Goal: Task Accomplishment & Management: Manage account settings

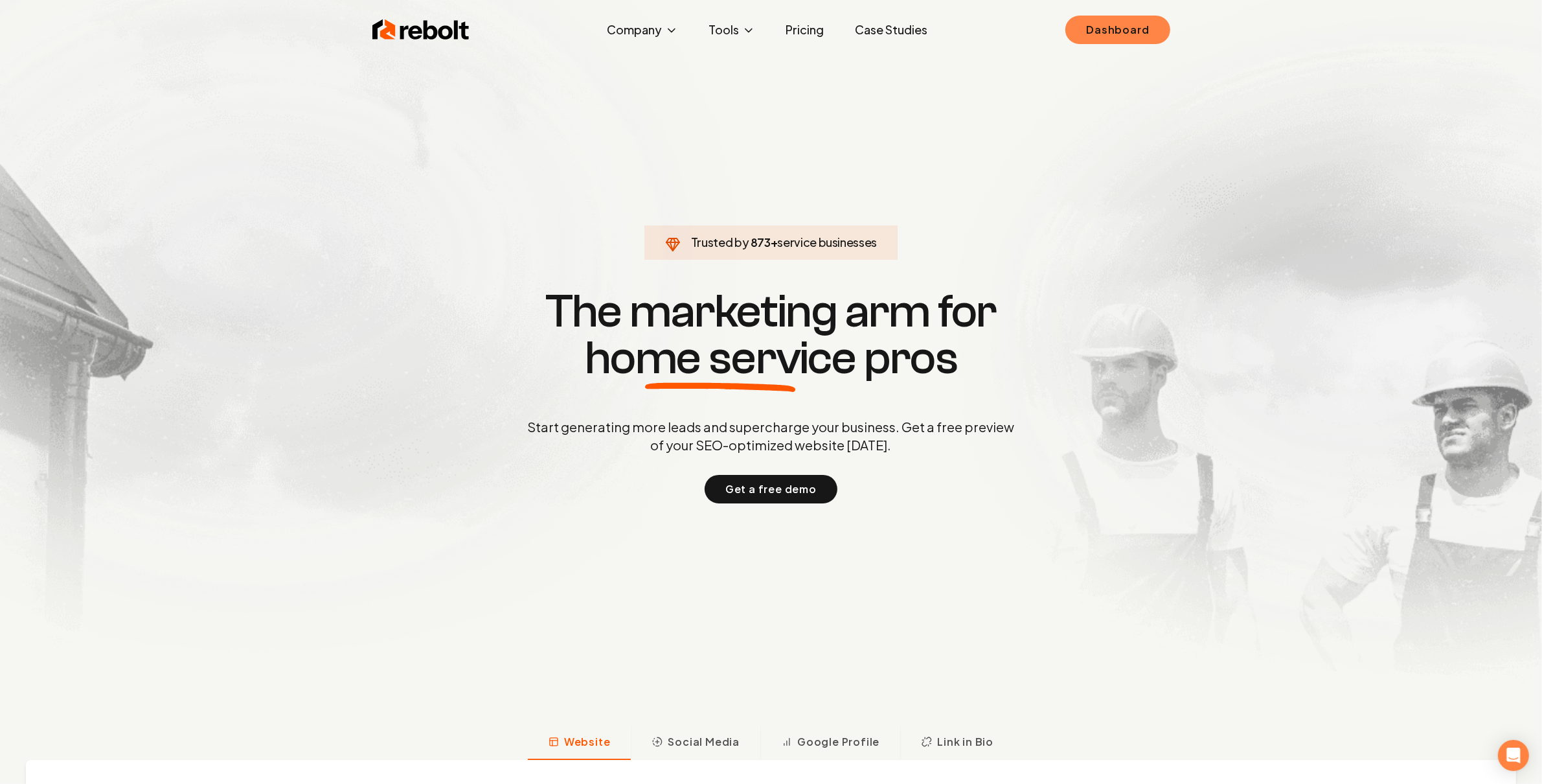
click at [1082, 29] on link "Dashboard" at bounding box center [1117, 30] width 105 height 29
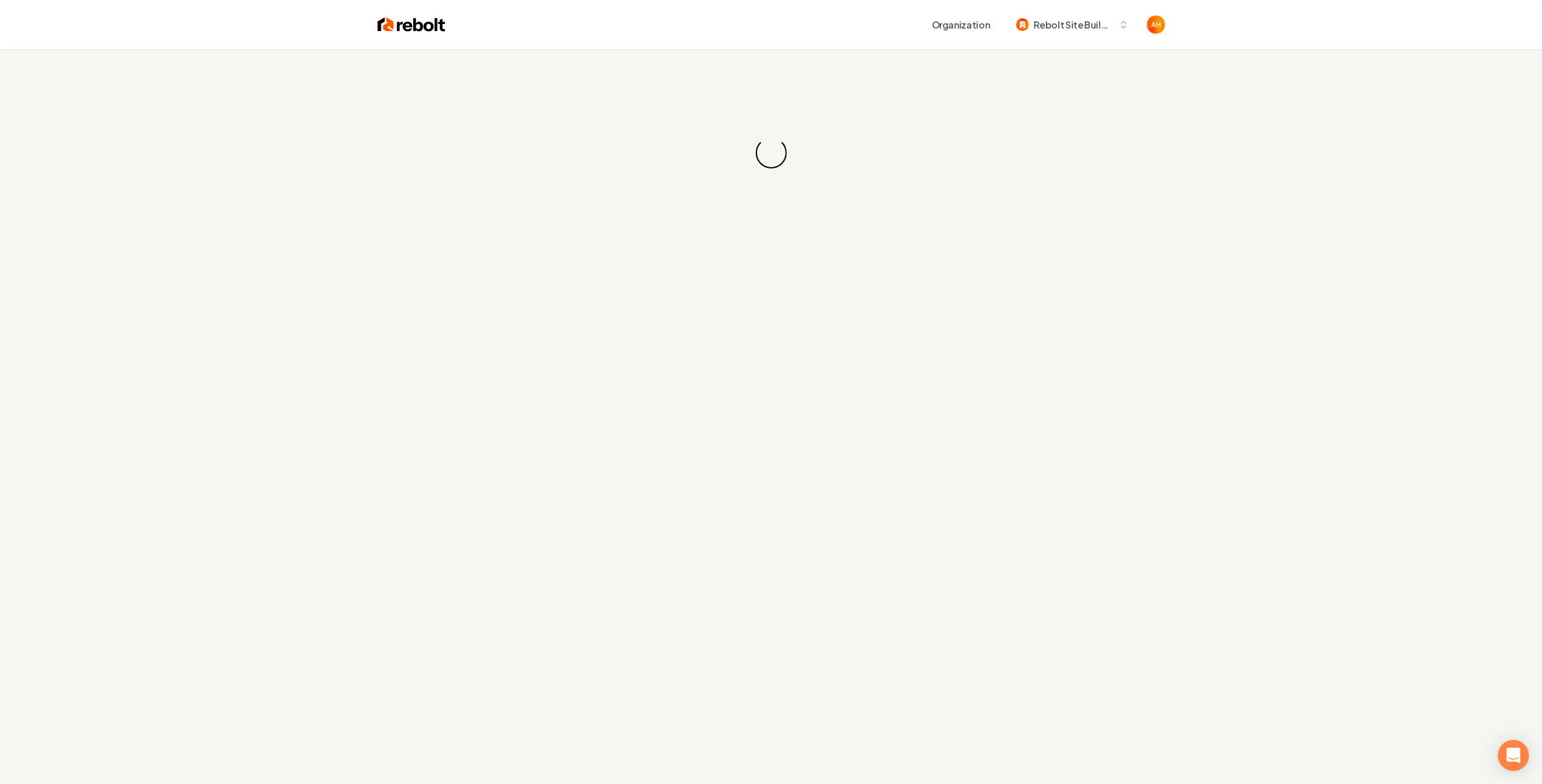
click at [715, 24] on div "Organization Rebolt Site Builder" at bounding box center [805, 24] width 720 height 23
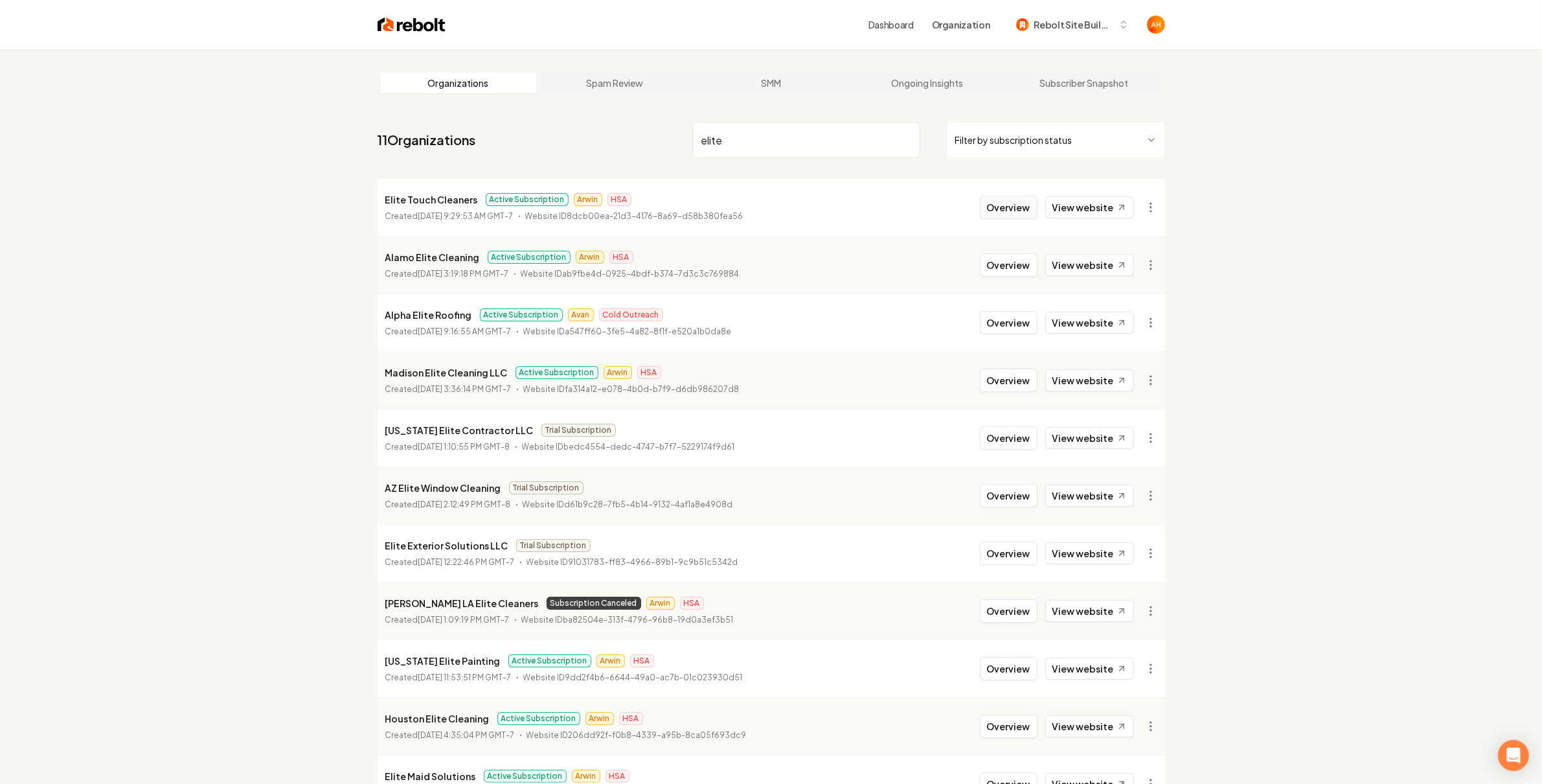
type input "elite"
click at [1016, 207] on button "Overview" at bounding box center [1008, 207] width 58 height 23
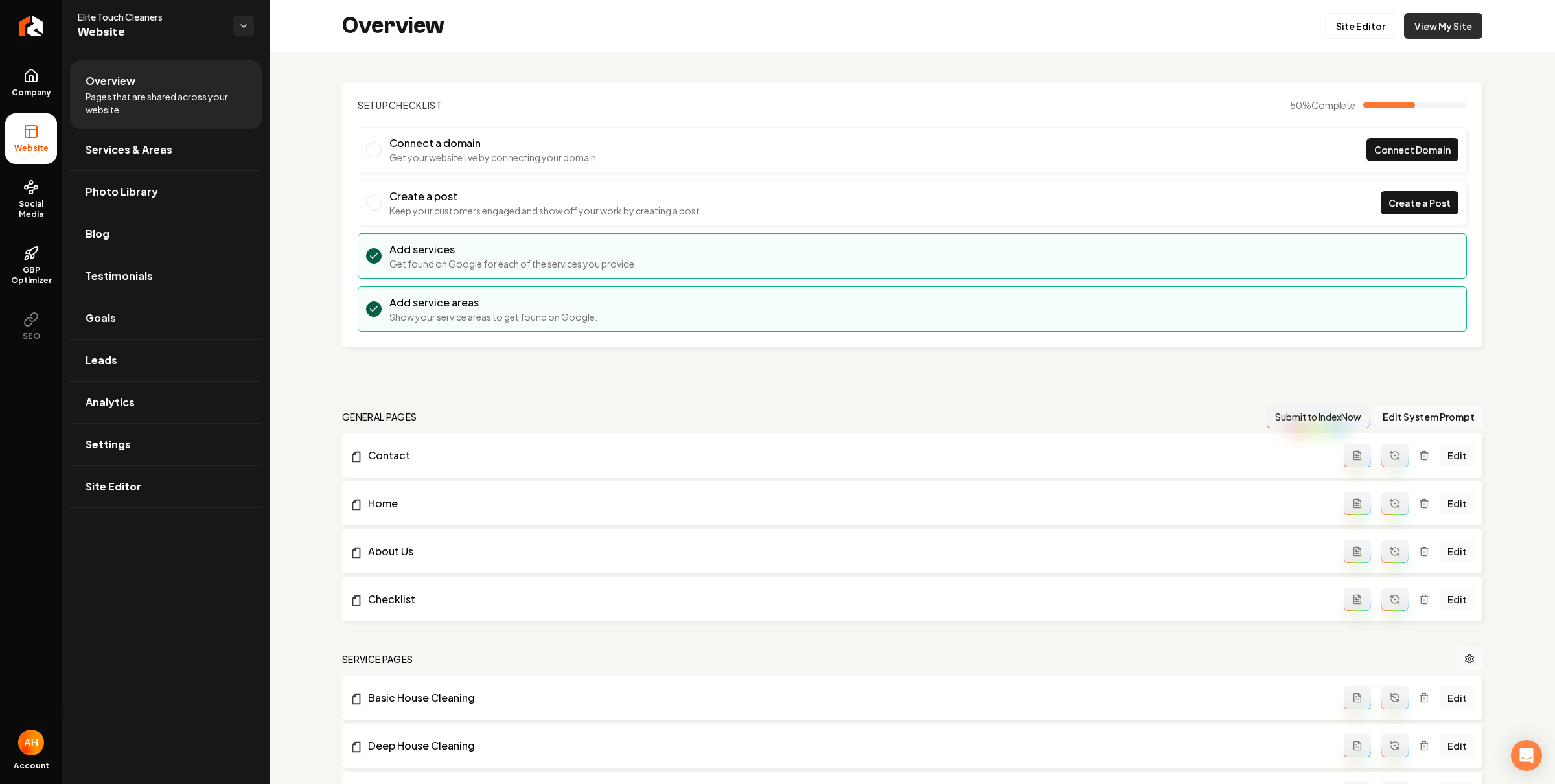
click at [1434, 35] on link "View My Site" at bounding box center [1443, 25] width 78 height 26
click at [44, 86] on link "Company" at bounding box center [31, 83] width 51 height 51
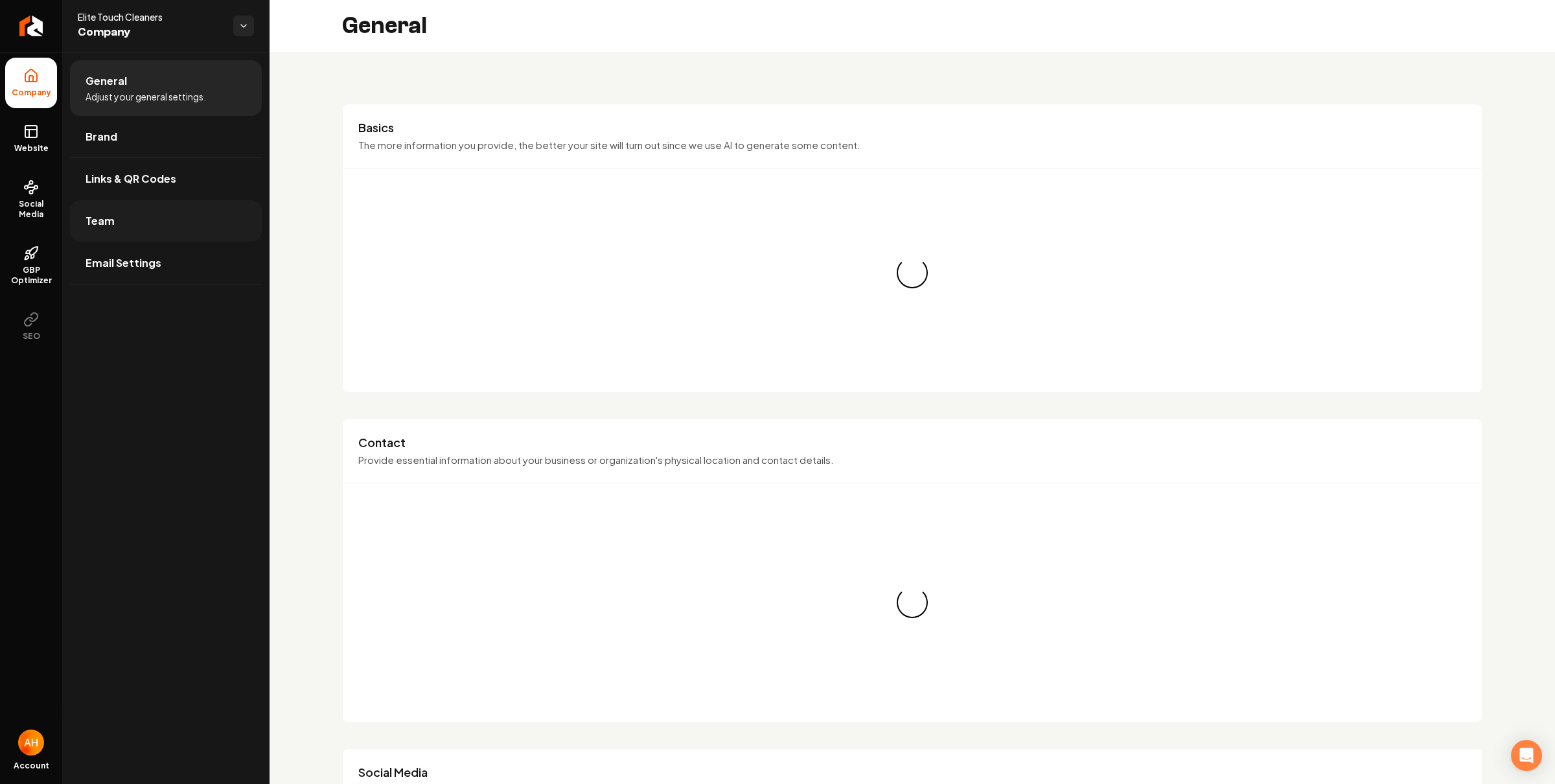
click at [180, 227] on link "Team" at bounding box center [166, 221] width 192 height 41
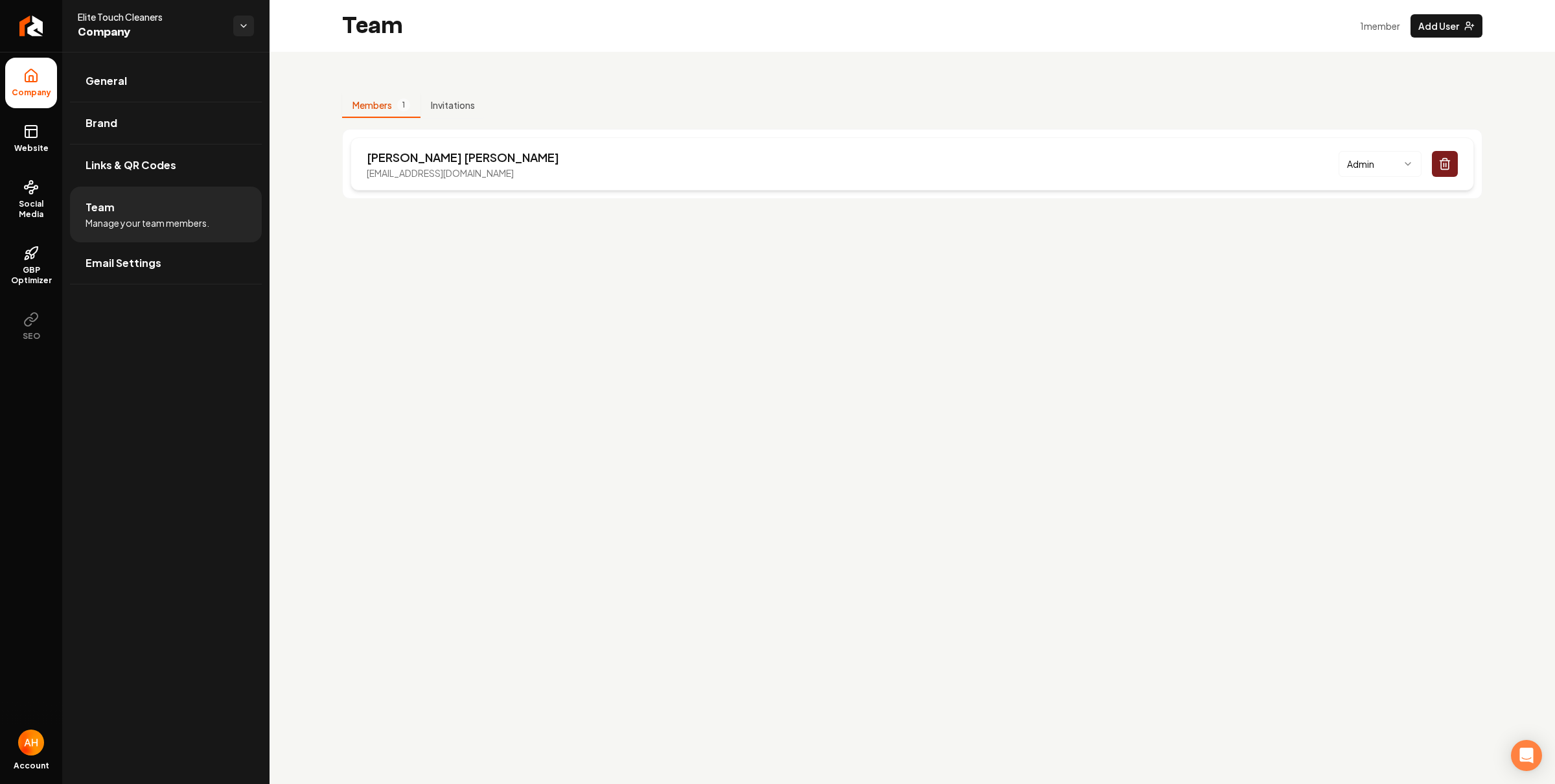
click at [416, 174] on p "elitetouchcleanersco@gmail.com" at bounding box center [463, 173] width 192 height 13
click at [679, 29] on div "Team 1 member Add User" at bounding box center [912, 25] width 1286 height 51
click at [448, 177] on p "elitetouchcleanersco@gmail.com" at bounding box center [463, 173] width 192 height 13
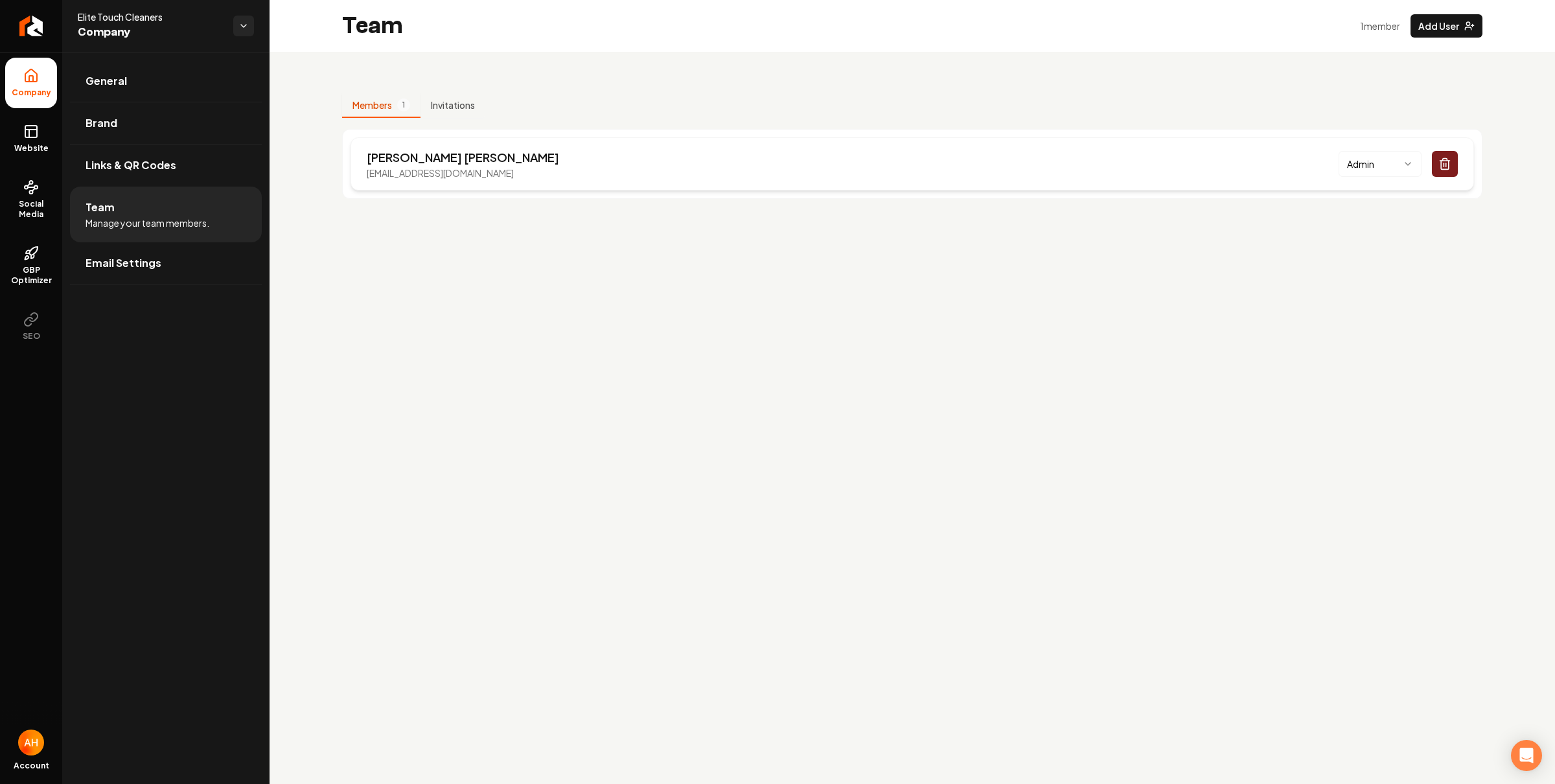
click at [448, 177] on p "elitetouchcleanersco@gmail.com" at bounding box center [463, 173] width 192 height 13
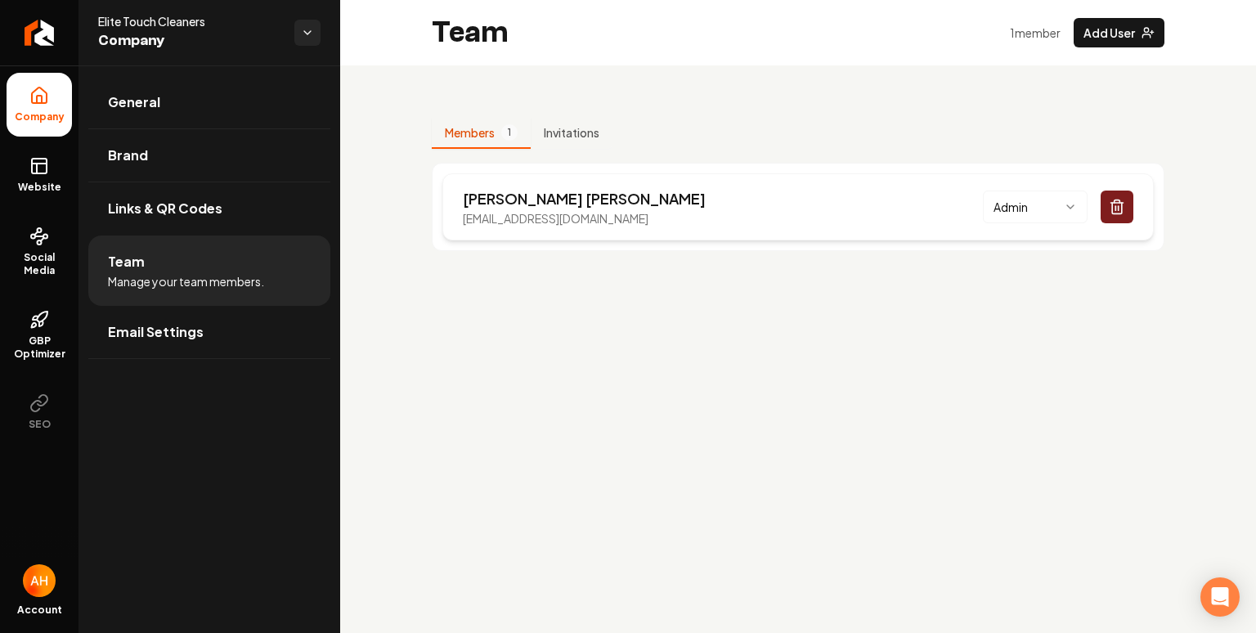
click at [547, 195] on p "Scott Jaffe" at bounding box center [584, 198] width 243 height 23
drag, startPoint x: 466, startPoint y: 219, endPoint x: 661, endPoint y: 223, distance: 194.7
click at [661, 223] on div "Scott Jaffe elitetouchcleanersco@gmail.com Admin" at bounding box center [798, 206] width 712 height 67
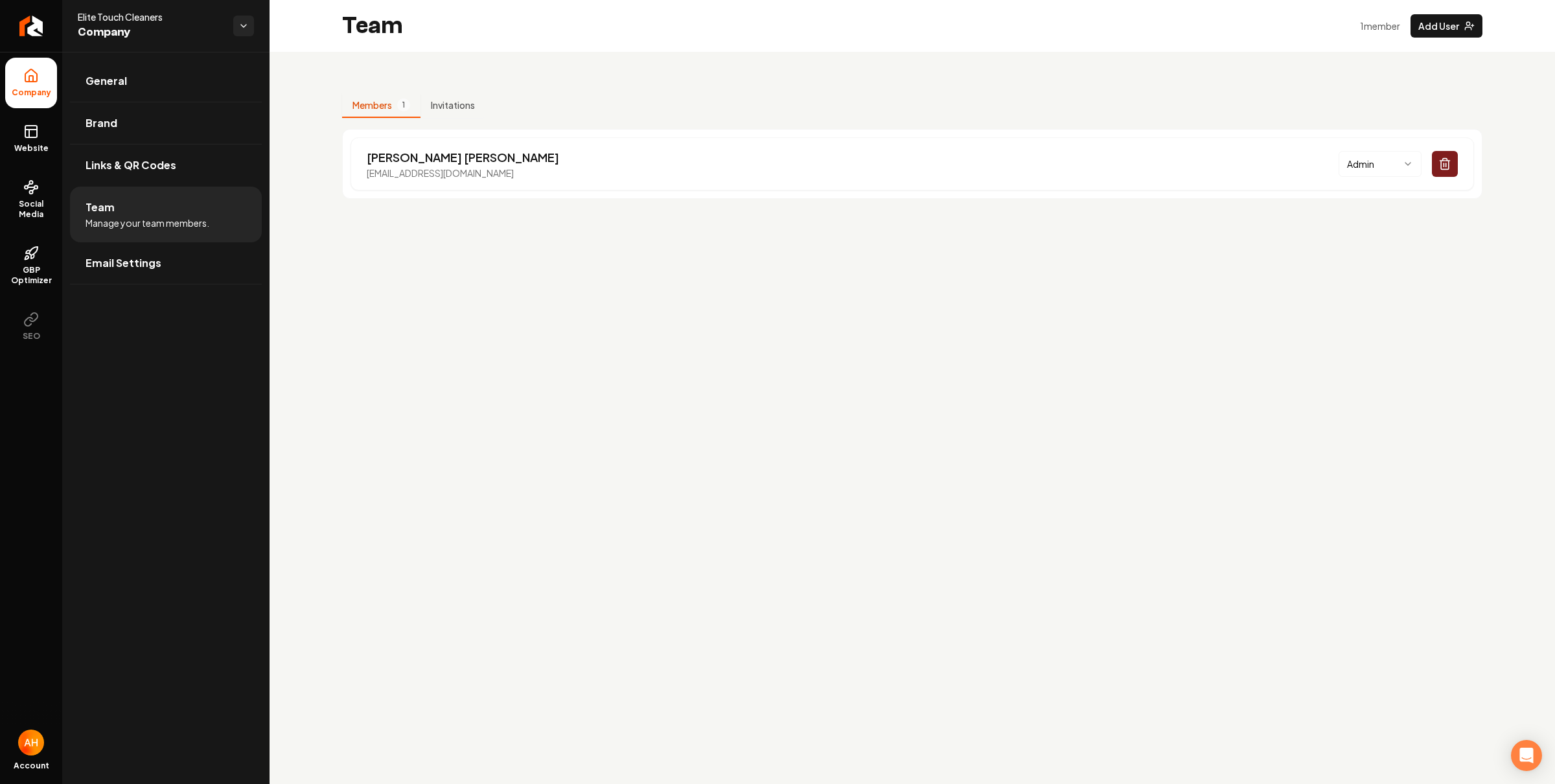
click at [818, 463] on main "Team 1 member Add User Members 1 Invitations Scott Jaffe elitetouchcleanersco@g…" at bounding box center [912, 392] width 1286 height 784
click at [453, 173] on p "elitetouchcleanersco@gmail.com" at bounding box center [463, 173] width 192 height 13
click at [550, 330] on main "Team 1 member Add User Members 1 Invitations Scott Jaffe elitetouchcleanersco@g…" at bounding box center [912, 392] width 1286 height 784
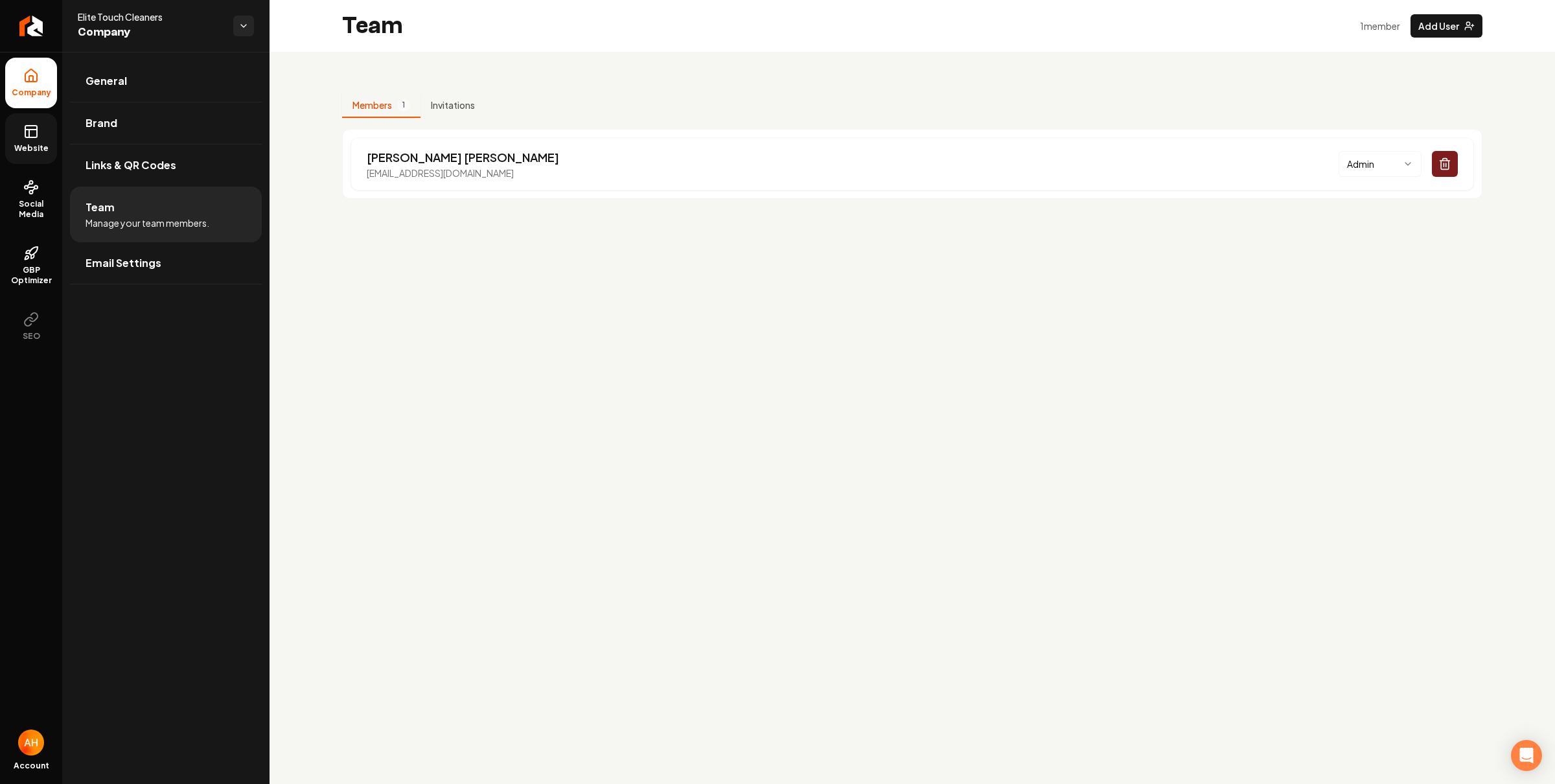
click at [34, 136] on icon at bounding box center [31, 131] width 16 height 16
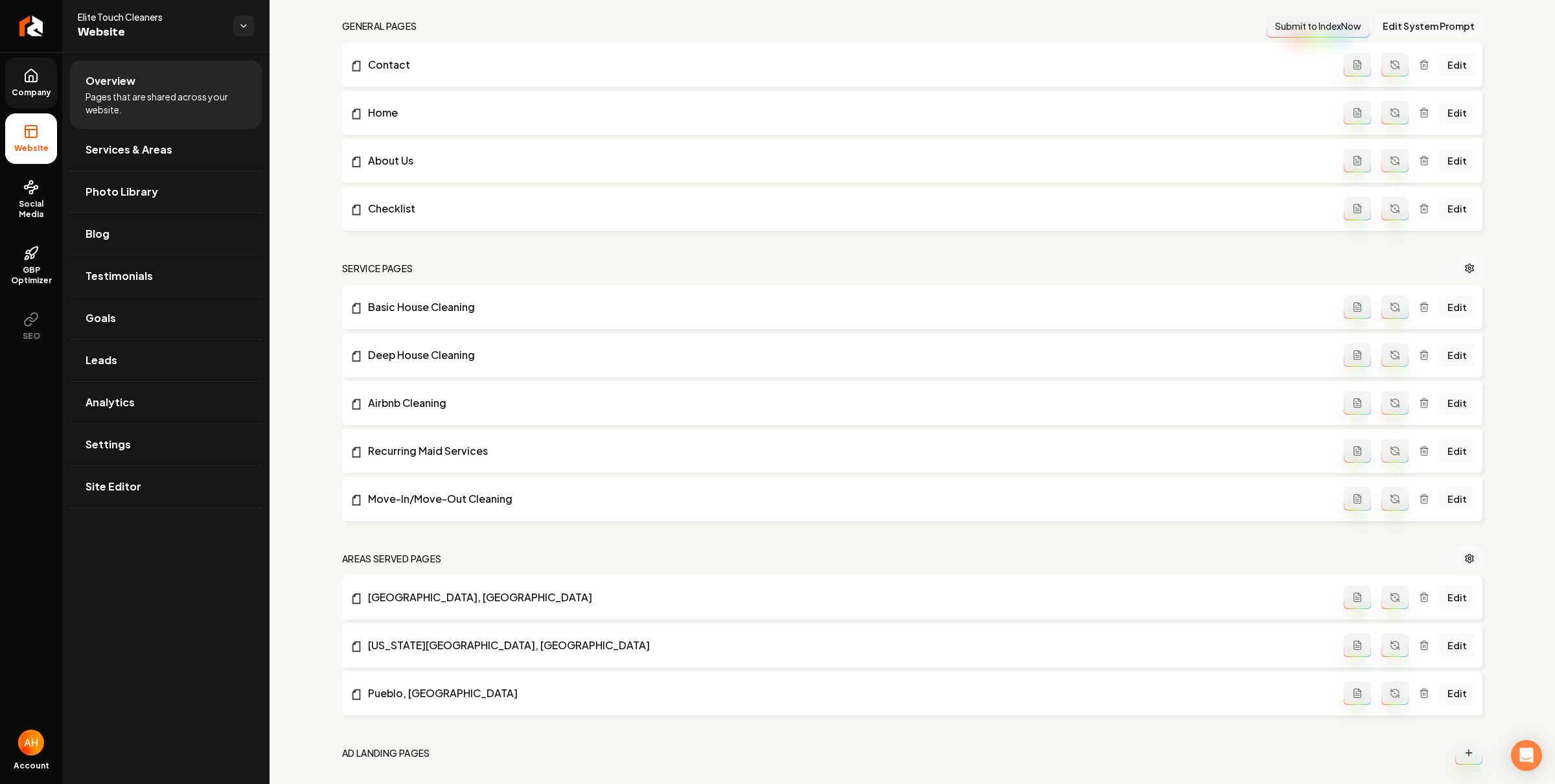
scroll to position [542, 0]
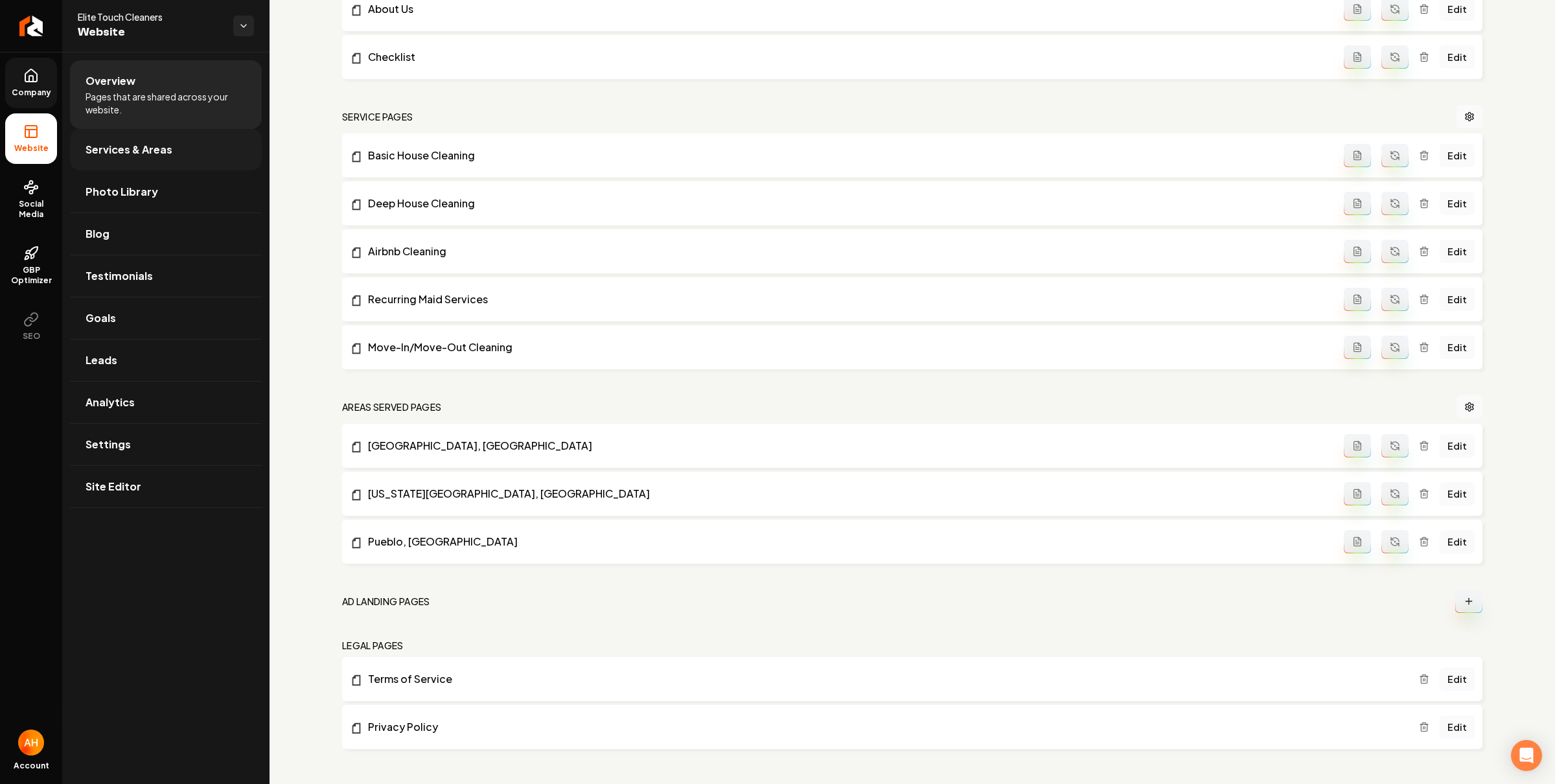
click at [161, 147] on span "Services & Areas" at bounding box center [129, 150] width 87 height 16
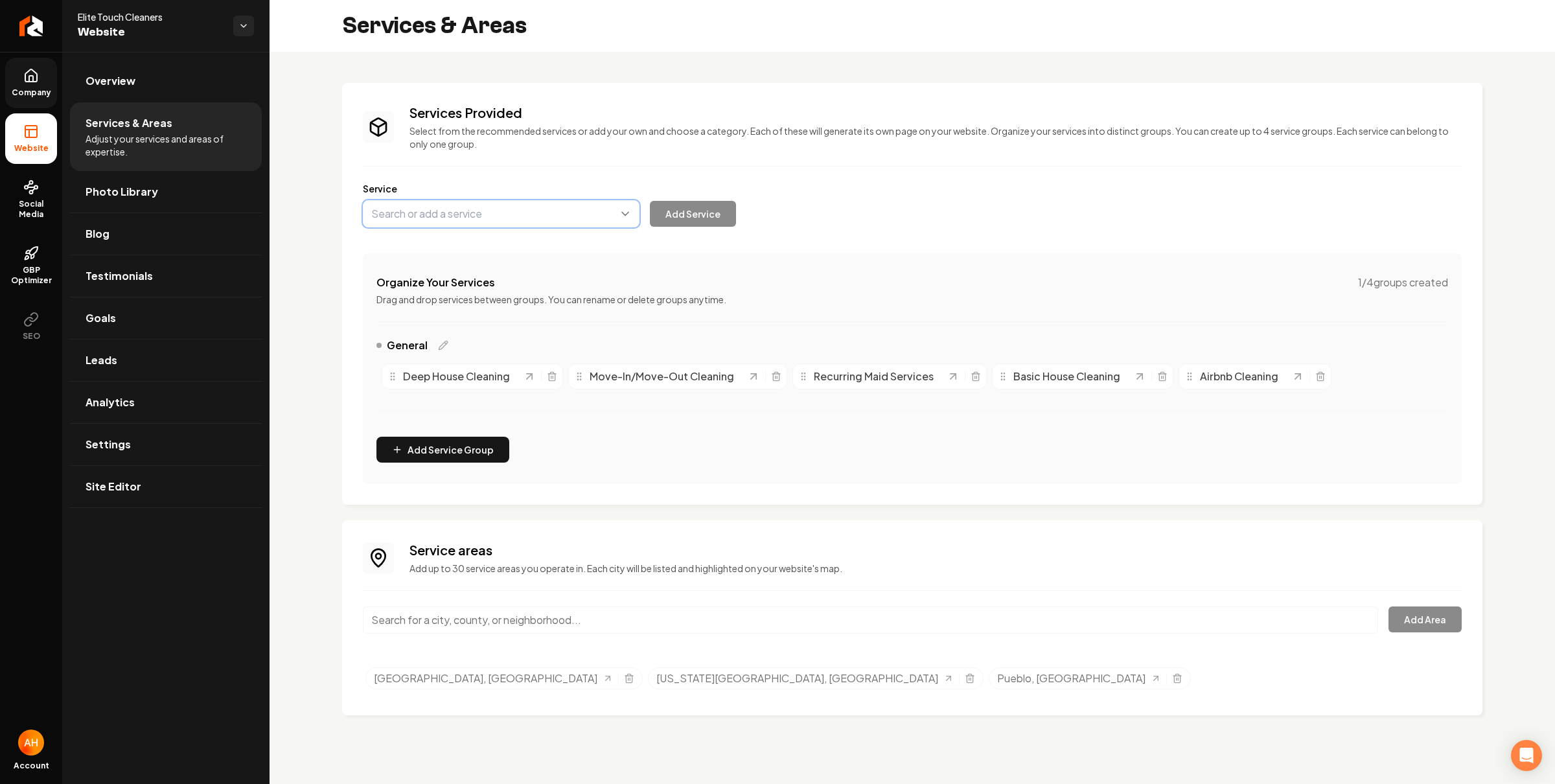
click at [472, 212] on button "Main content area" at bounding box center [501, 214] width 276 height 27
type input "Post"
click at [454, 185] on div "Service Add Service" at bounding box center [912, 204] width 1099 height 45
click at [557, 619] on input "Main content area" at bounding box center [871, 620] width 1016 height 27
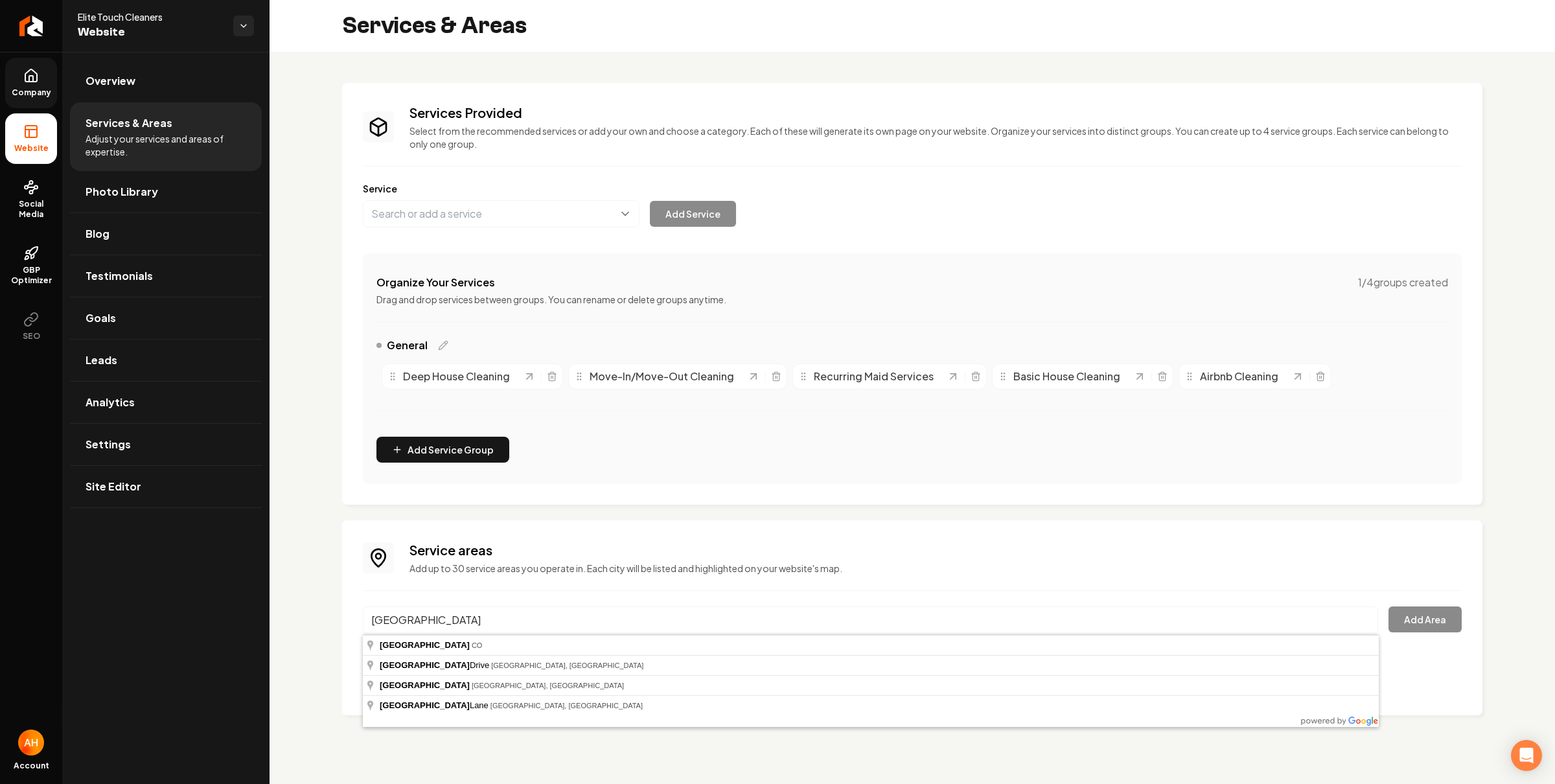
type input "Denver"
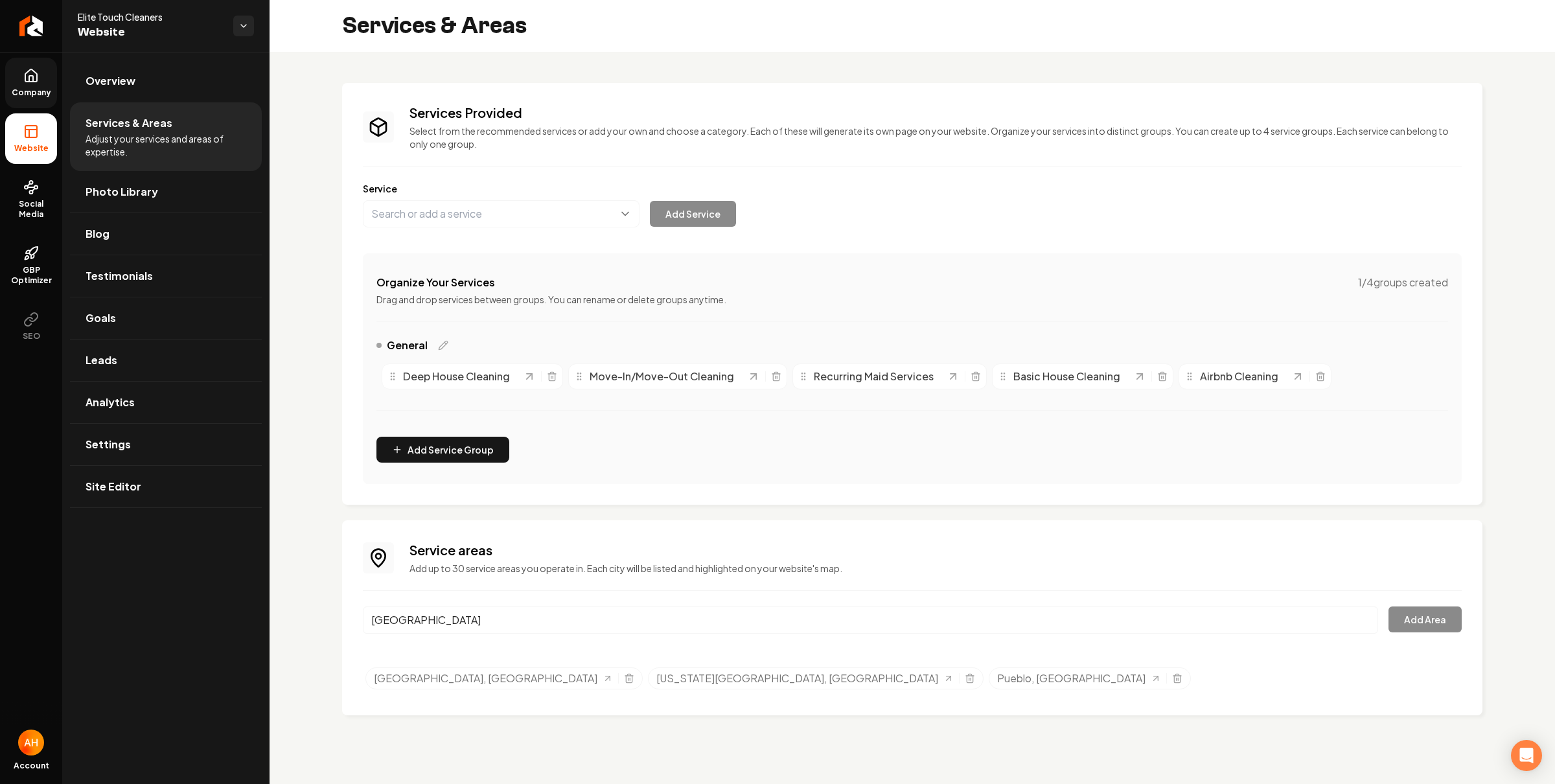
click at [514, 577] on div "Service areas Add up to 30 service areas you operate in. Each city will be list…" at bounding box center [912, 618] width 1099 height 154
click at [170, 201] on link "Photo Library" at bounding box center [166, 192] width 192 height 41
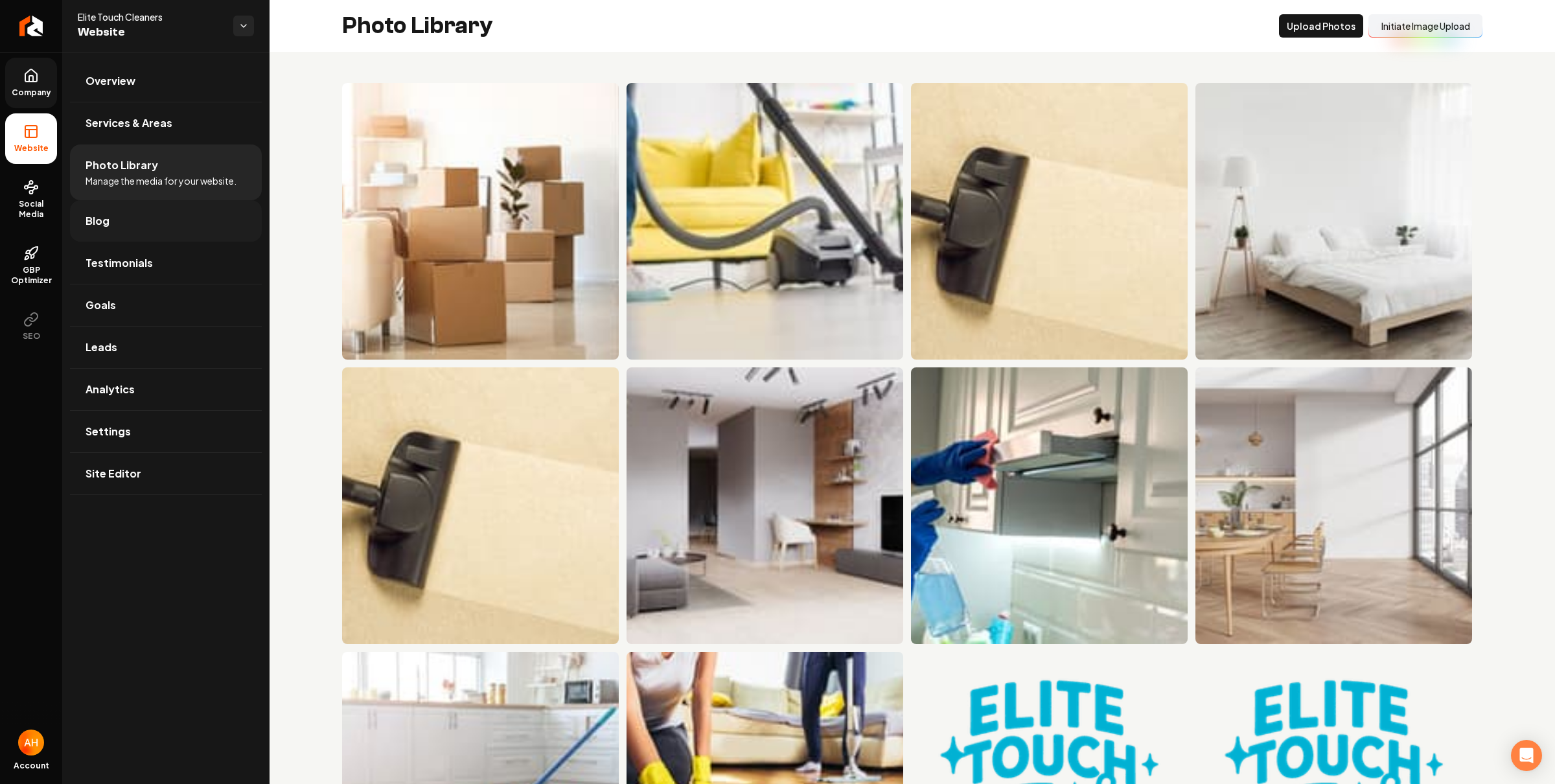
click at [187, 237] on link "Blog" at bounding box center [166, 221] width 192 height 41
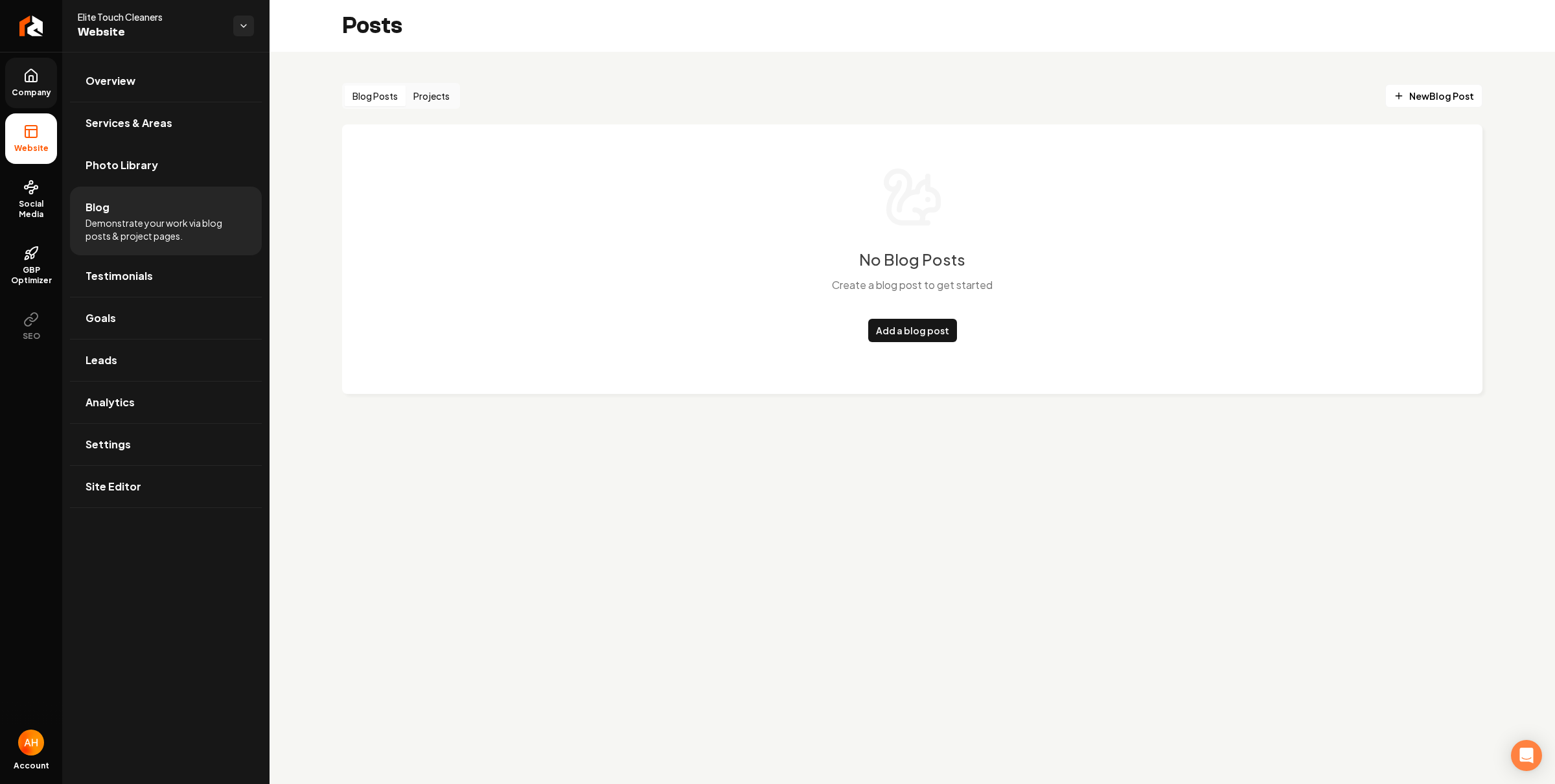
click at [428, 101] on button "Projects" at bounding box center [431, 96] width 51 height 21
click at [147, 276] on span "Testimonials" at bounding box center [119, 276] width 67 height 16
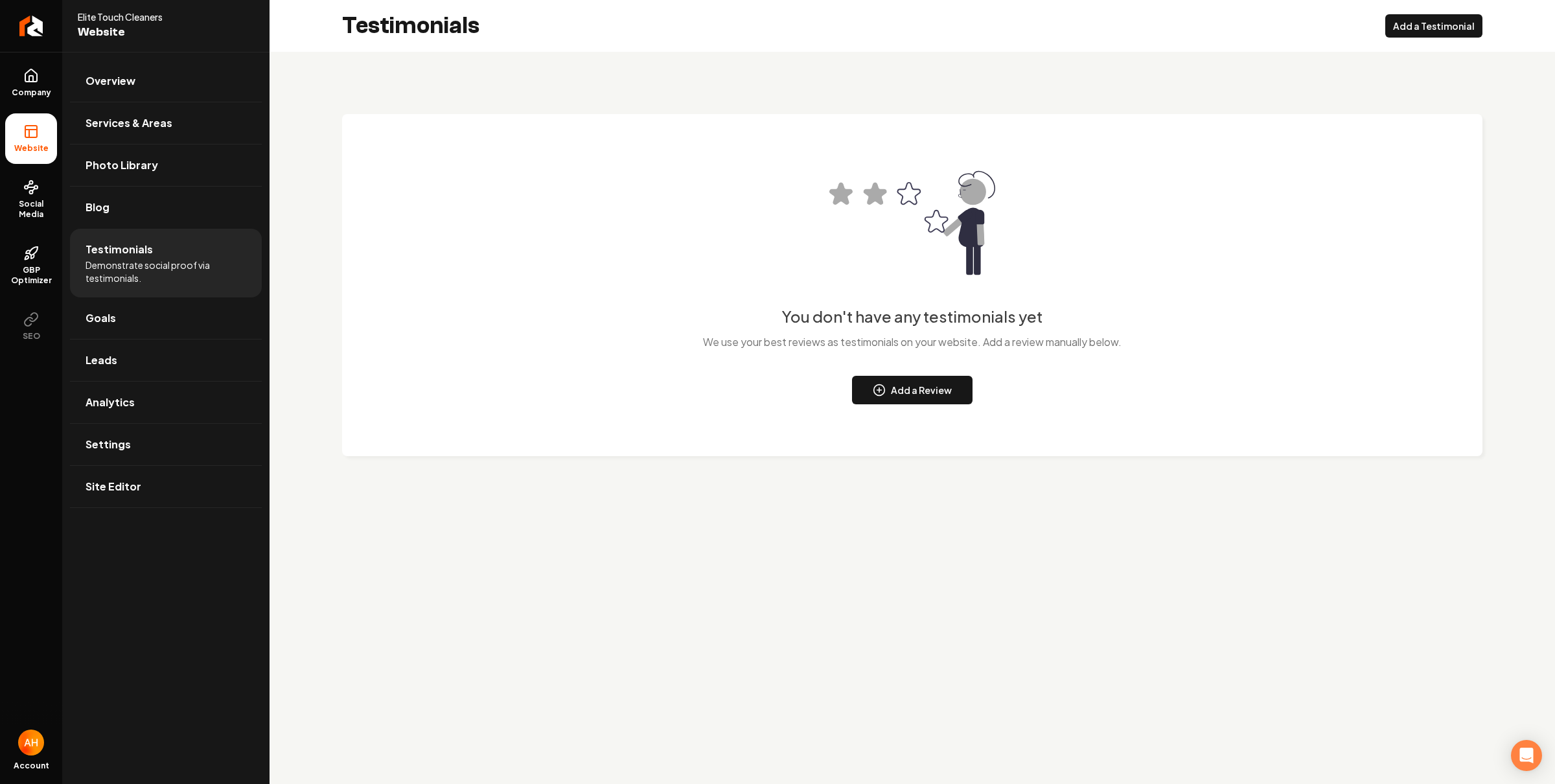
click at [178, 85] on link "Overview" at bounding box center [166, 81] width 192 height 41
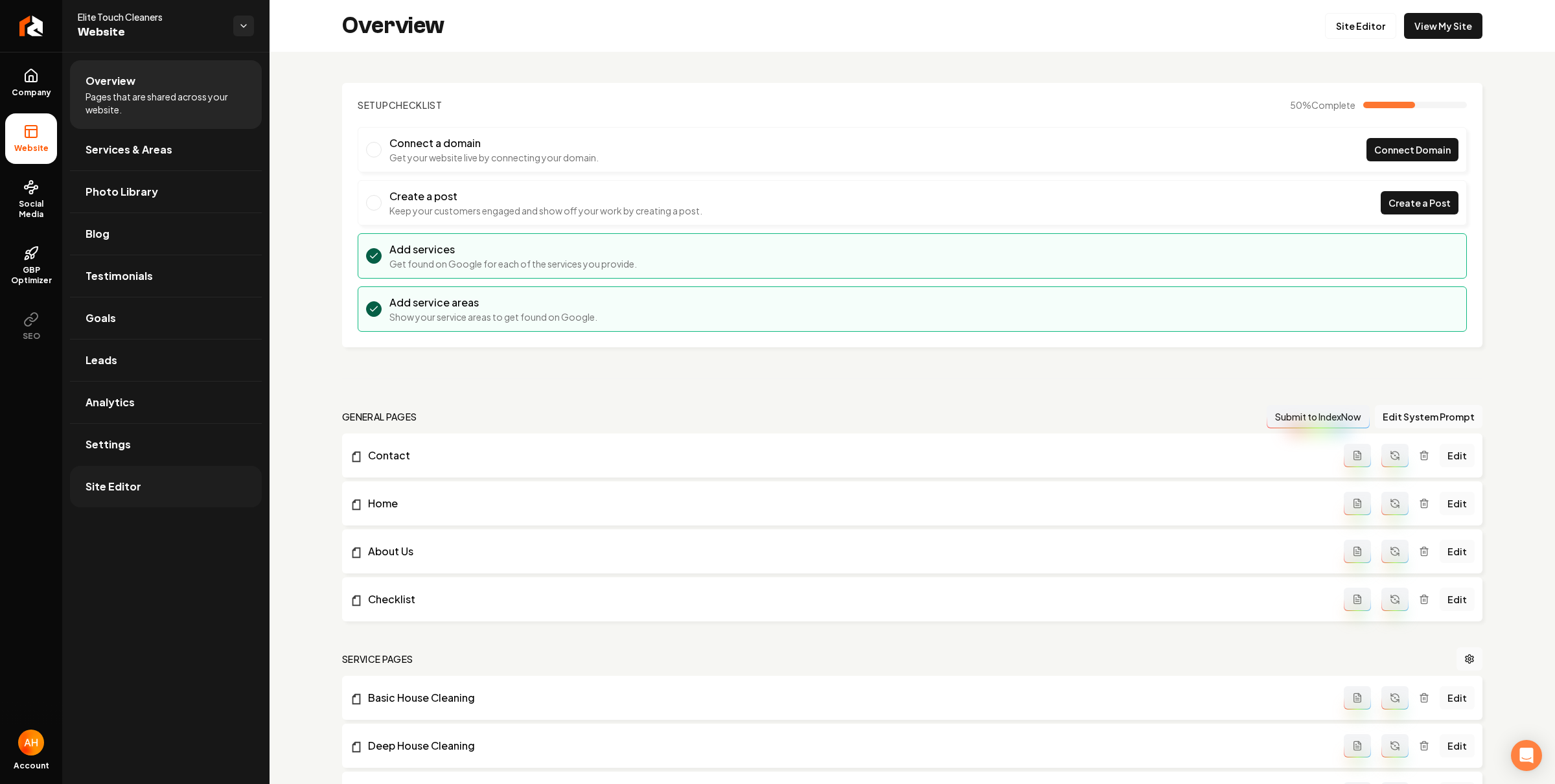
click at [131, 493] on span "Site Editor" at bounding box center [113, 486] width 55 height 16
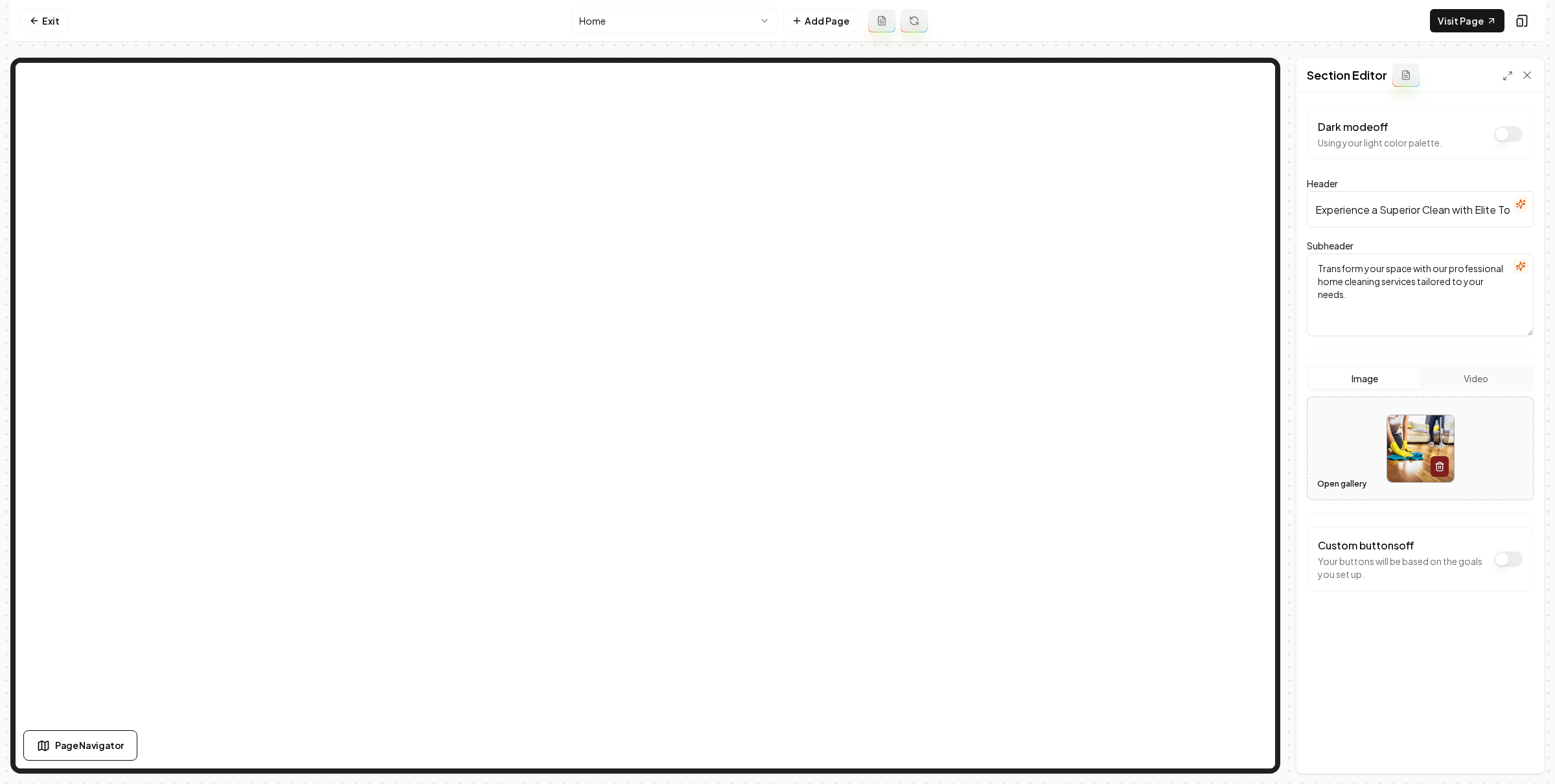
click at [1345, 484] on button "Open gallery" at bounding box center [1342, 484] width 59 height 21
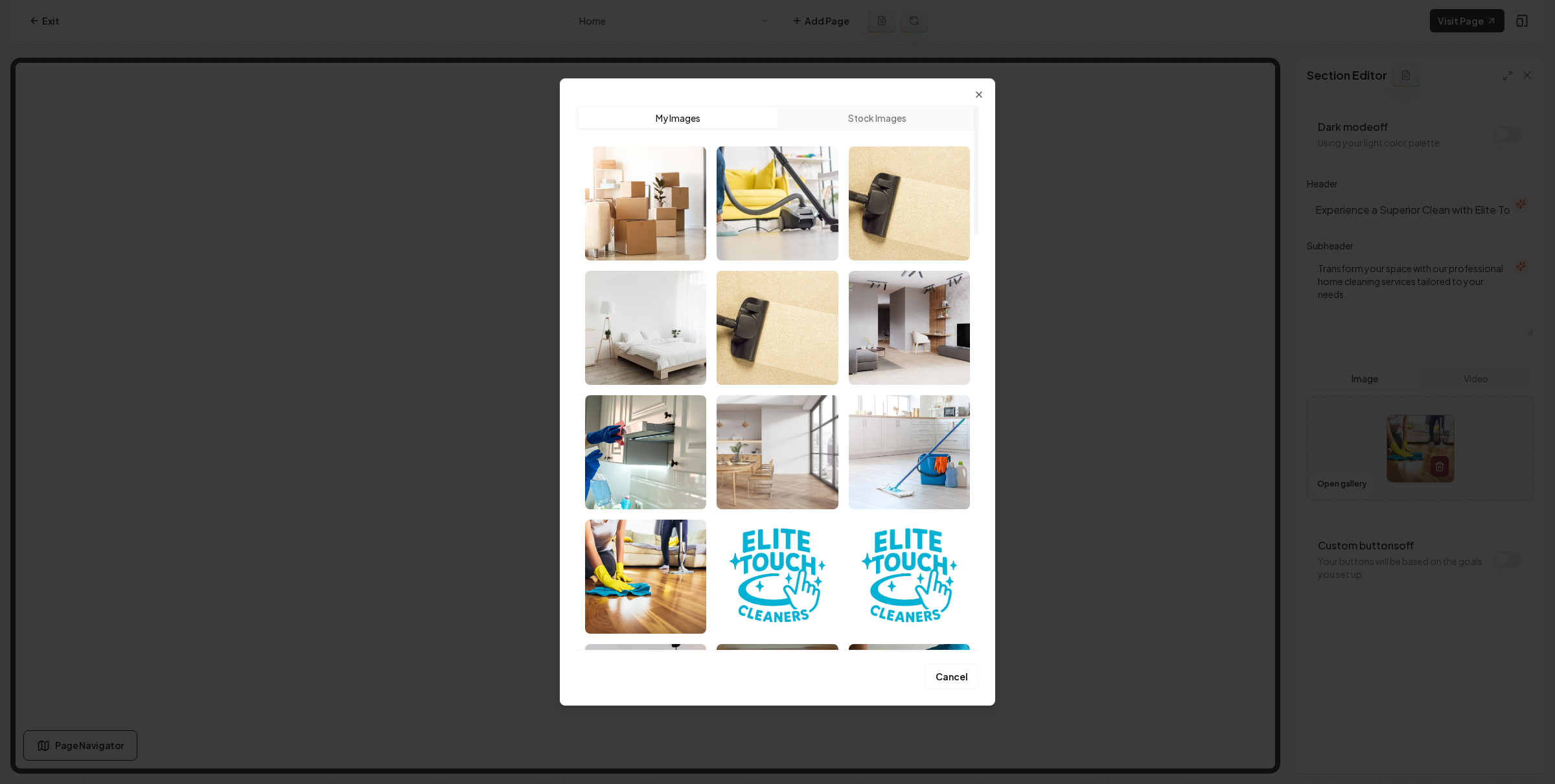
click at [895, 114] on button "Stock Images" at bounding box center [876, 118] width 199 height 21
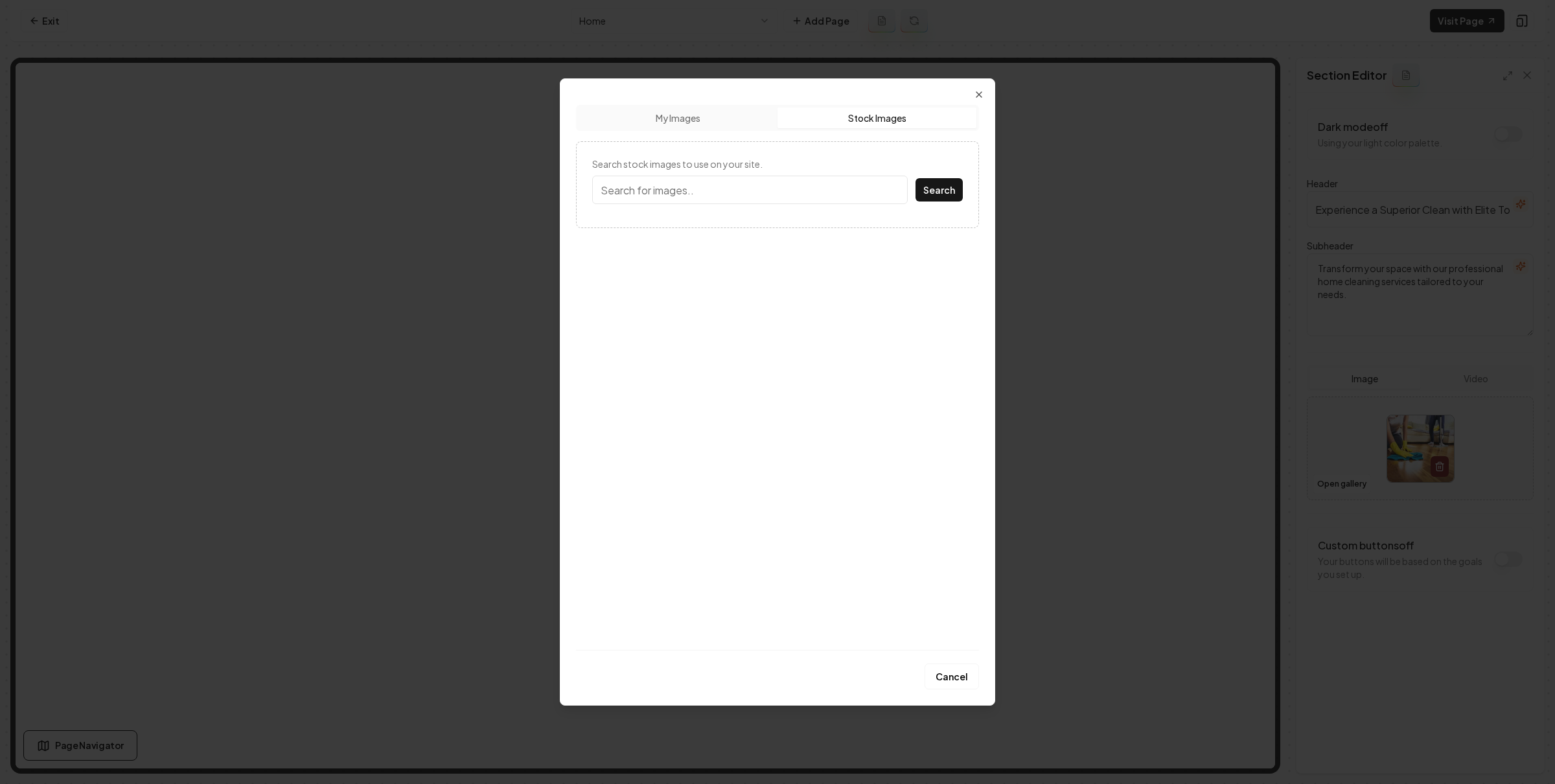
click at [703, 125] on button "My Images" at bounding box center [677, 118] width 199 height 21
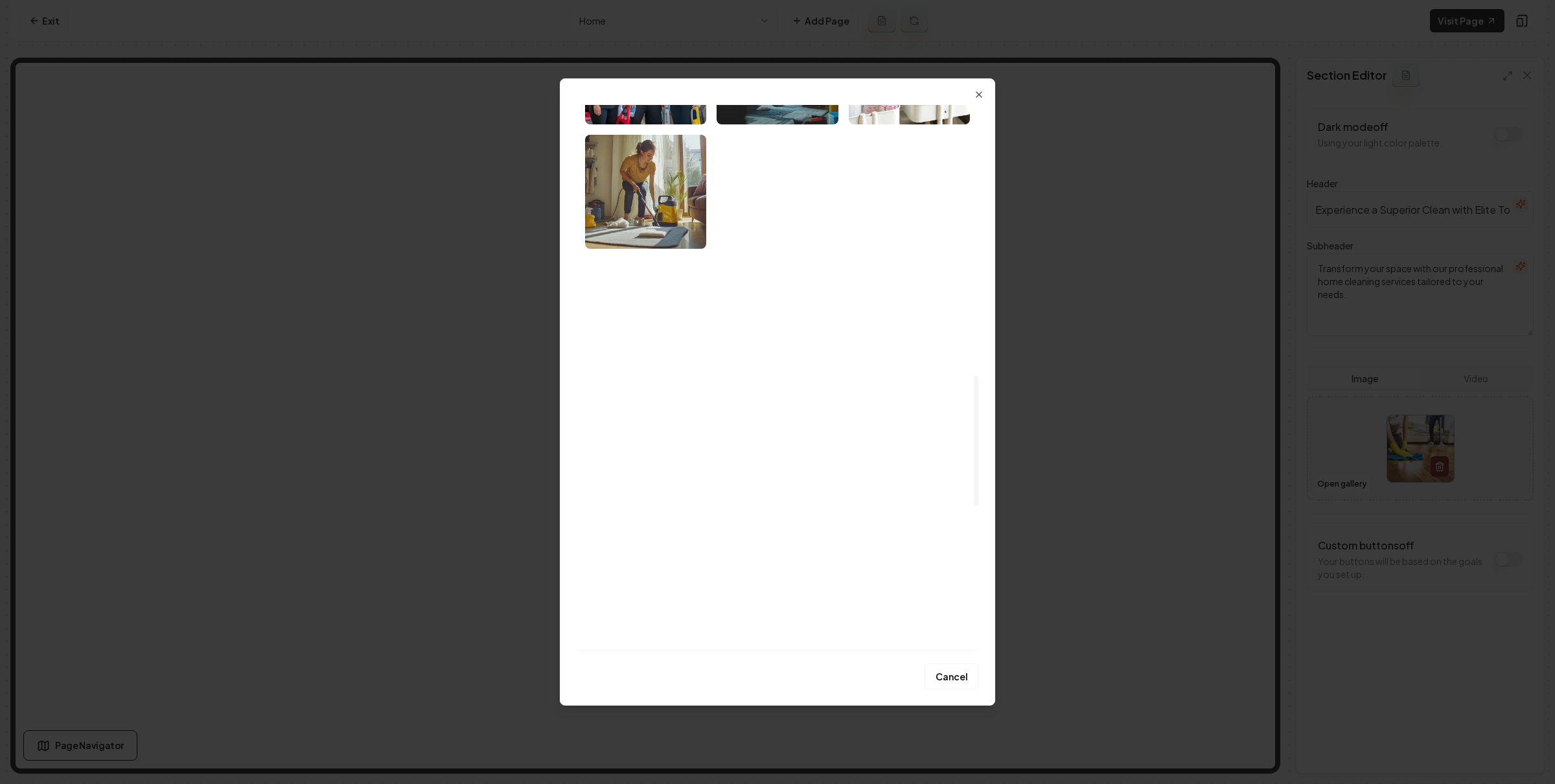
scroll to position [1319, 0]
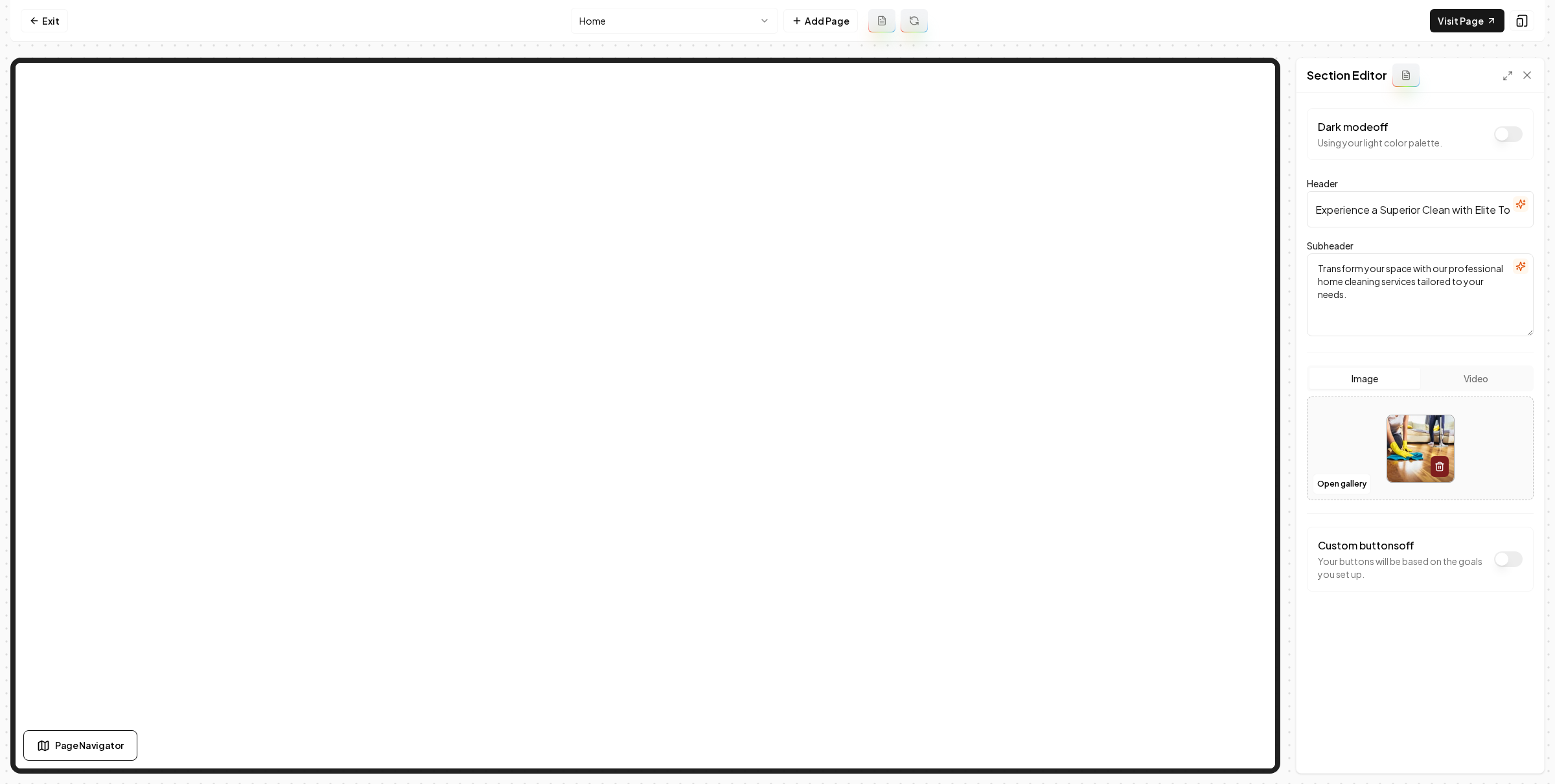
click at [1340, 215] on input "Experience a Superior Clean with Elite Touch Cleaners" at bounding box center [1420, 209] width 227 height 36
click at [1355, 294] on textarea "Transform your space with our professional home cleaning services tailored to y…" at bounding box center [1420, 295] width 227 height 83
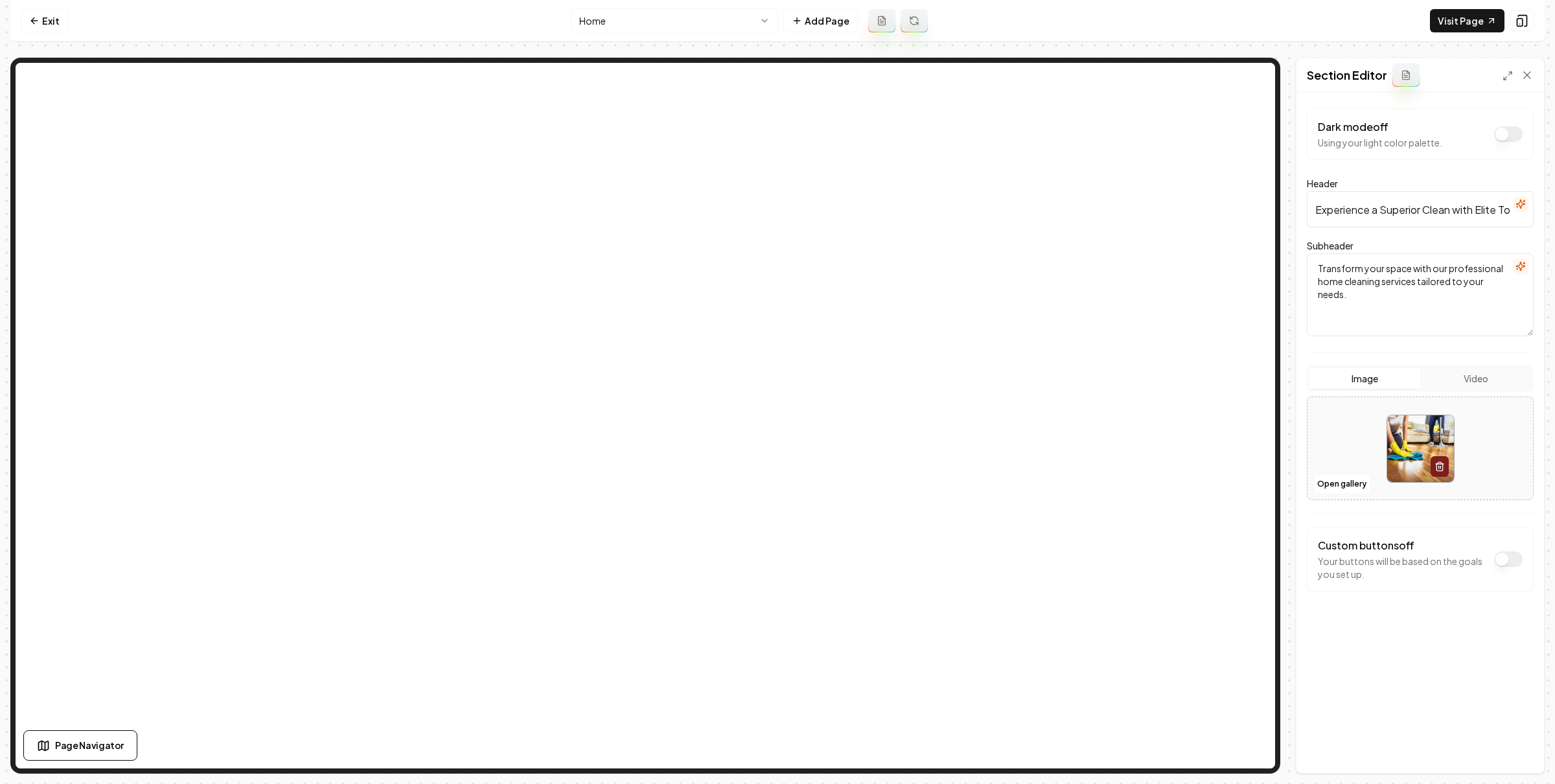
click at [1355, 293] on textarea "Transform your space with our professional home cleaning services tailored to y…" at bounding box center [1420, 295] width 227 height 83
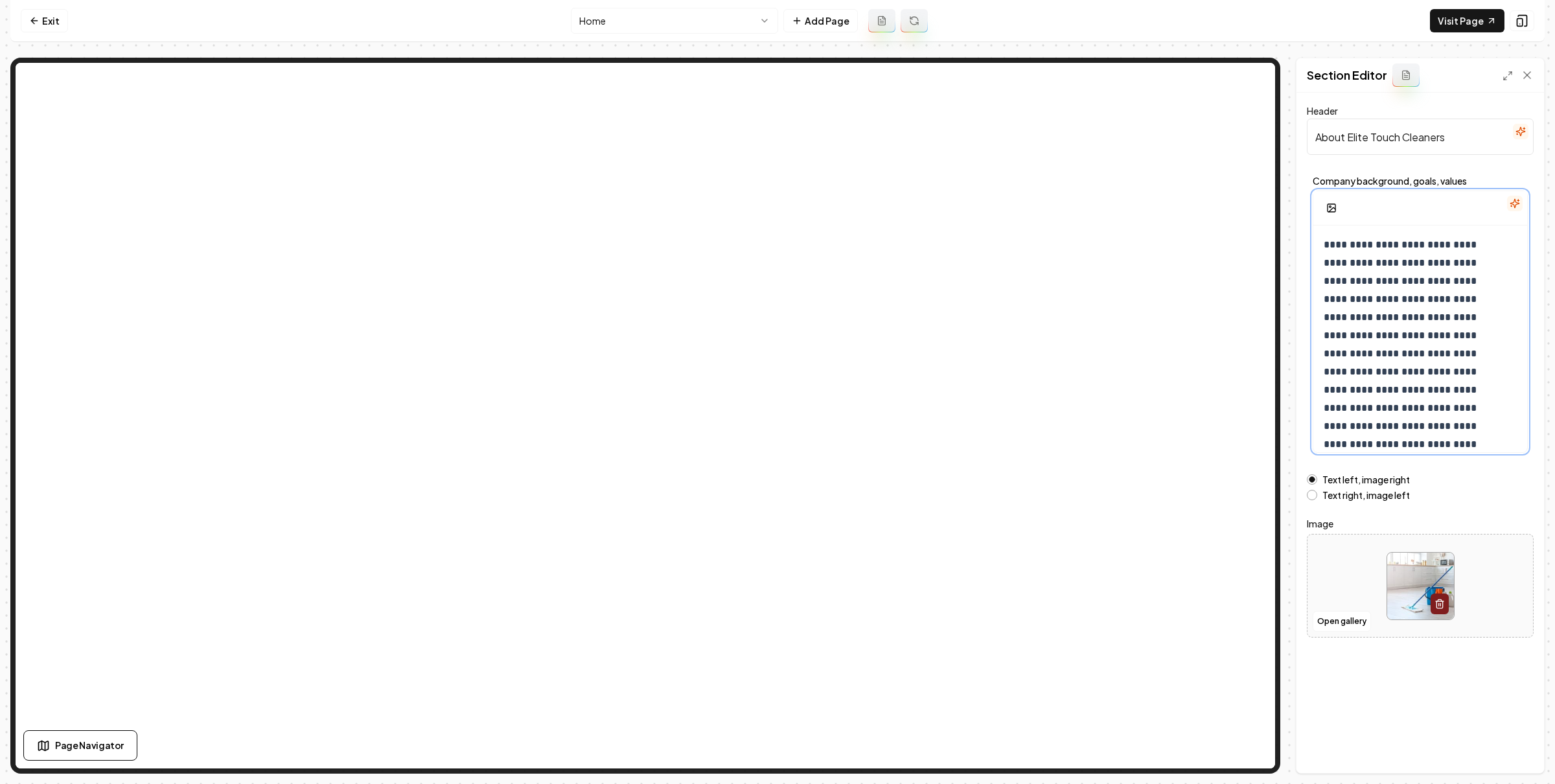
click at [1404, 389] on p "**********" at bounding box center [1413, 354] width 180 height 236
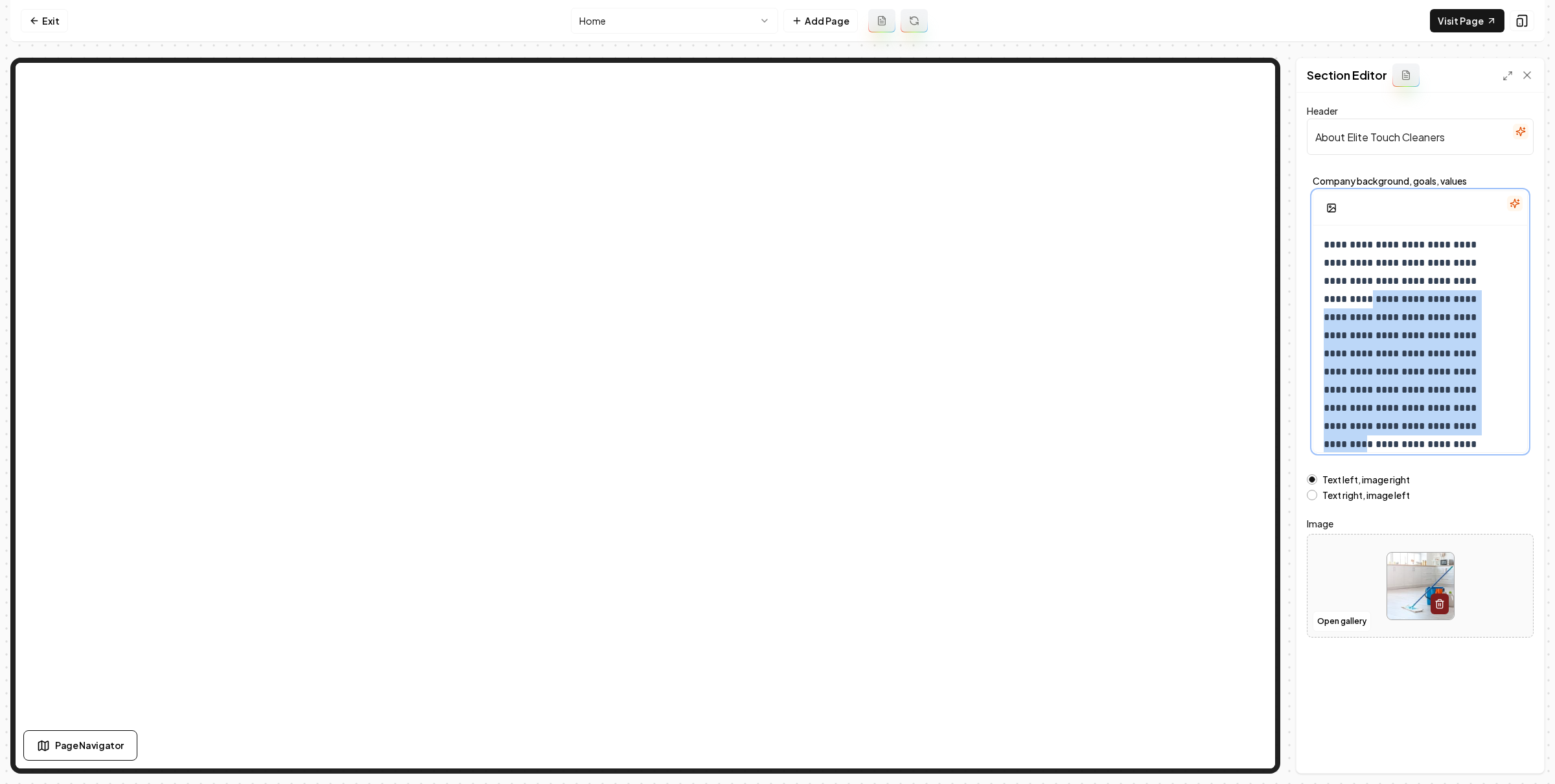
drag, startPoint x: 1451, startPoint y: 431, endPoint x: 1325, endPoint y: 299, distance: 182.5
click at [1324, 299] on p "**********" at bounding box center [1413, 354] width 180 height 236
click at [1361, 318] on p "**********" at bounding box center [1413, 354] width 180 height 236
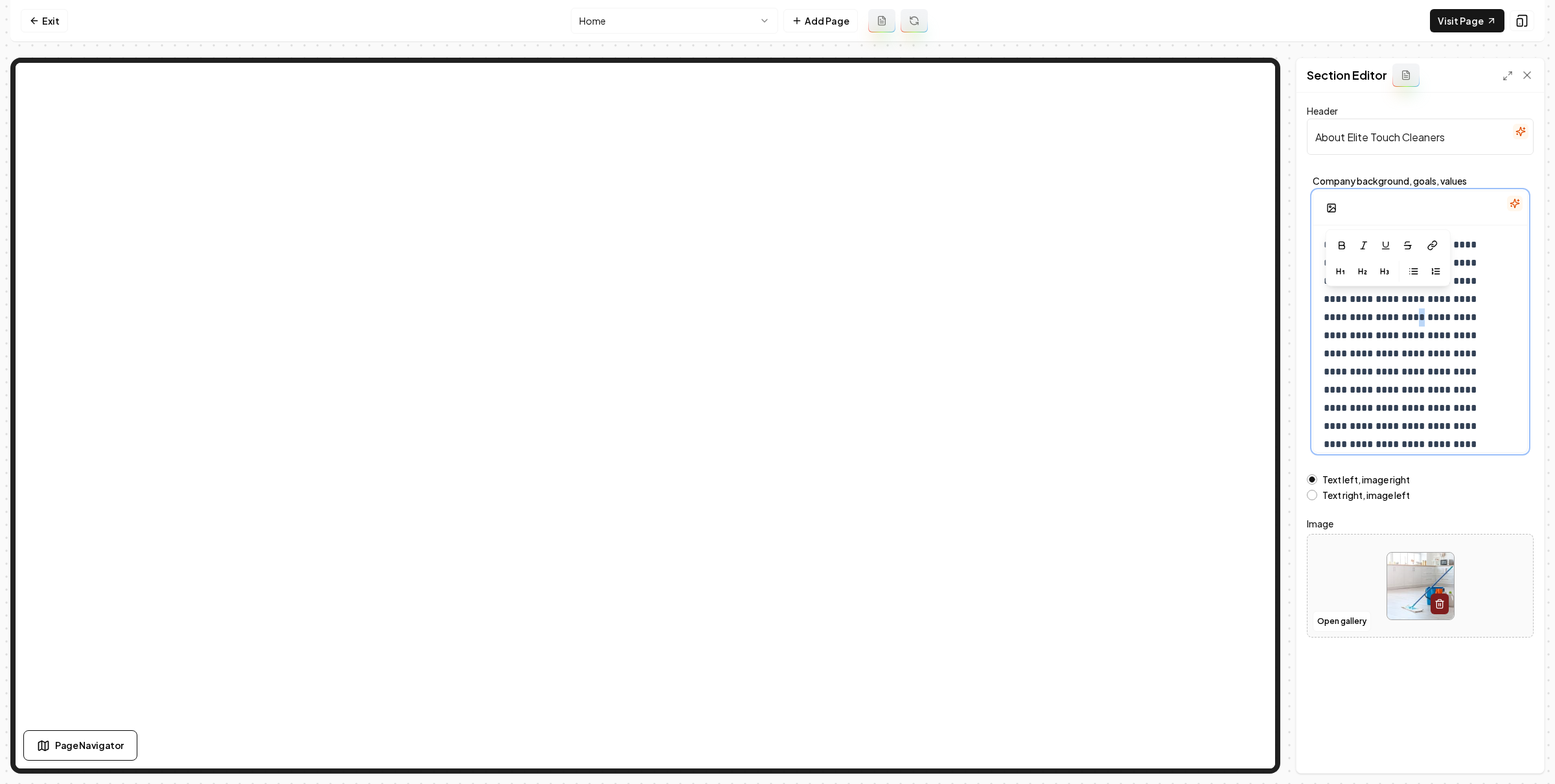
click at [1361, 318] on p "**********" at bounding box center [1413, 354] width 180 height 236
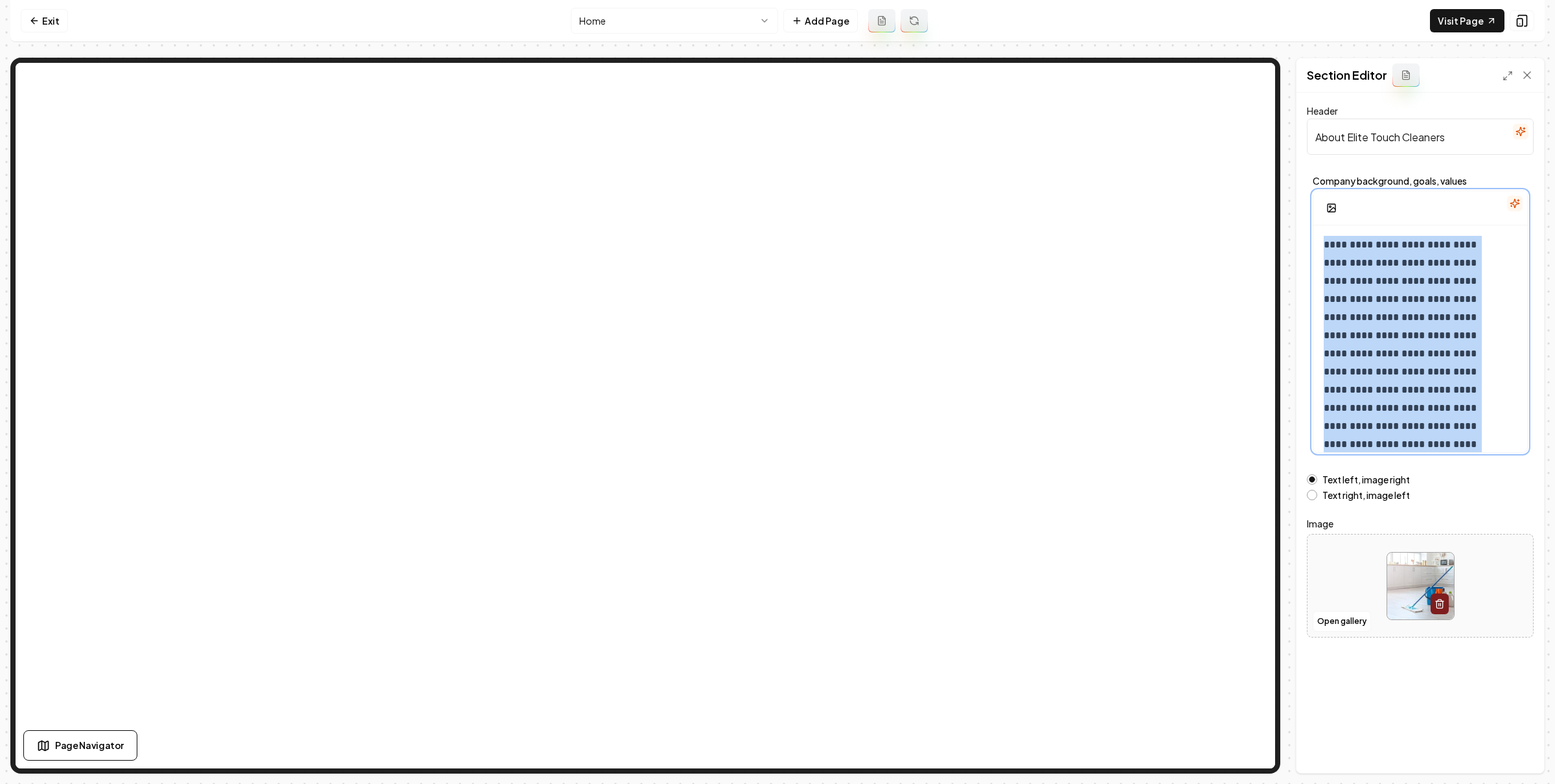
click at [1361, 318] on p "**********" at bounding box center [1413, 354] width 180 height 236
click at [53, 16] on link "Exit" at bounding box center [44, 20] width 48 height 23
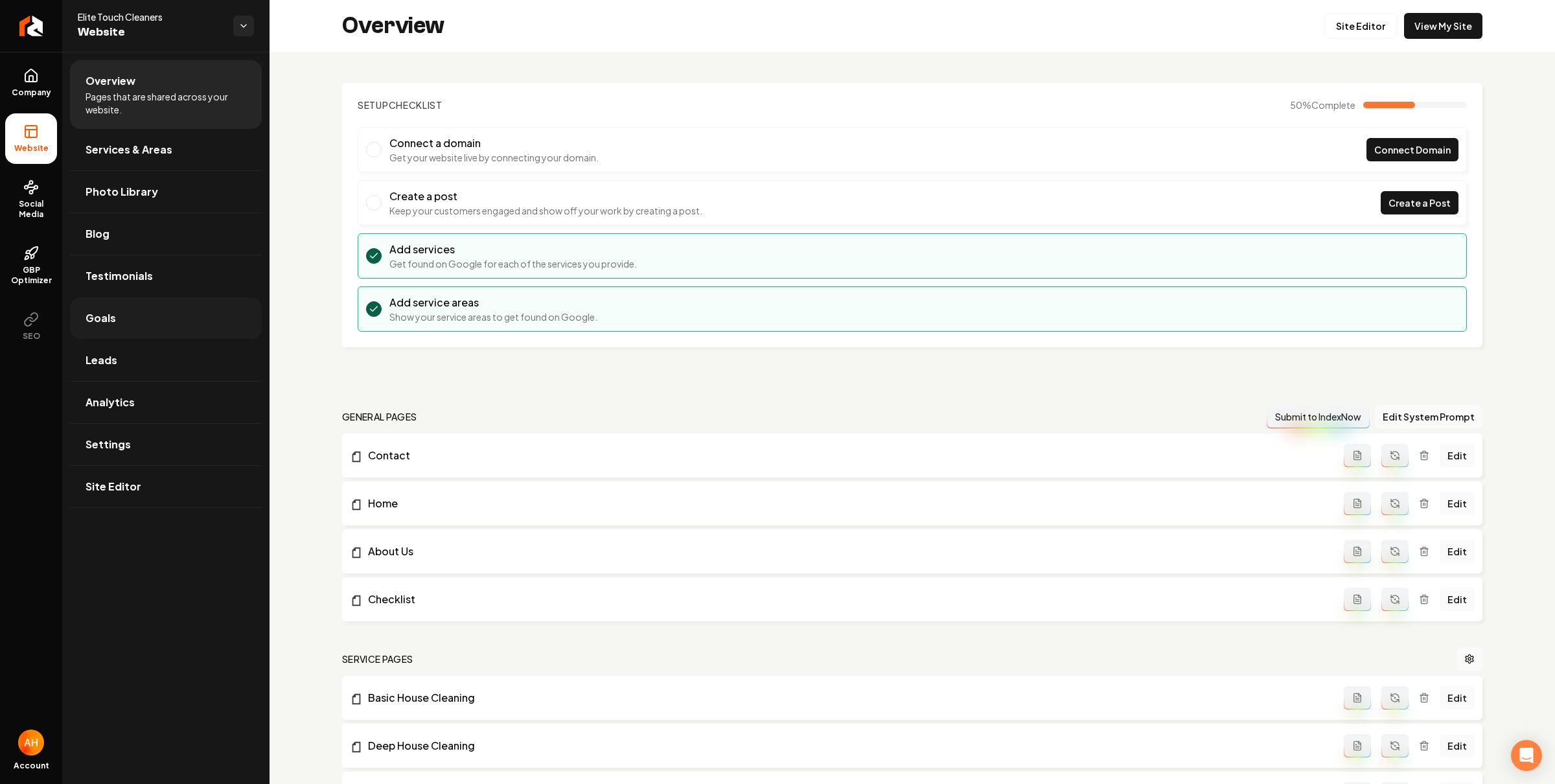
click at [132, 321] on link "Goals" at bounding box center [166, 318] width 192 height 41
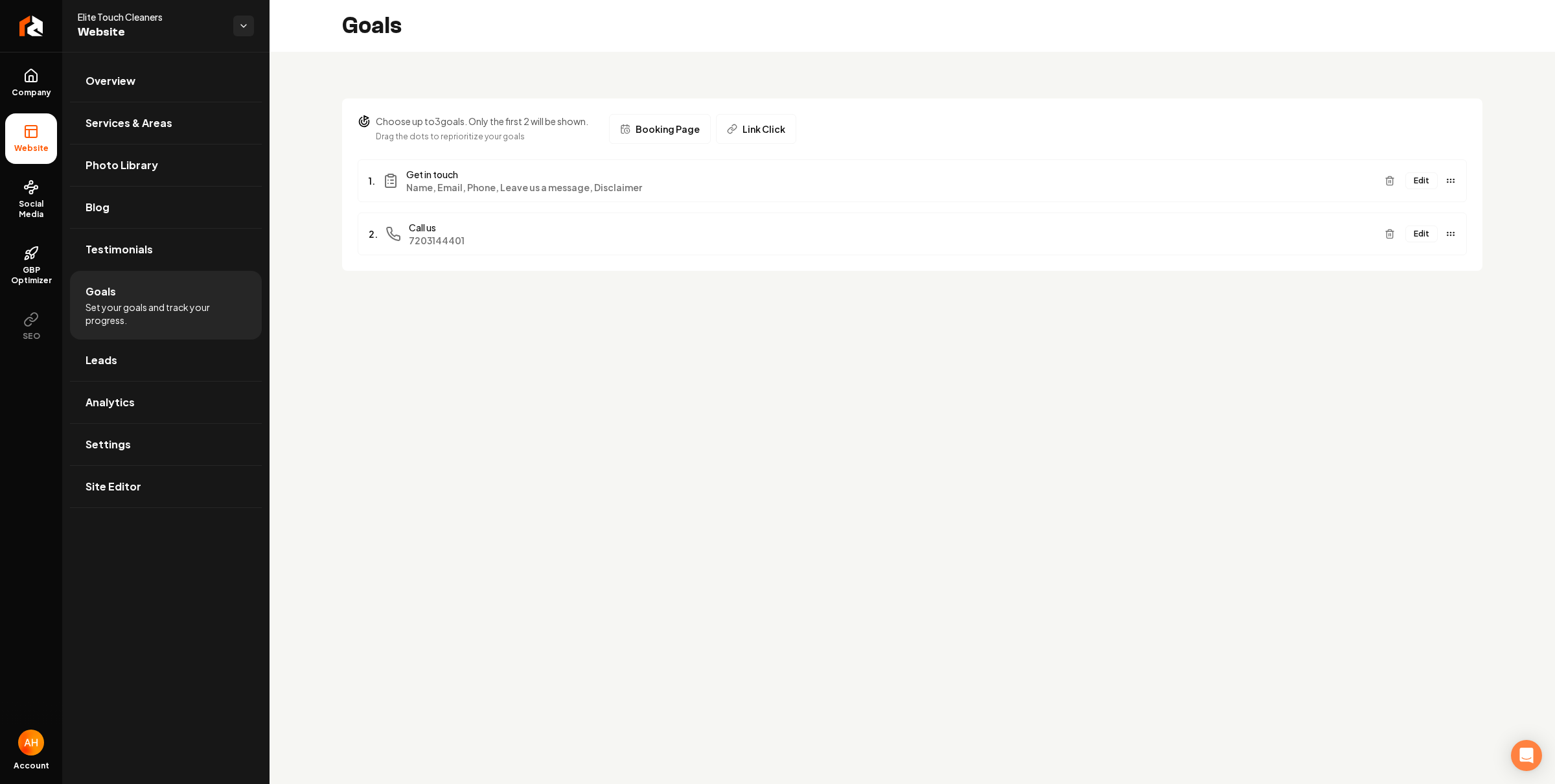
click at [1421, 173] on button "Edit" at bounding box center [1421, 181] width 32 height 17
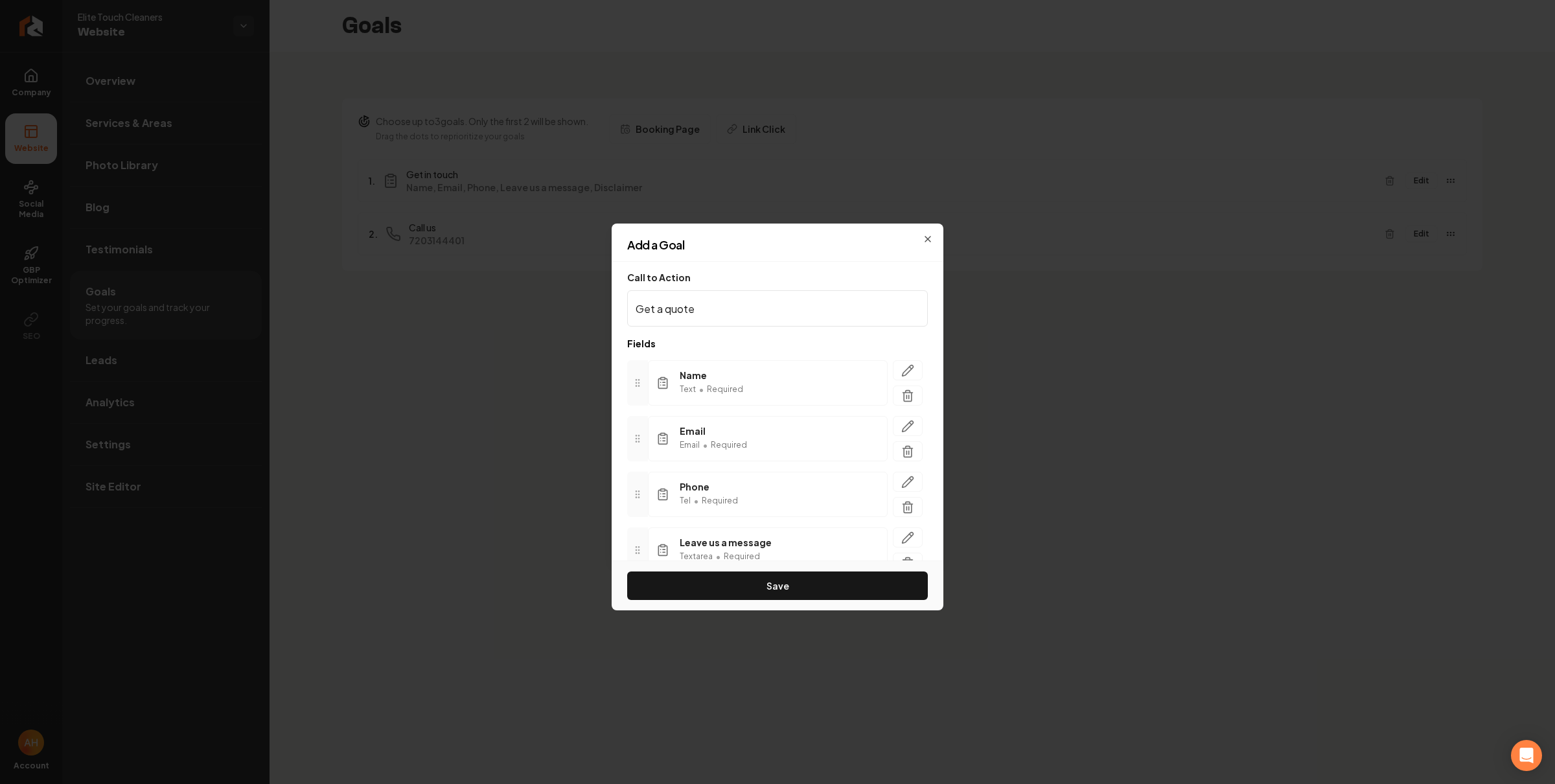
type input "Get a quote"
click at [627, 571] on button "Save" at bounding box center [777, 585] width 300 height 29
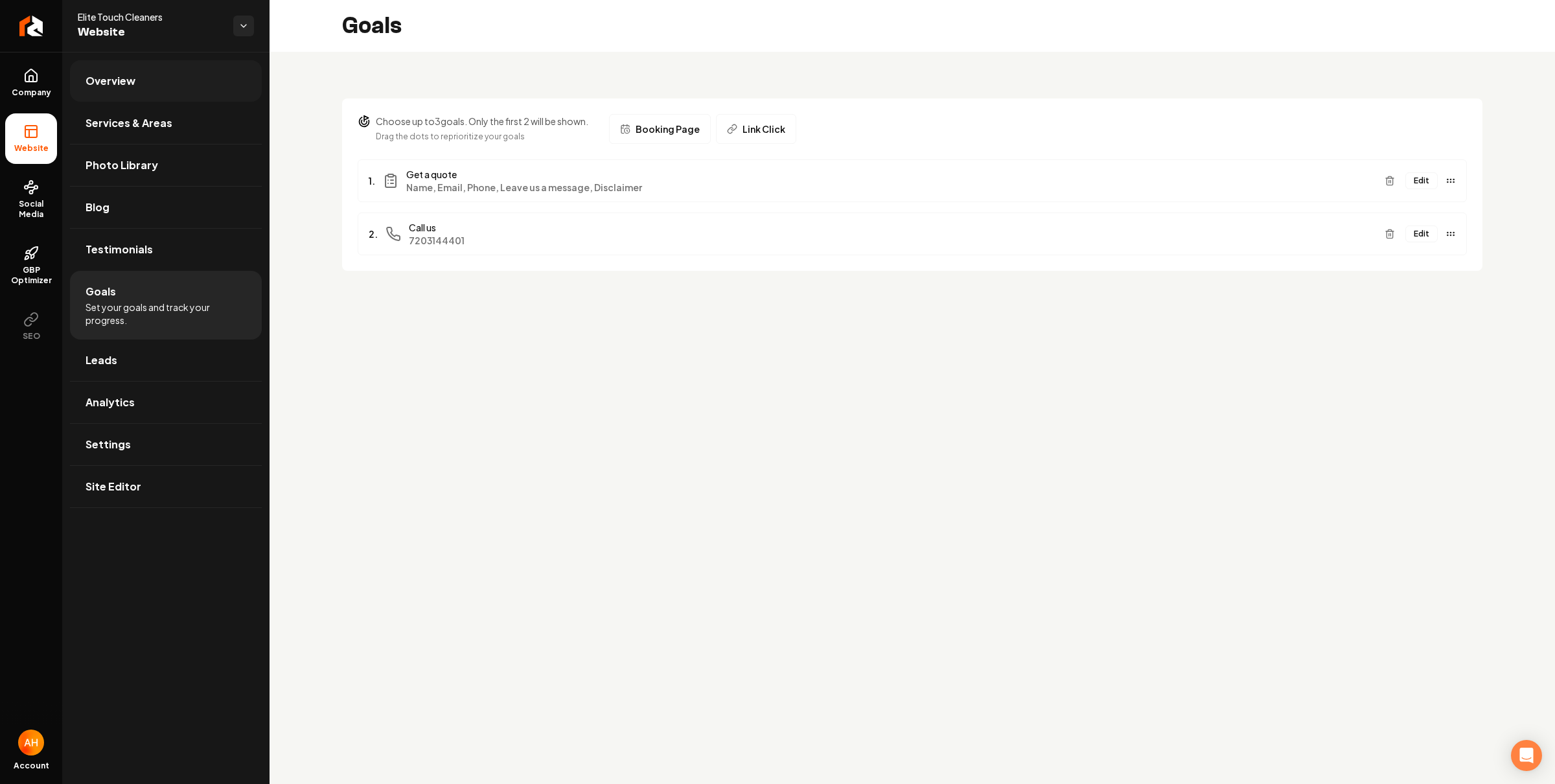
click at [166, 90] on link "Overview" at bounding box center [166, 81] width 192 height 41
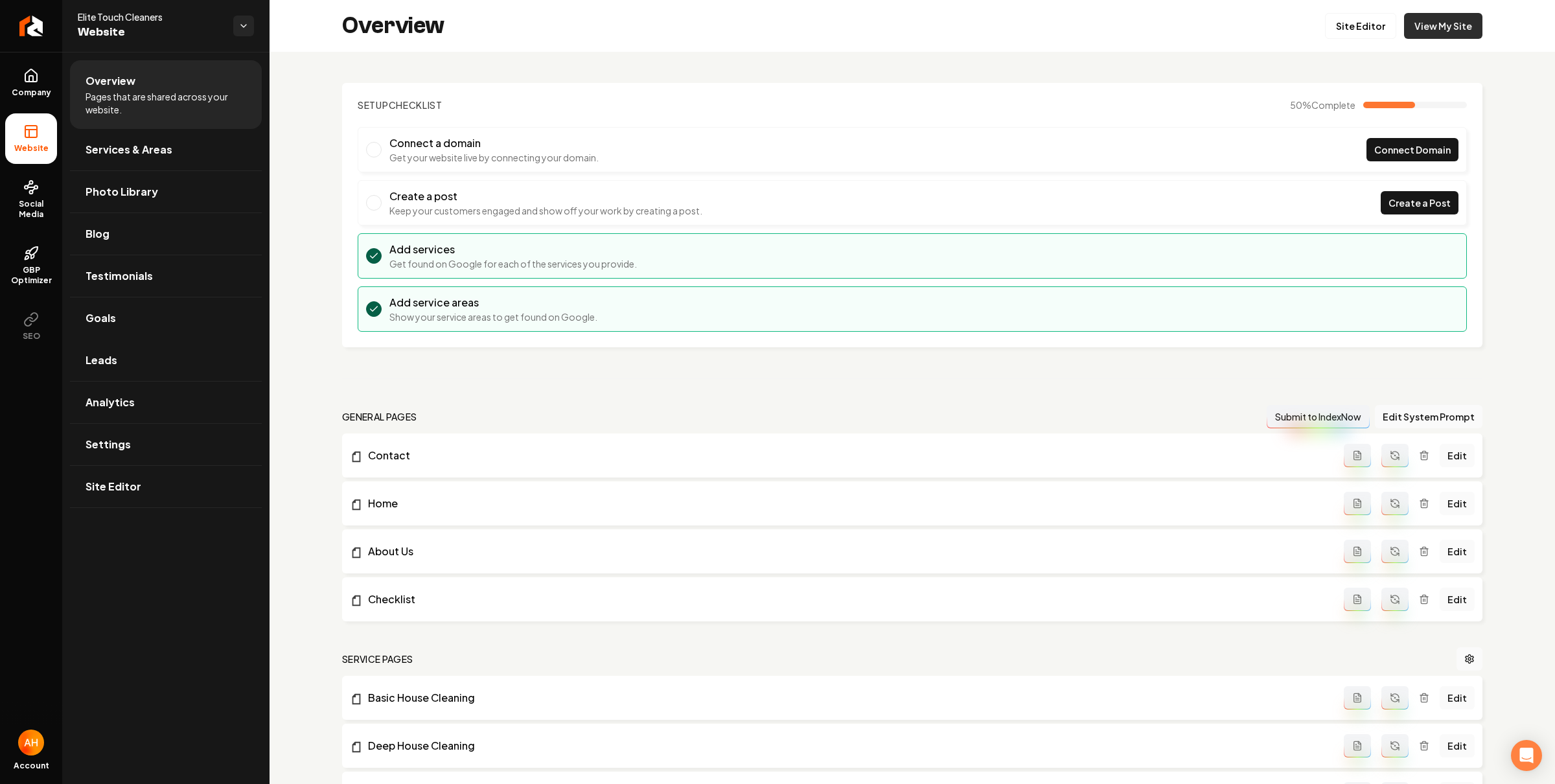
click at [1425, 28] on link "View My Site" at bounding box center [1443, 25] width 78 height 26
click at [197, 150] on link "Services & Areas" at bounding box center [166, 150] width 192 height 41
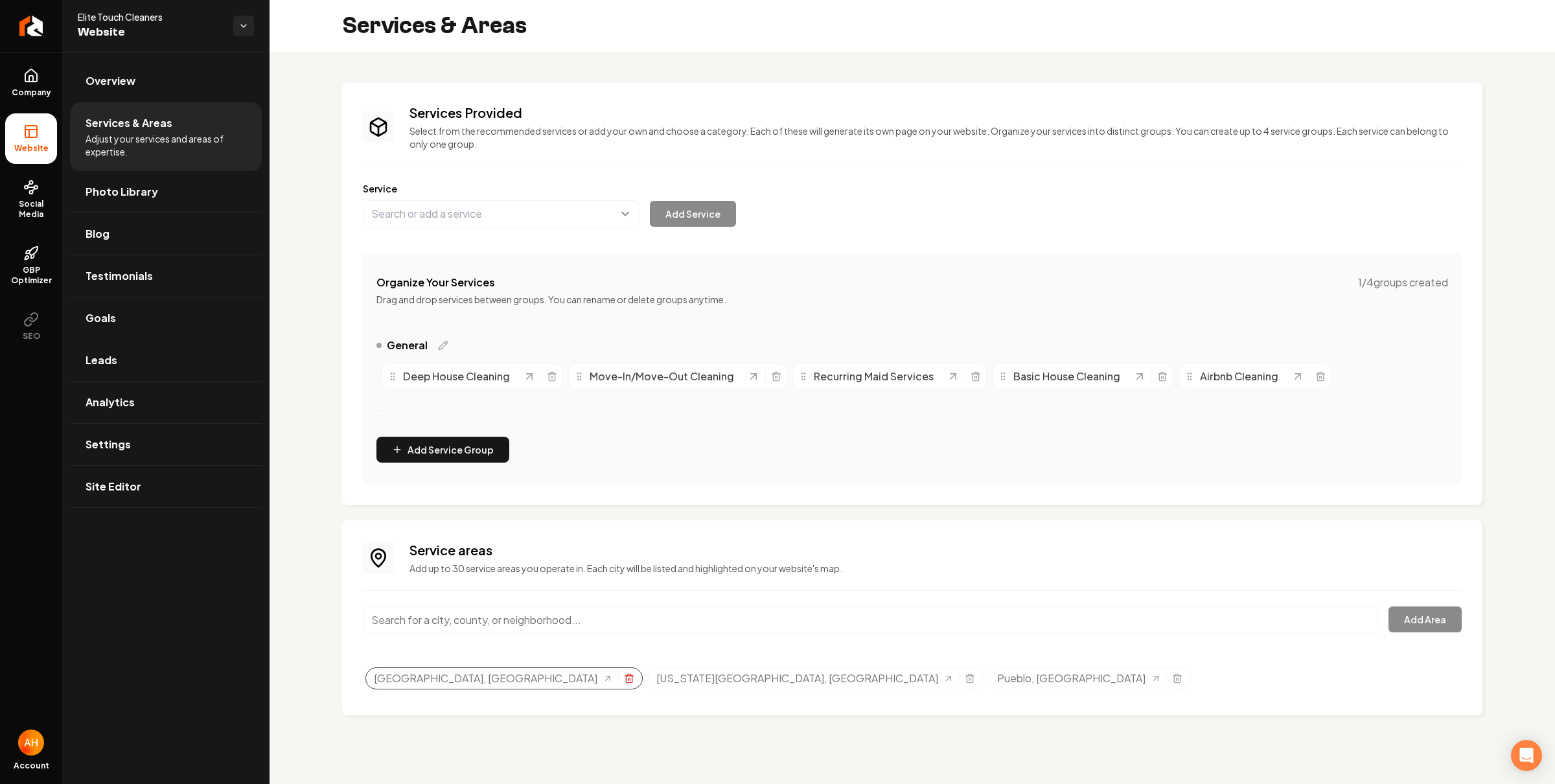
click at [624, 676] on icon "Selected tags" at bounding box center [629, 678] width 10 height 10
click at [682, 679] on icon "Selected tags" at bounding box center [687, 678] width 10 height 10
click at [549, 676] on icon "Selected tags" at bounding box center [554, 678] width 10 height 10
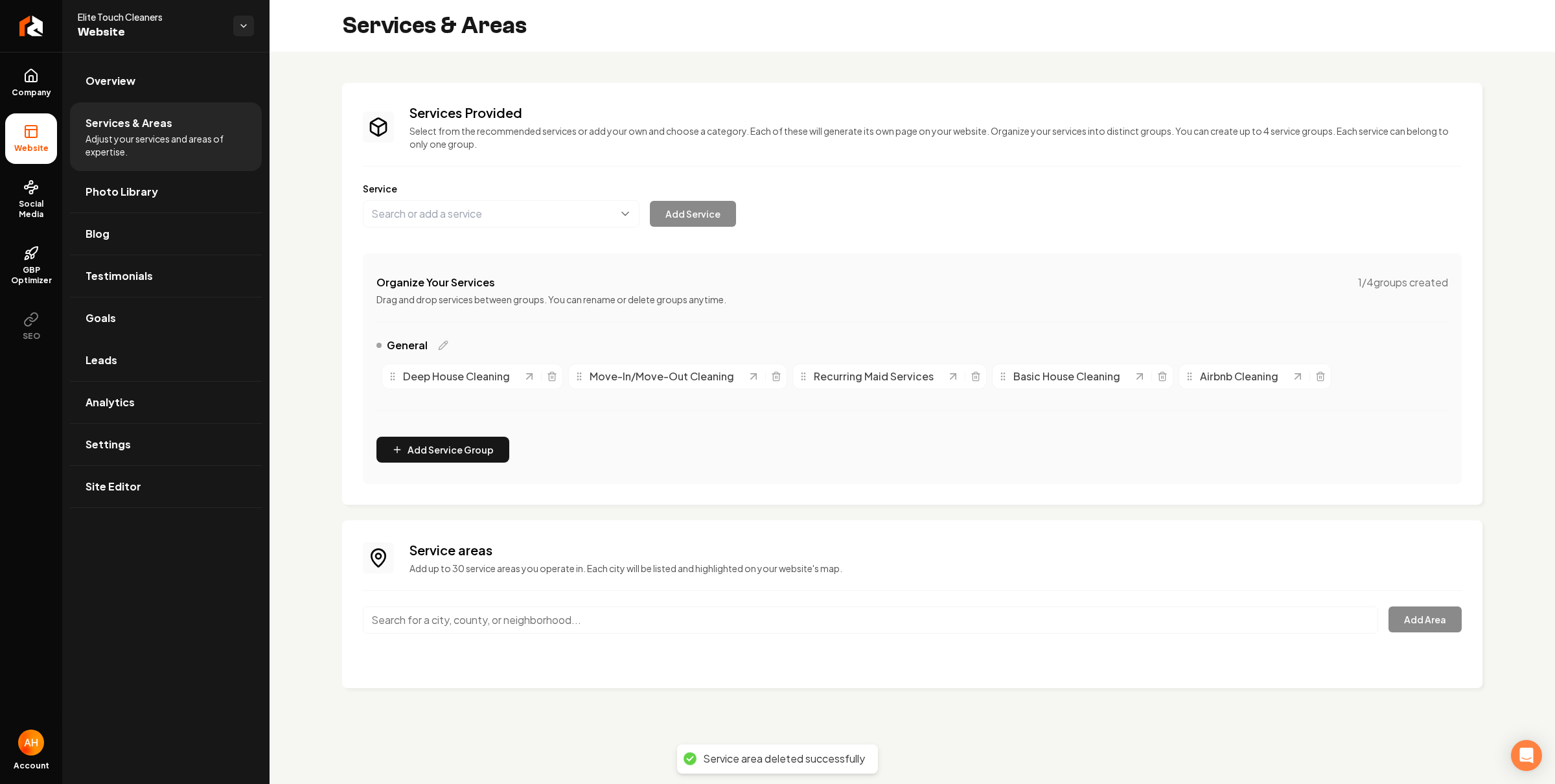
click at [535, 615] on input "Main content area" at bounding box center [871, 620] width 1016 height 27
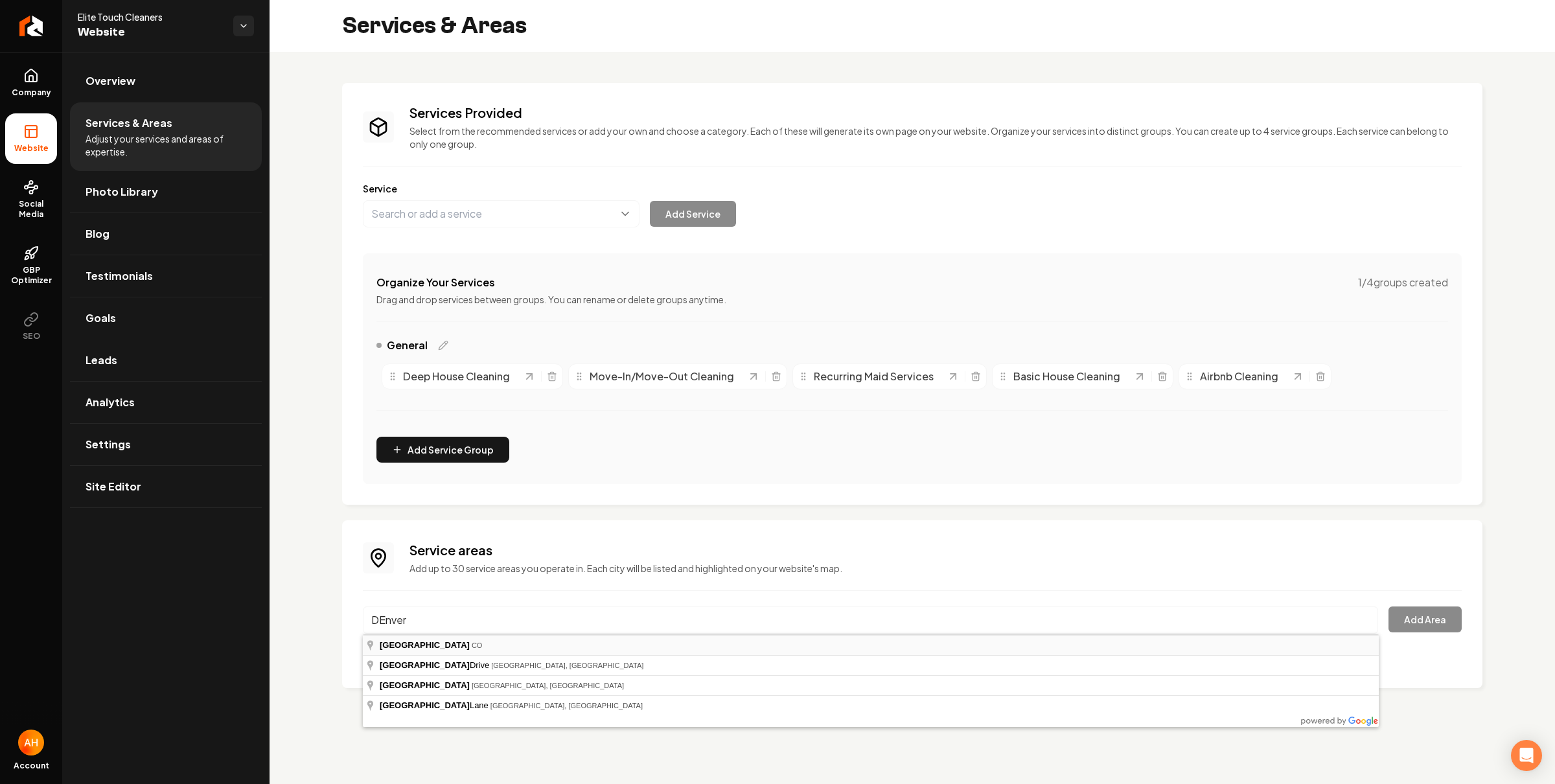
type input "Denver, CO"
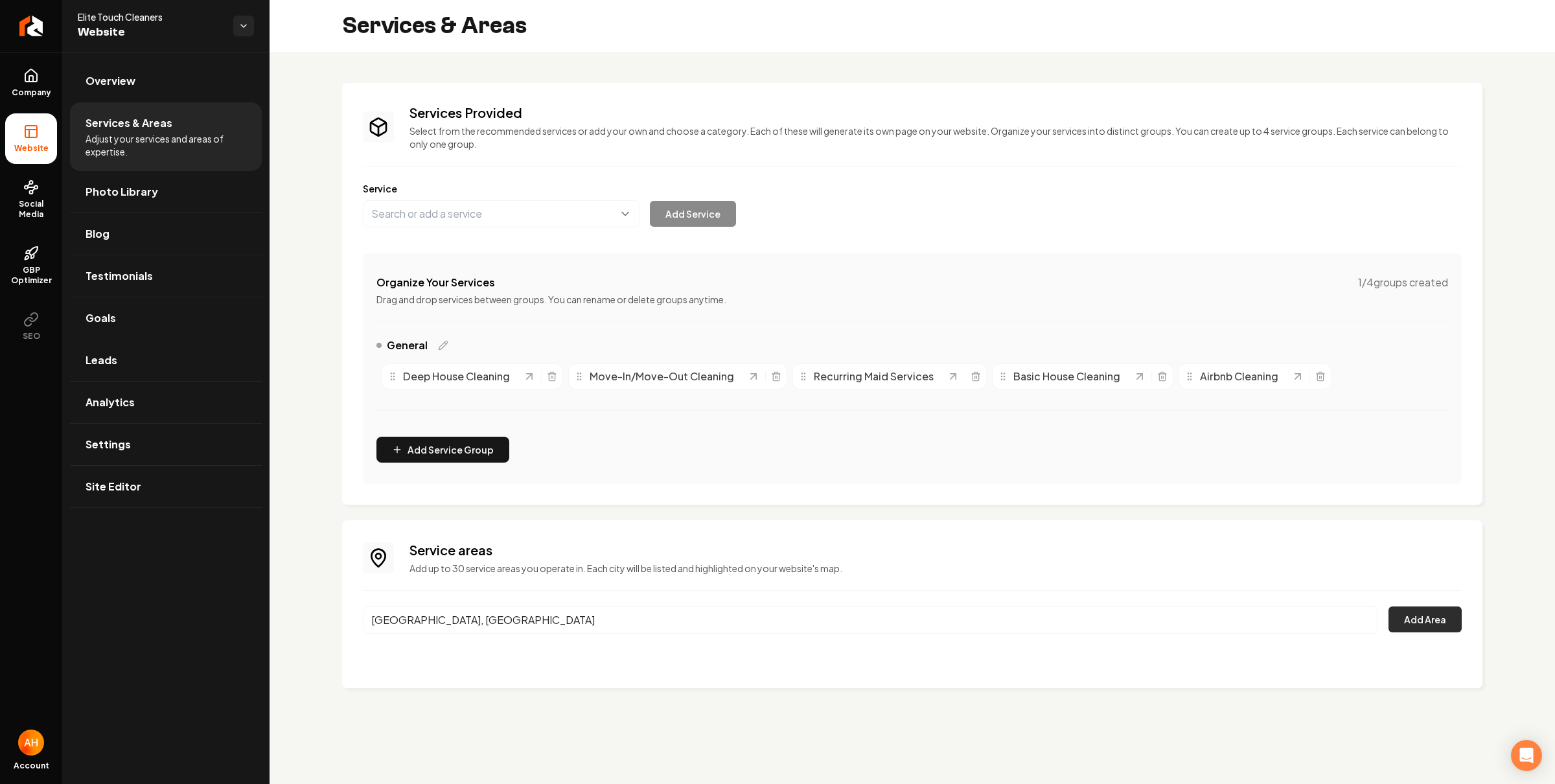
click at [1423, 612] on button "Add Area" at bounding box center [1425, 619] width 73 height 26
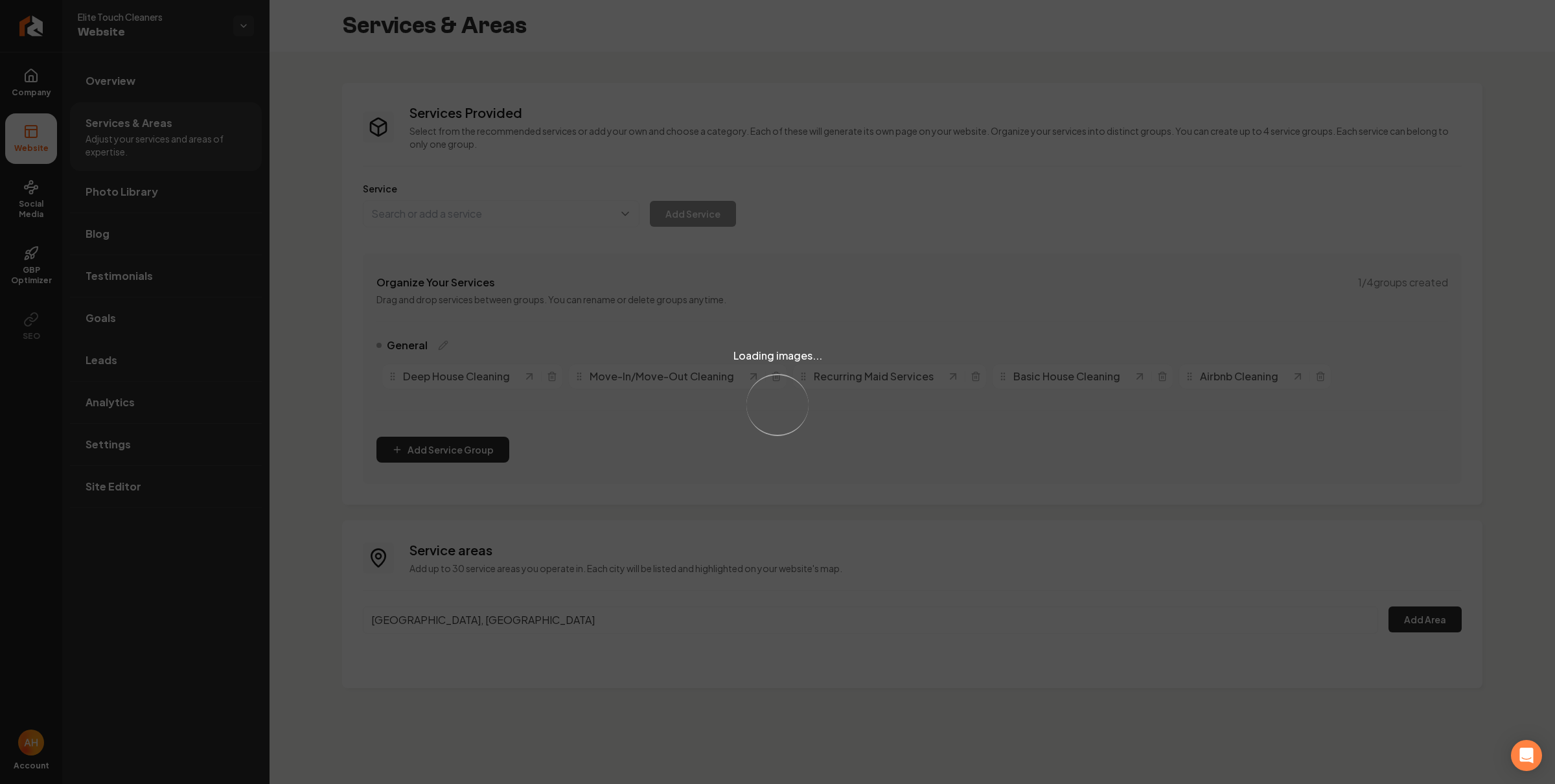
click at [319, 534] on div "Loading images... Loading..." at bounding box center [777, 392] width 1555 height 784
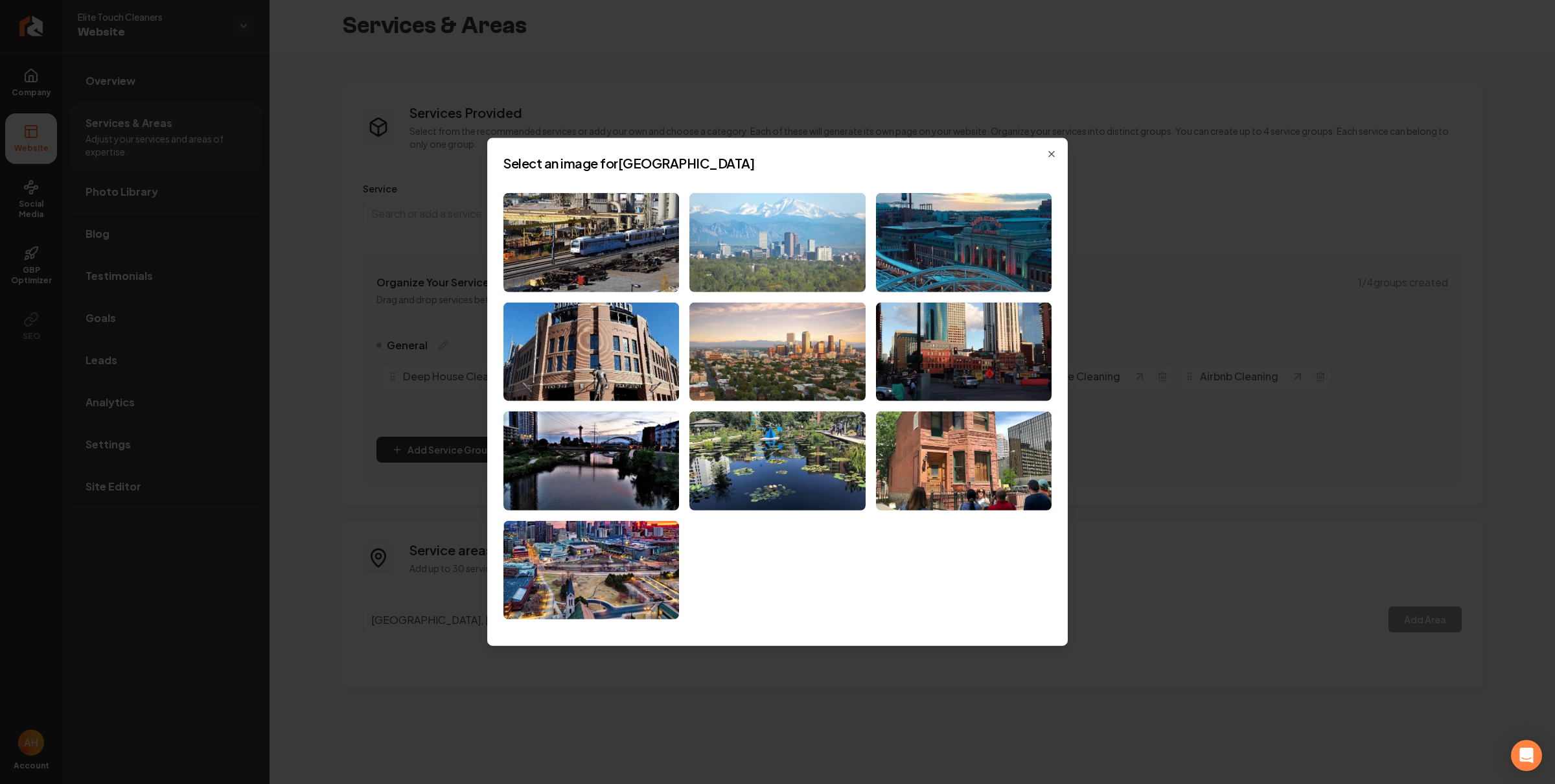
click at [749, 240] on img at bounding box center [777, 242] width 176 height 99
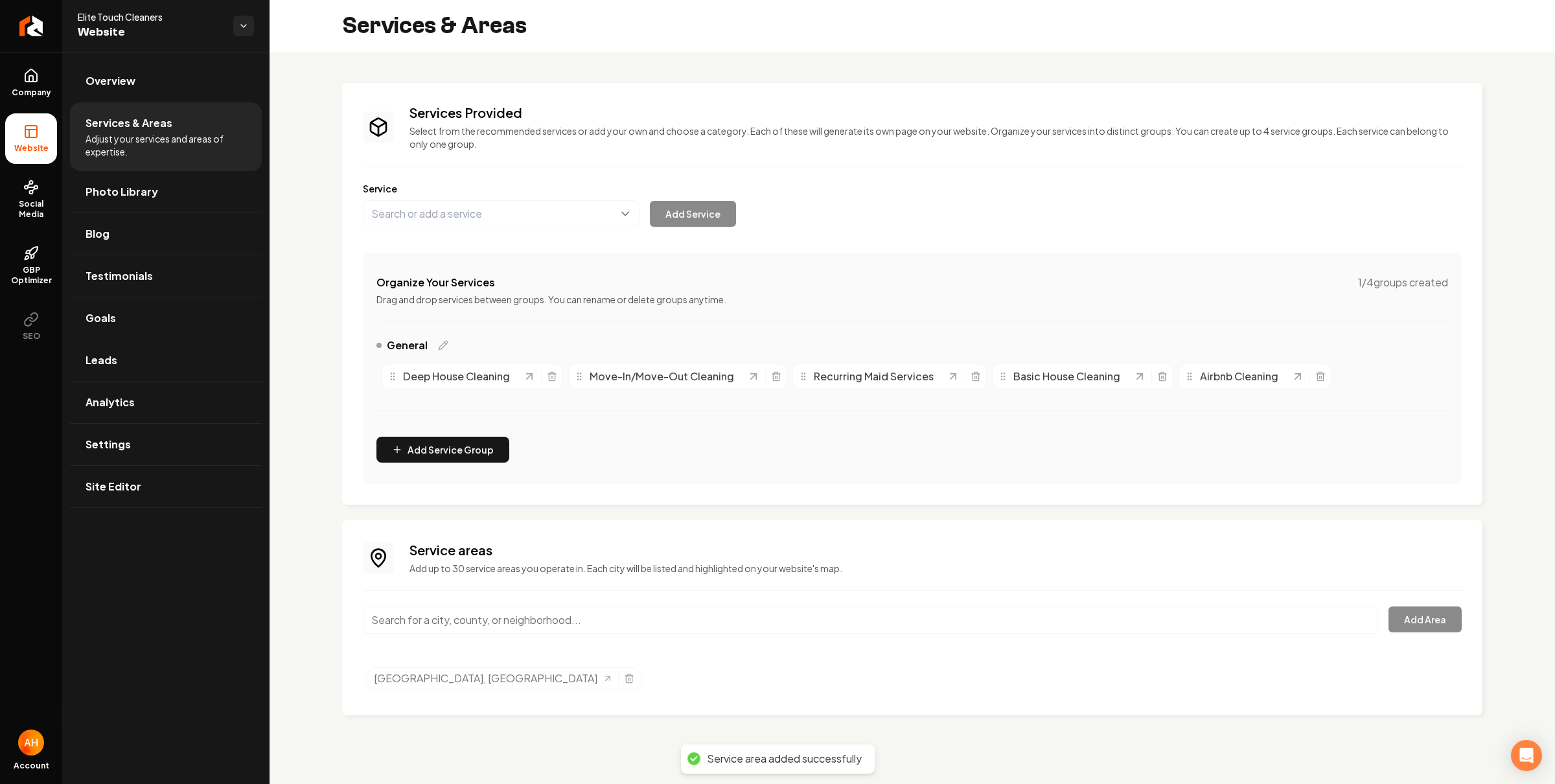
click at [461, 618] on input "Main content area" at bounding box center [871, 620] width 1016 height 27
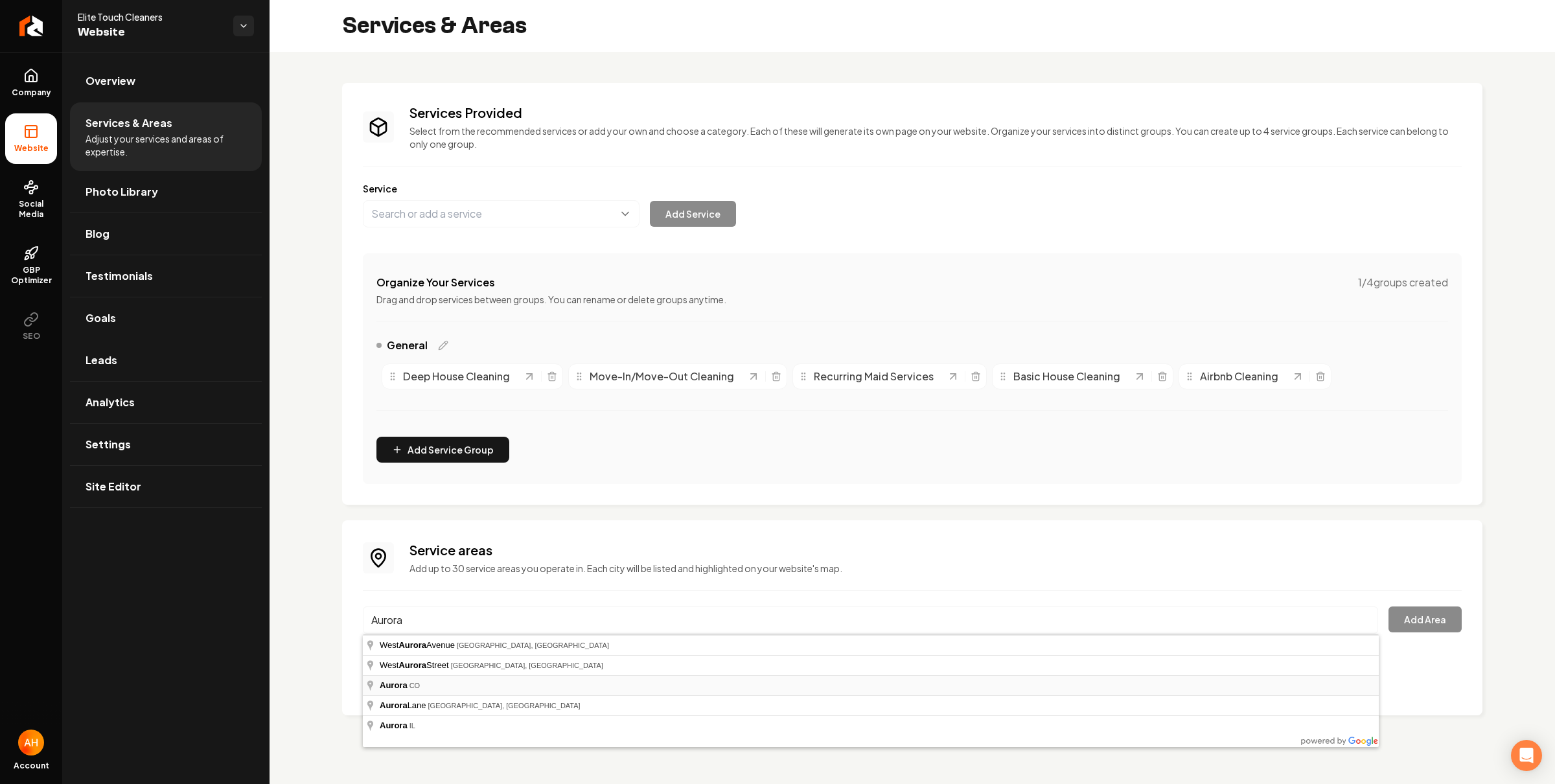
type input "Aurora, CO"
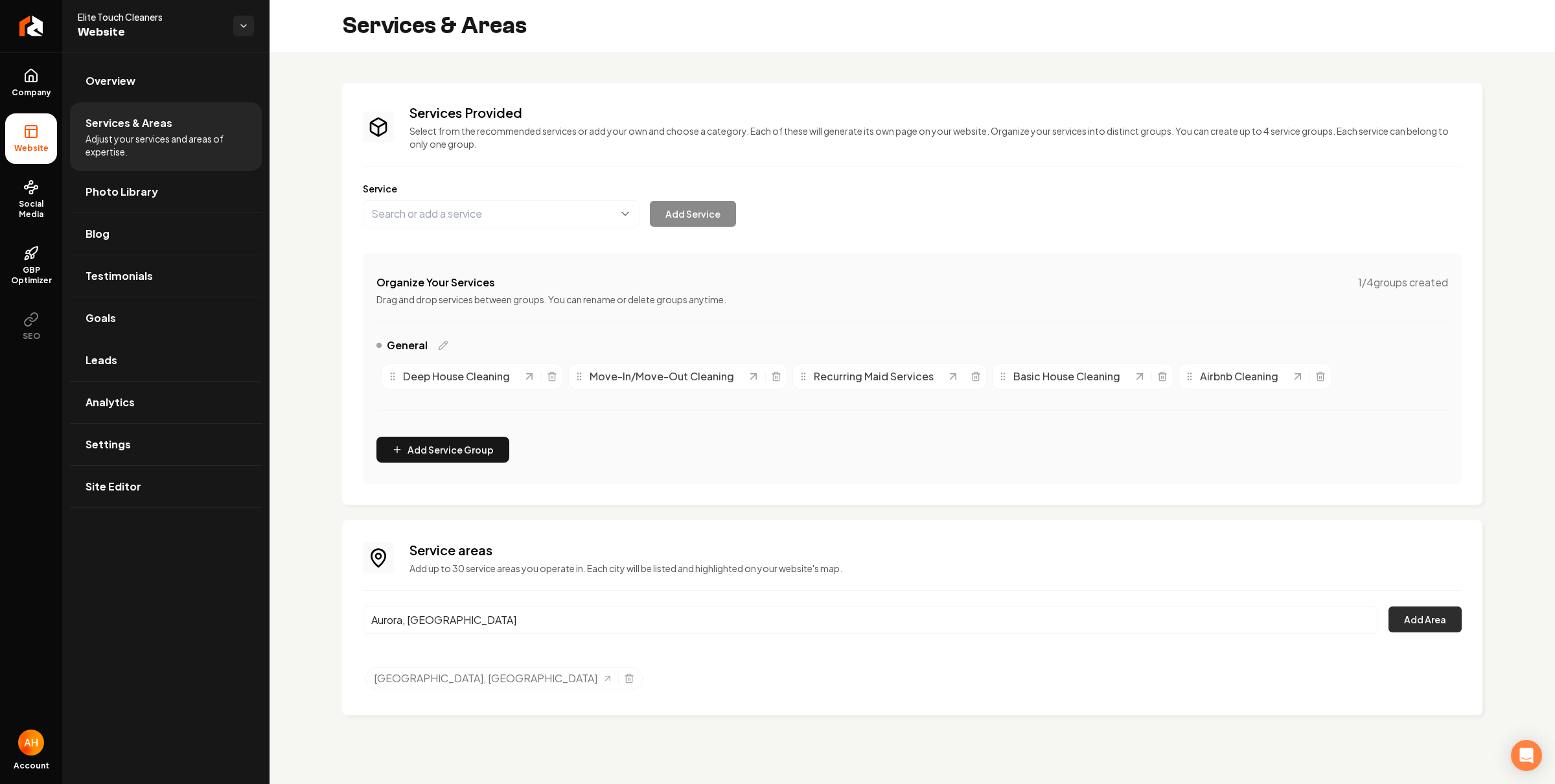
click at [1408, 609] on button "Add Area" at bounding box center [1425, 619] width 73 height 26
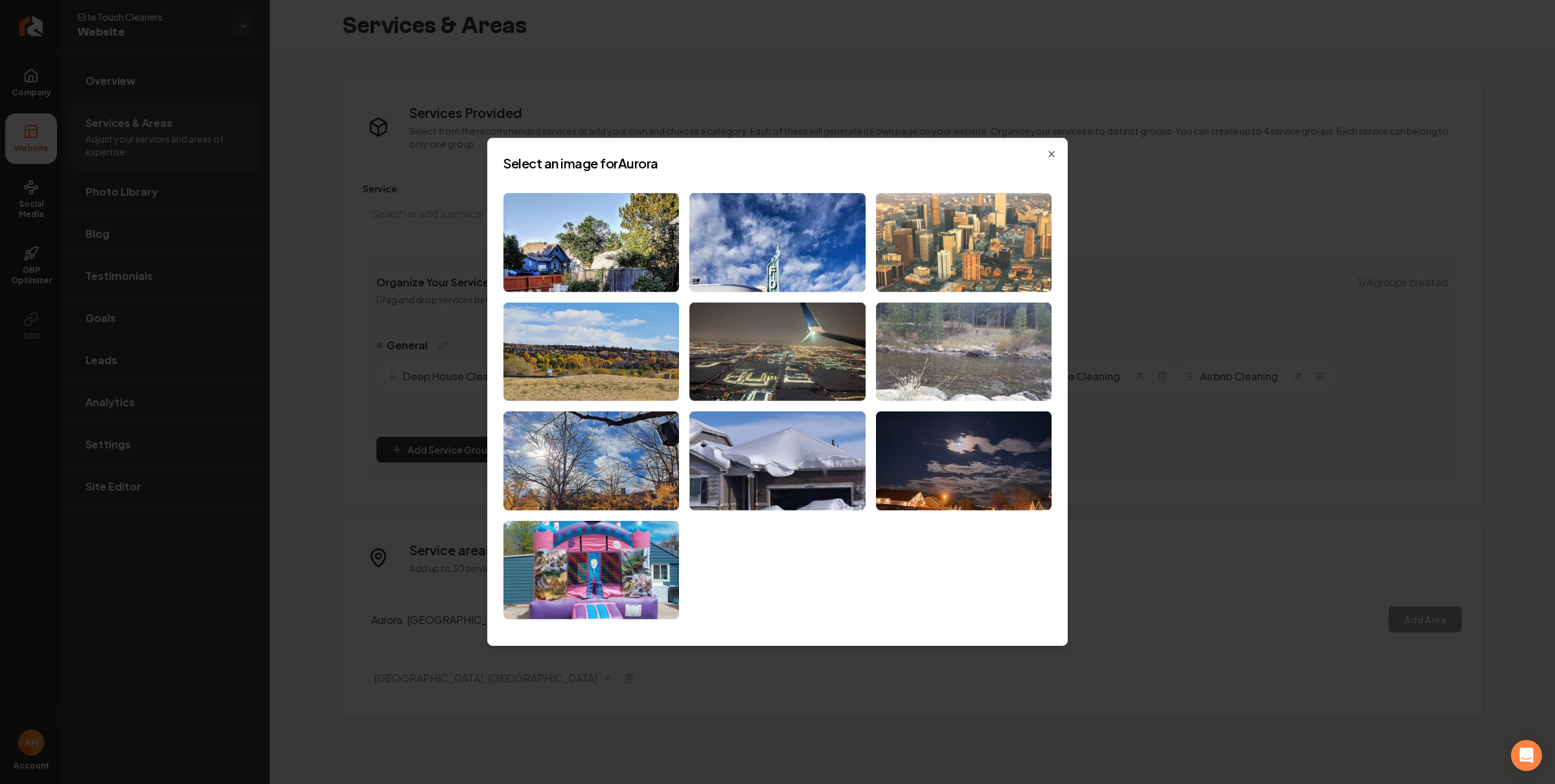
click at [926, 258] on img at bounding box center [964, 242] width 176 height 99
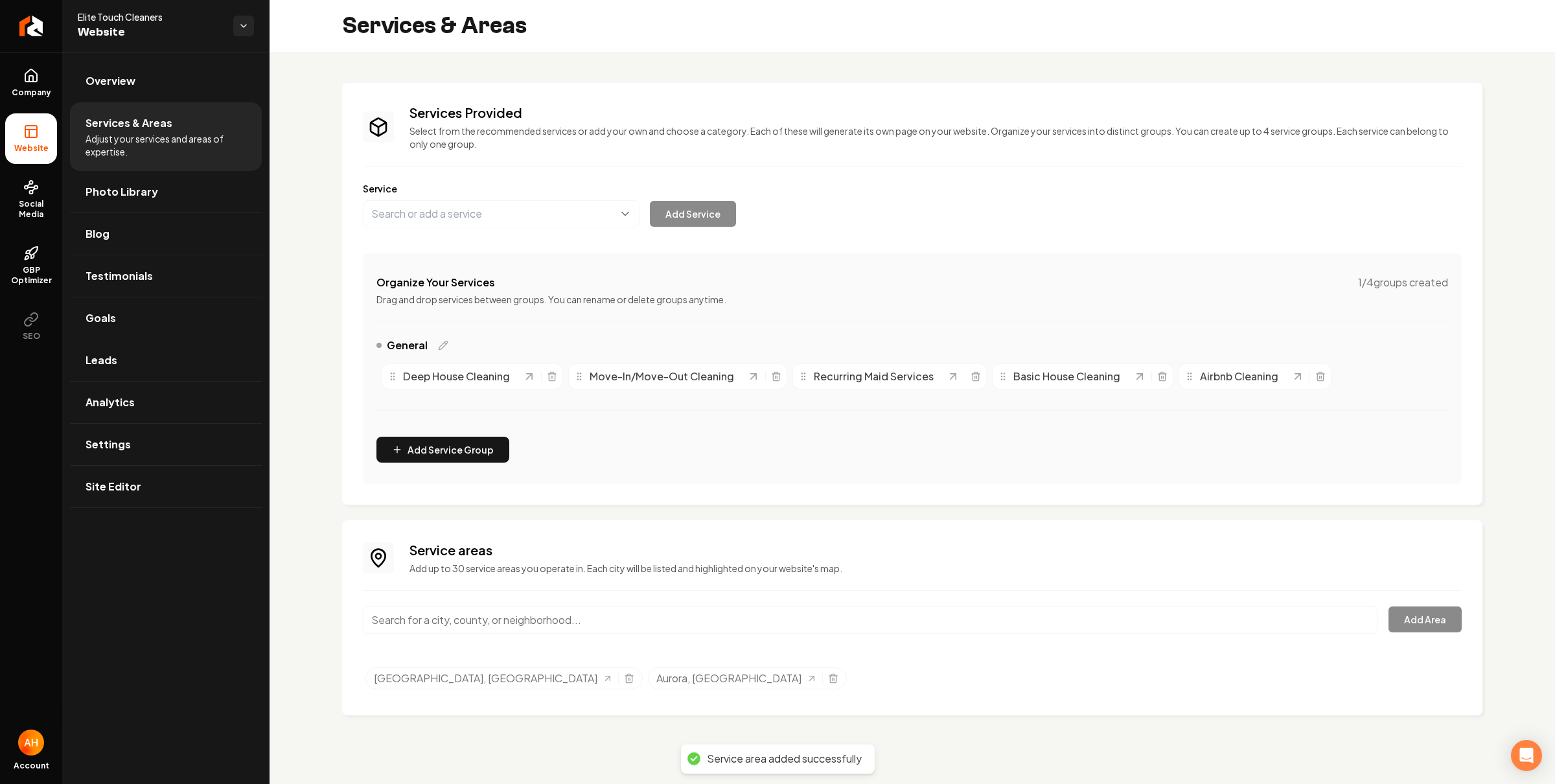
click at [505, 614] on input "Main content area" at bounding box center [871, 620] width 1016 height 27
paste input "commerce city"
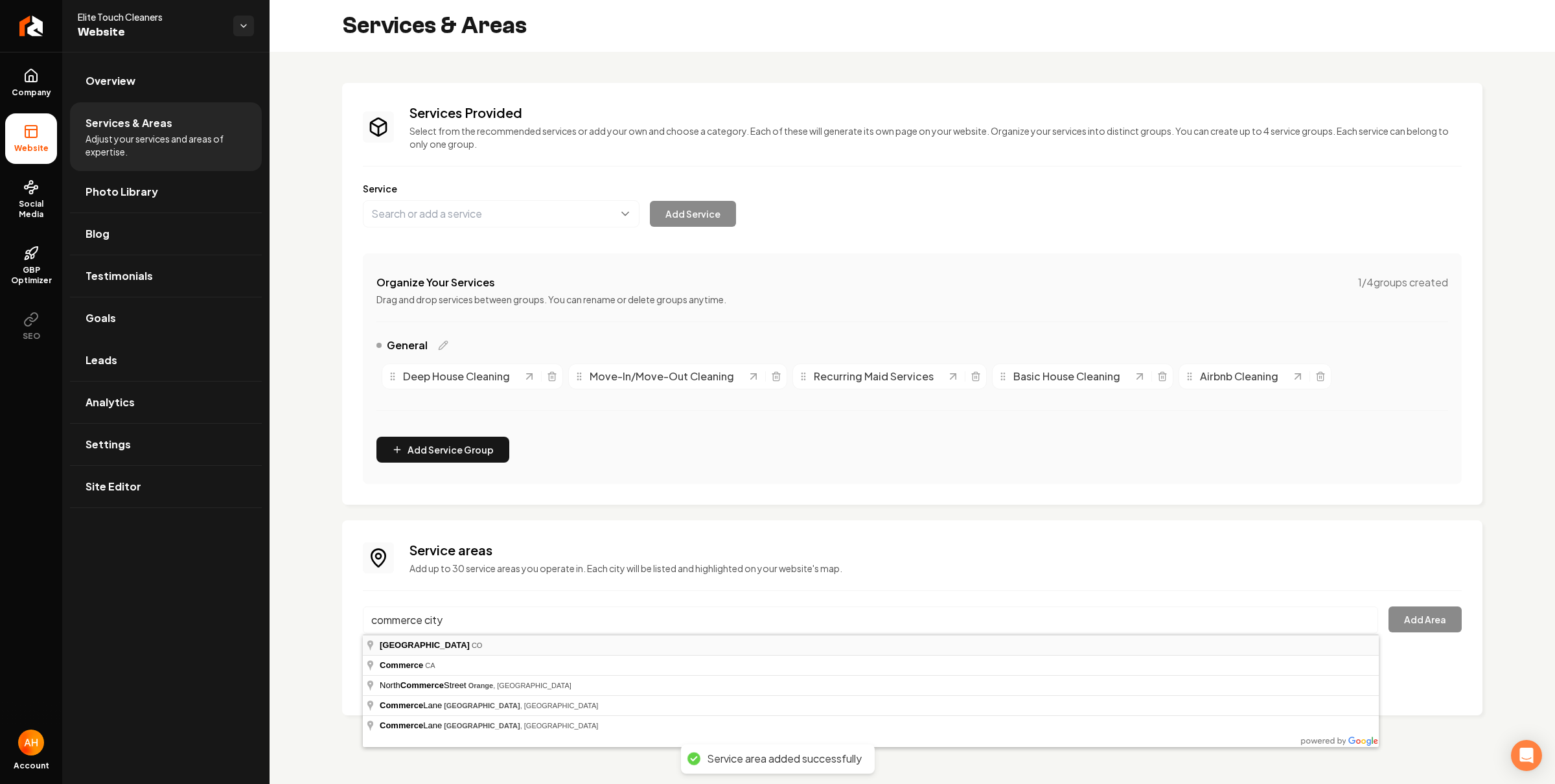
type input "Commerce City, CO"
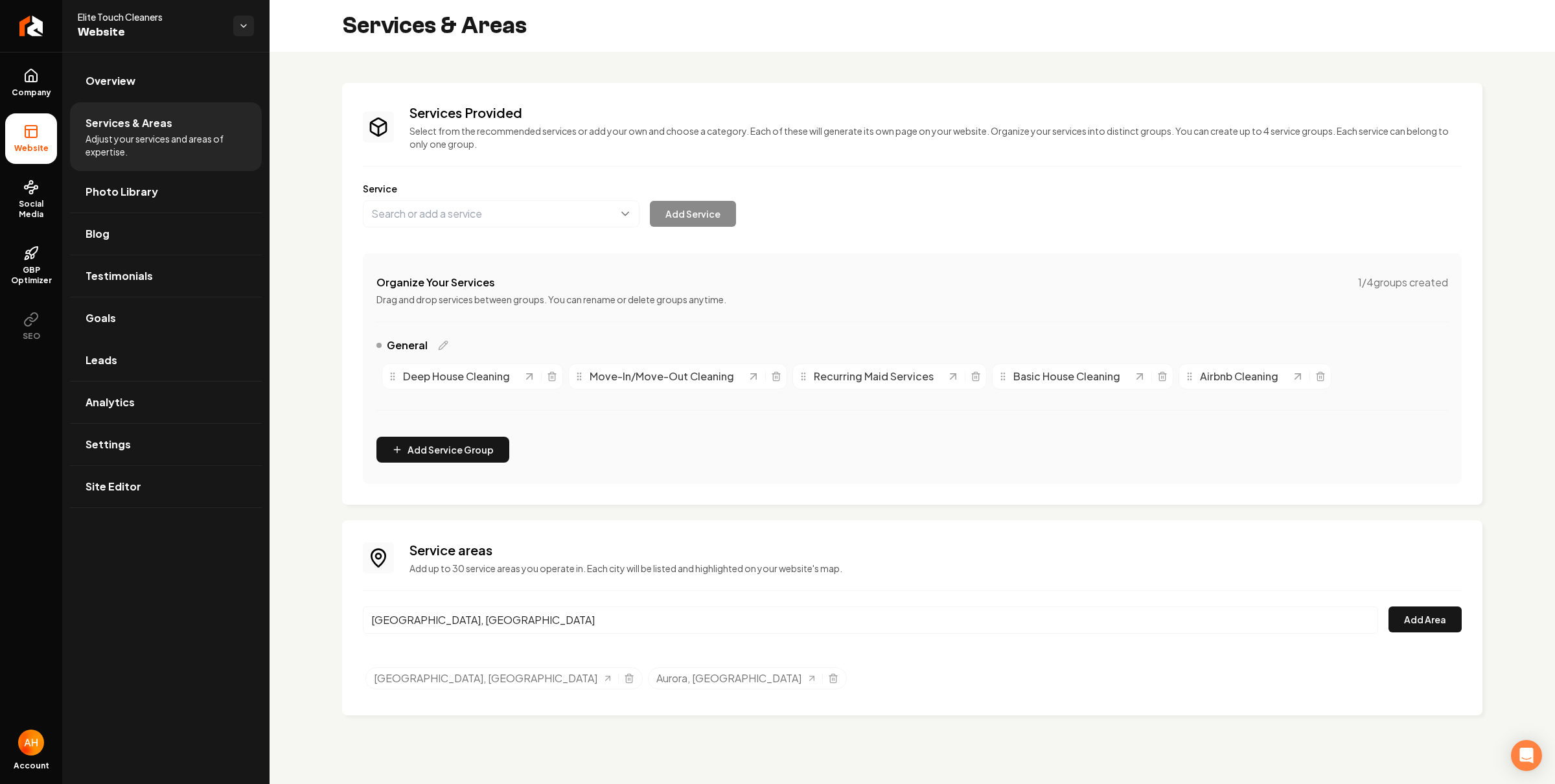
click at [1421, 602] on div "Service areas Add up to 30 service areas you operate in. Each city will be list…" at bounding box center [912, 618] width 1099 height 154
click at [1418, 616] on button "Add Area" at bounding box center [1425, 619] width 73 height 26
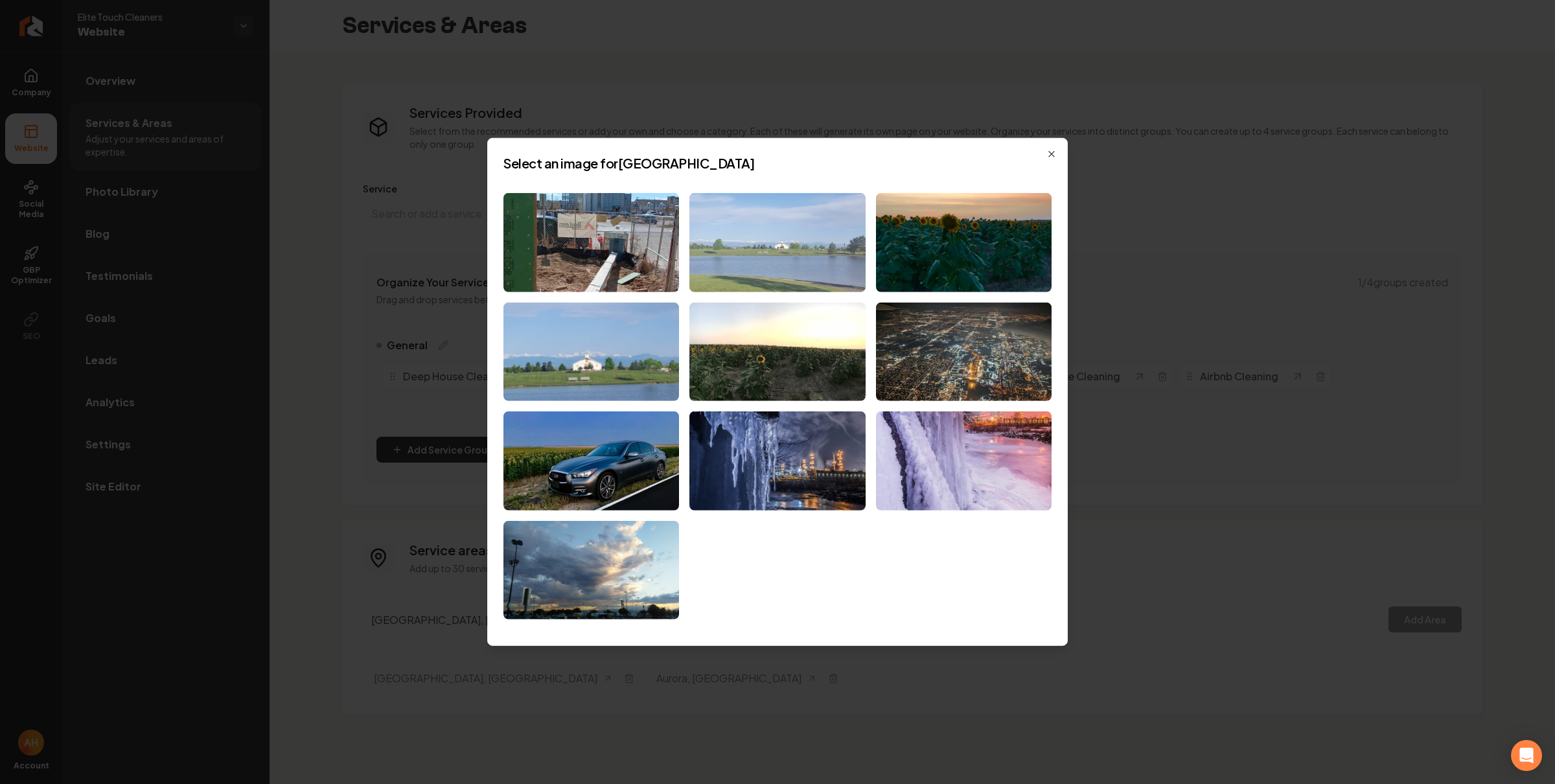
click at [806, 234] on img at bounding box center [777, 242] width 176 height 99
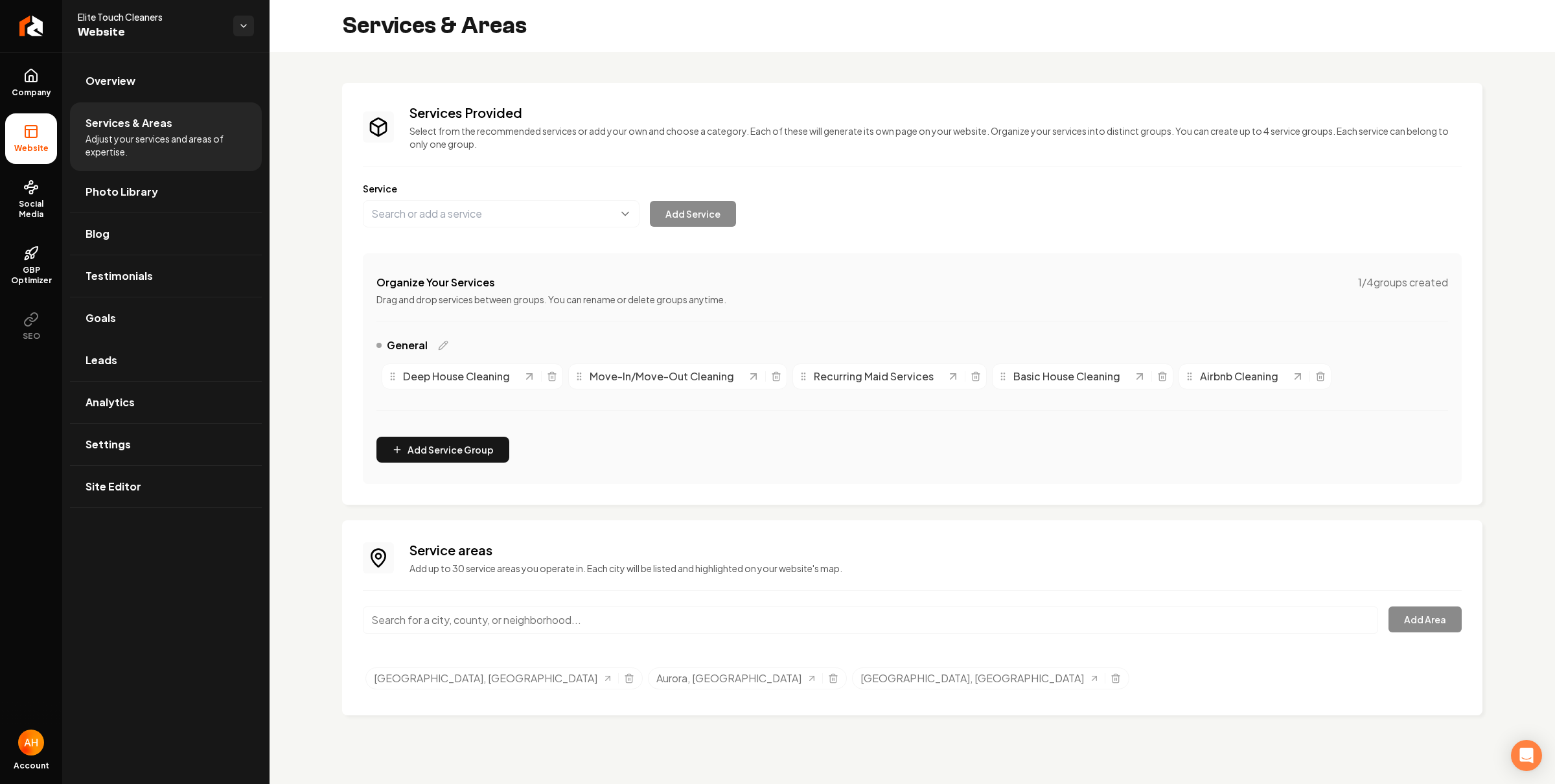
click at [481, 611] on input "Main content area" at bounding box center [871, 620] width 1016 height 27
paste input "broomfield"
type input "Broomfield, CO"
click at [1428, 614] on button "Add Area" at bounding box center [1425, 619] width 73 height 26
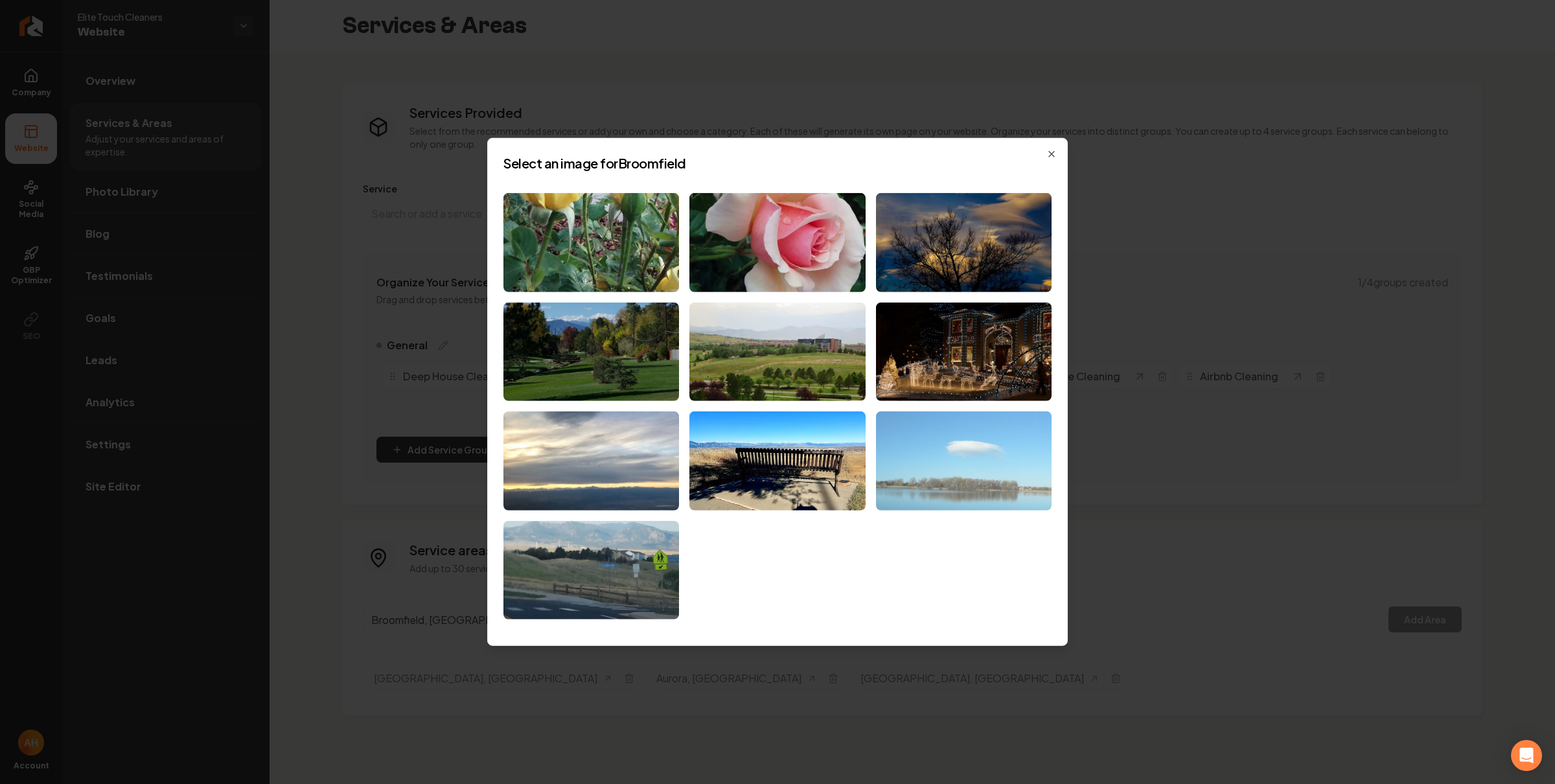
click at [974, 464] on img at bounding box center [964, 460] width 176 height 99
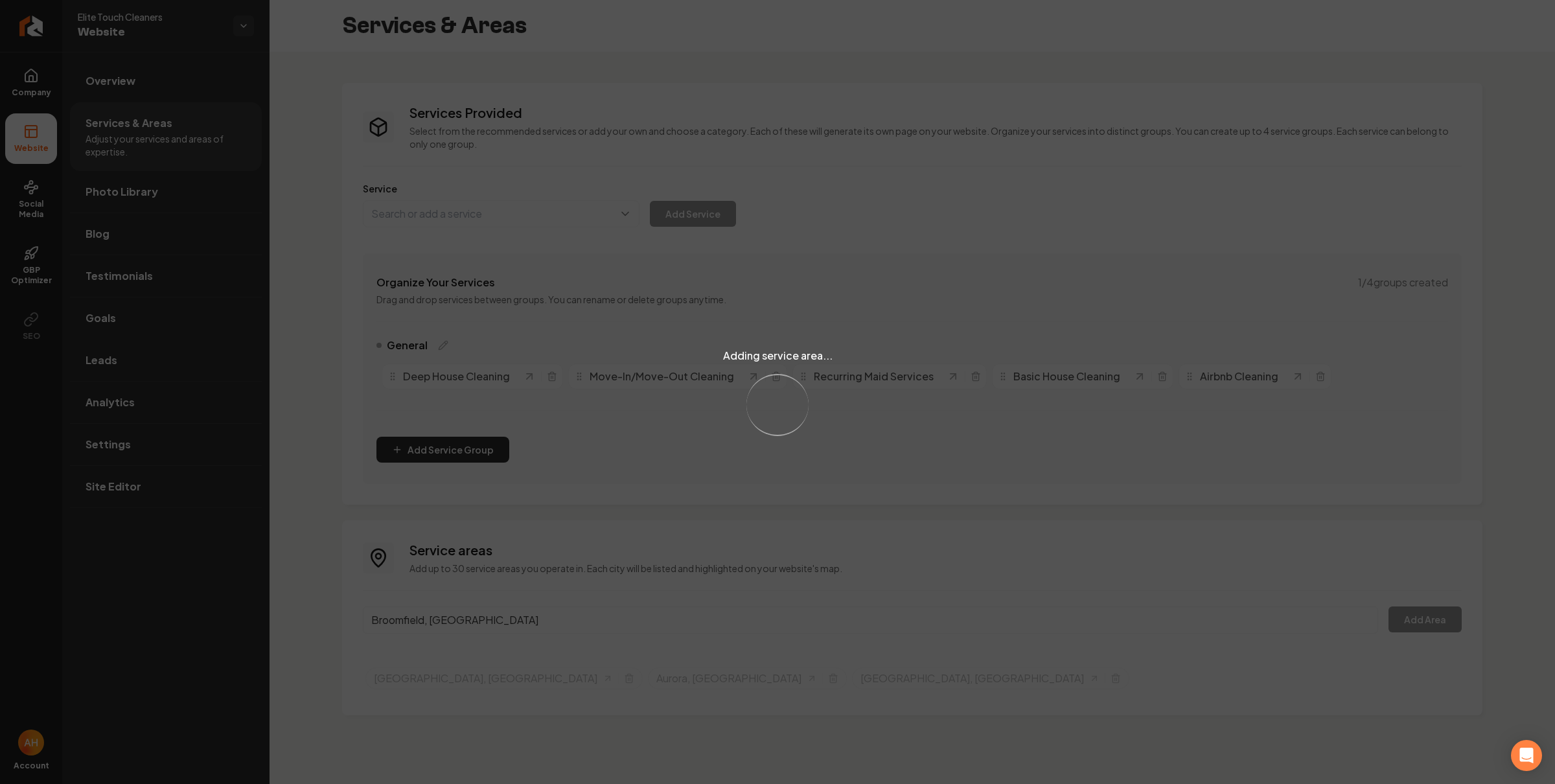
click at [513, 634] on div "Adding service area... Loading..." at bounding box center [777, 392] width 1555 height 784
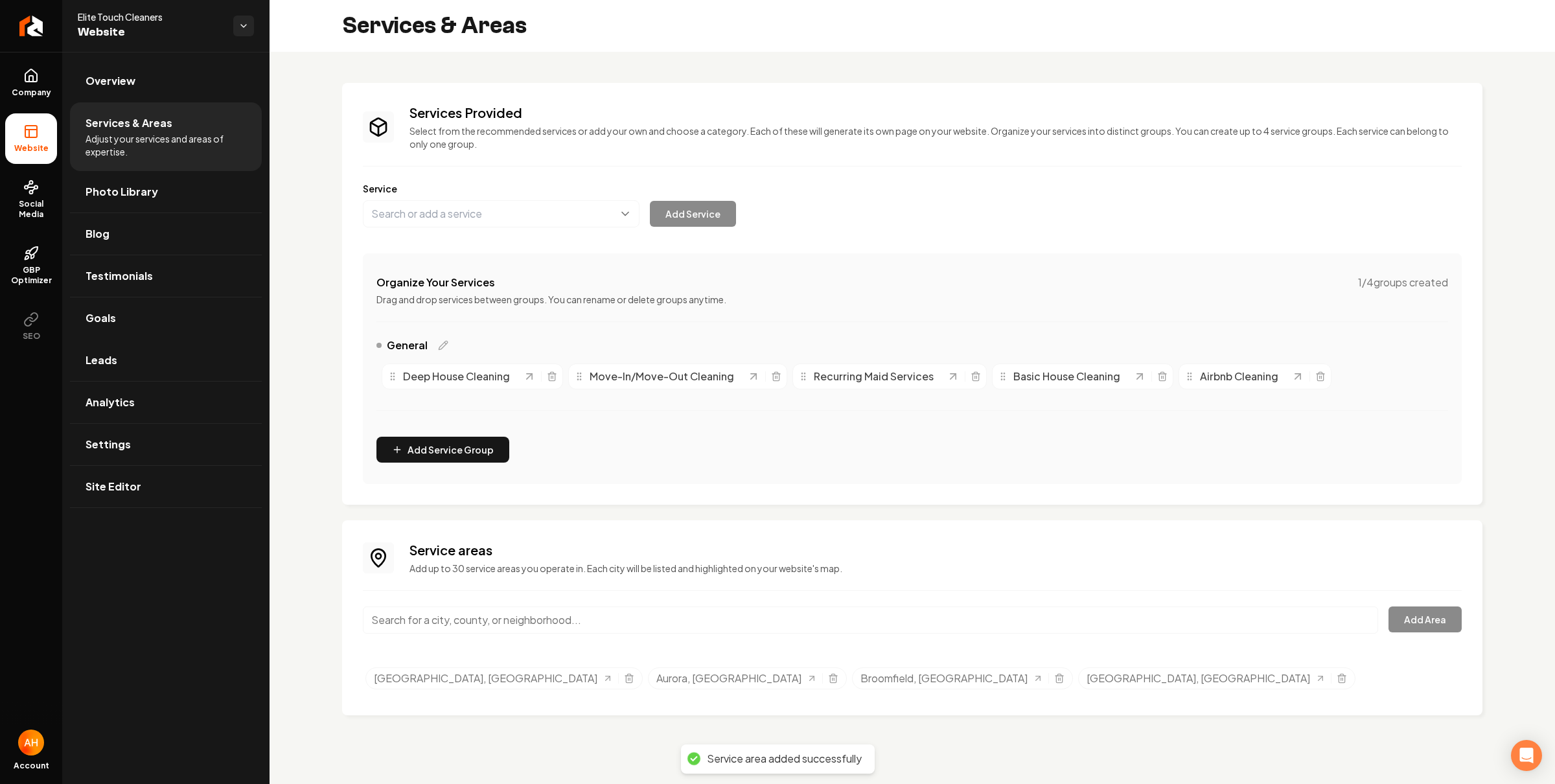
click at [514, 613] on input "Main content area" at bounding box center [871, 620] width 1016 height 27
paste input "westminster"
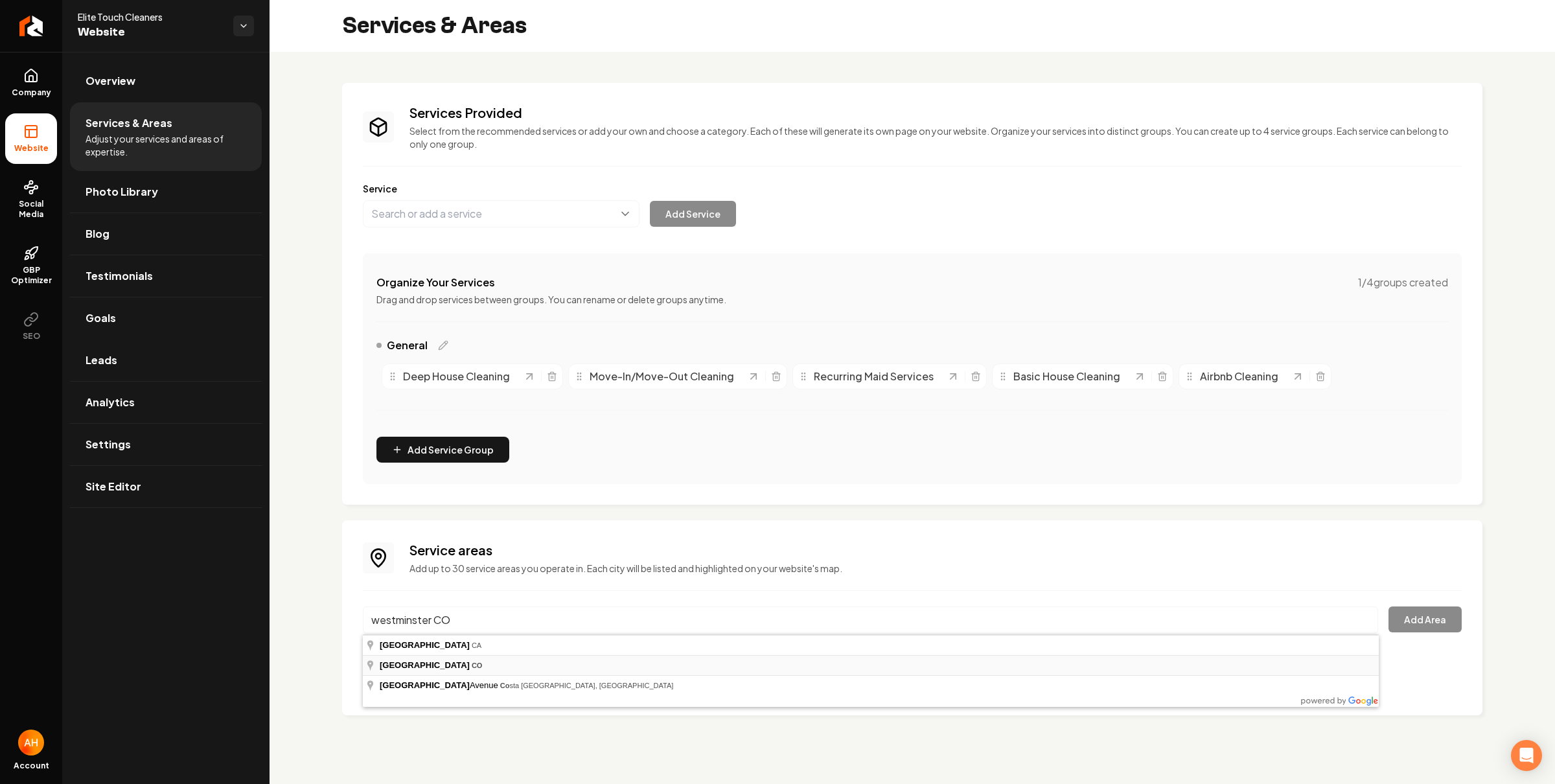
type input "Westminster, CO"
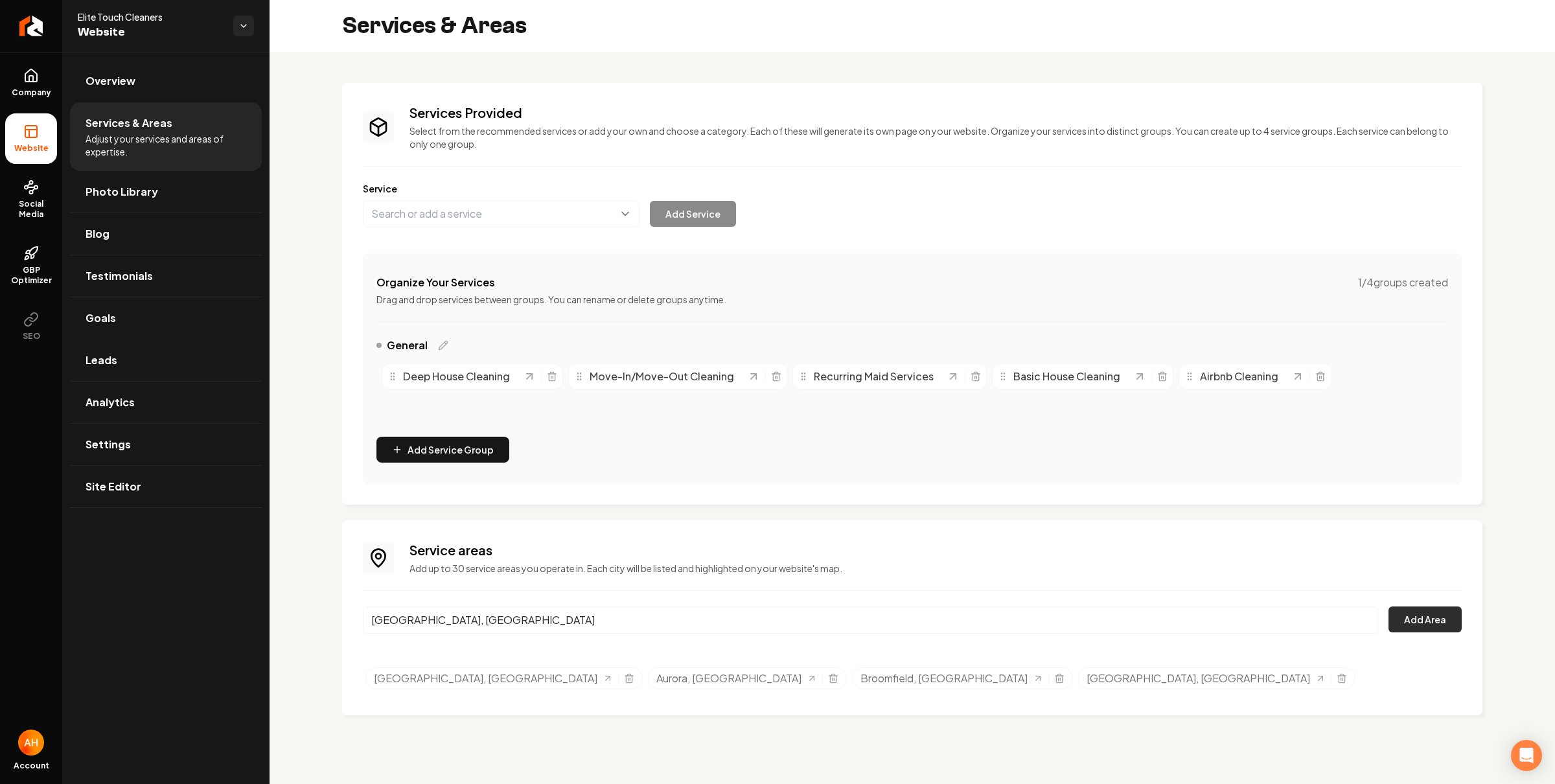
drag, startPoint x: 1373, startPoint y: 626, endPoint x: 1412, endPoint y: 623, distance: 39.1
click at [1373, 626] on input "Westminster, CO" at bounding box center [871, 620] width 1016 height 27
click at [1412, 623] on button "Add Area" at bounding box center [1425, 619] width 73 height 26
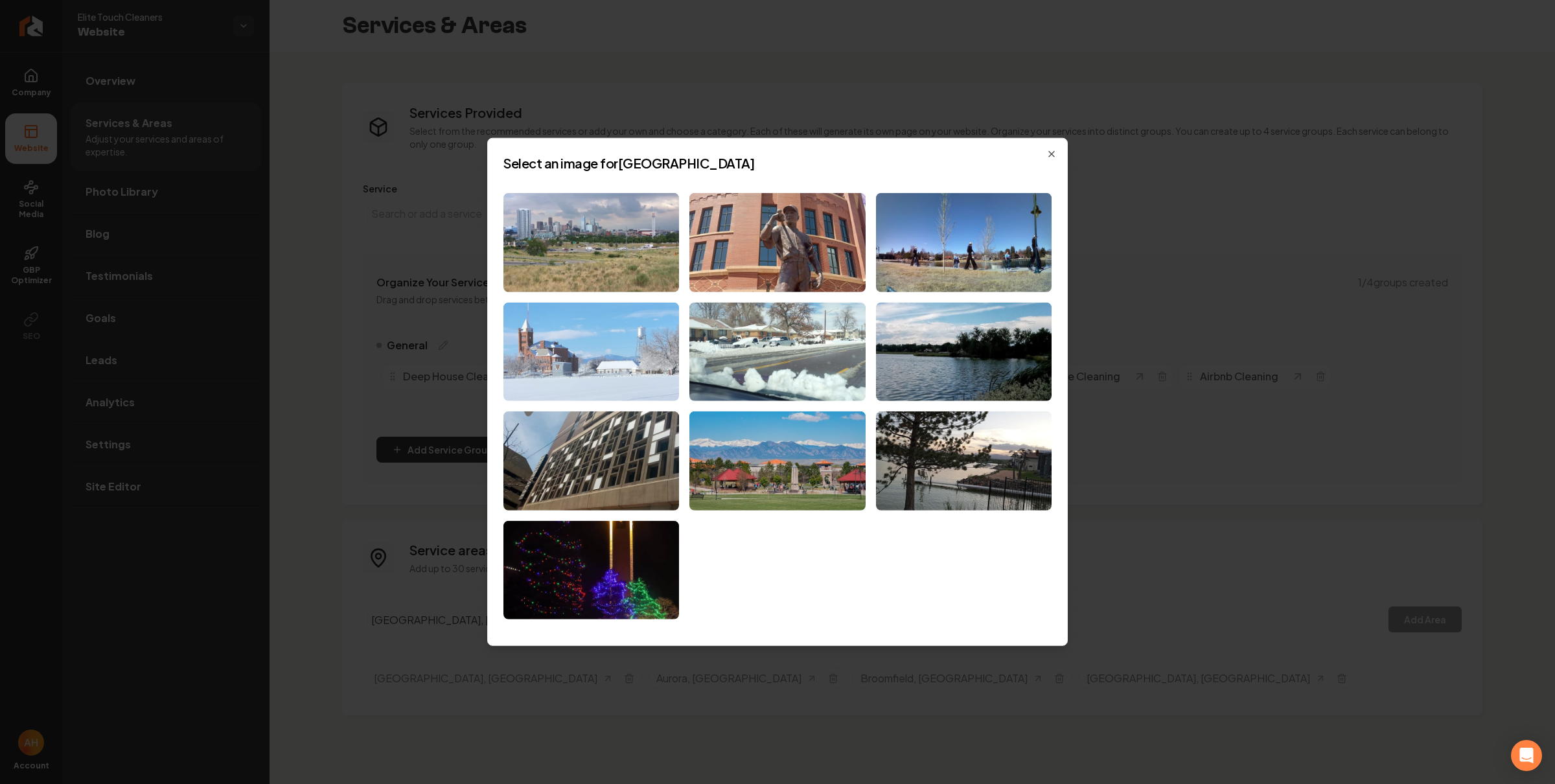
click at [583, 325] on img at bounding box center [591, 351] width 176 height 99
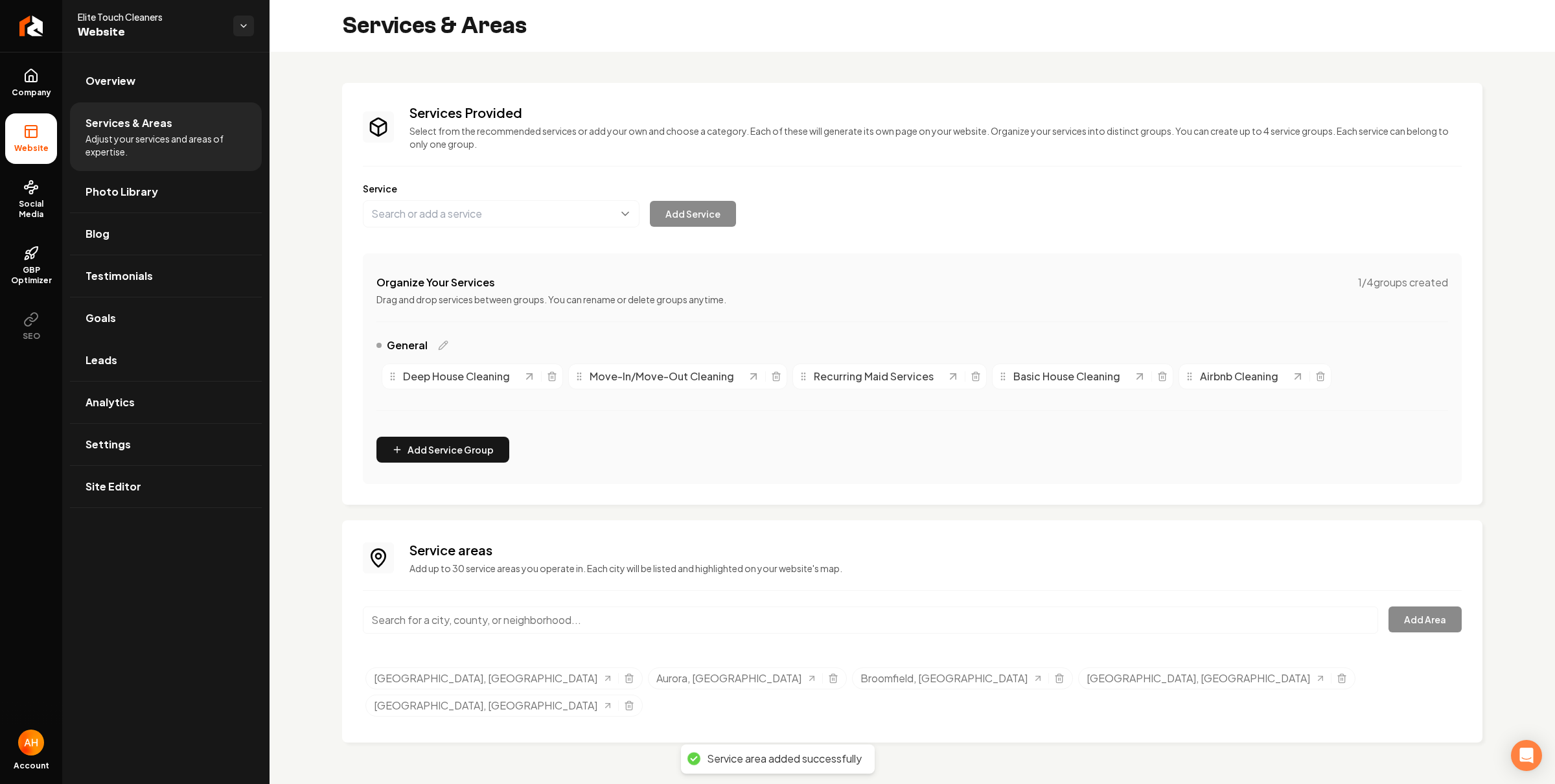
click at [500, 618] on input "Main content area" at bounding box center [871, 620] width 1016 height 27
paste input "englewood"
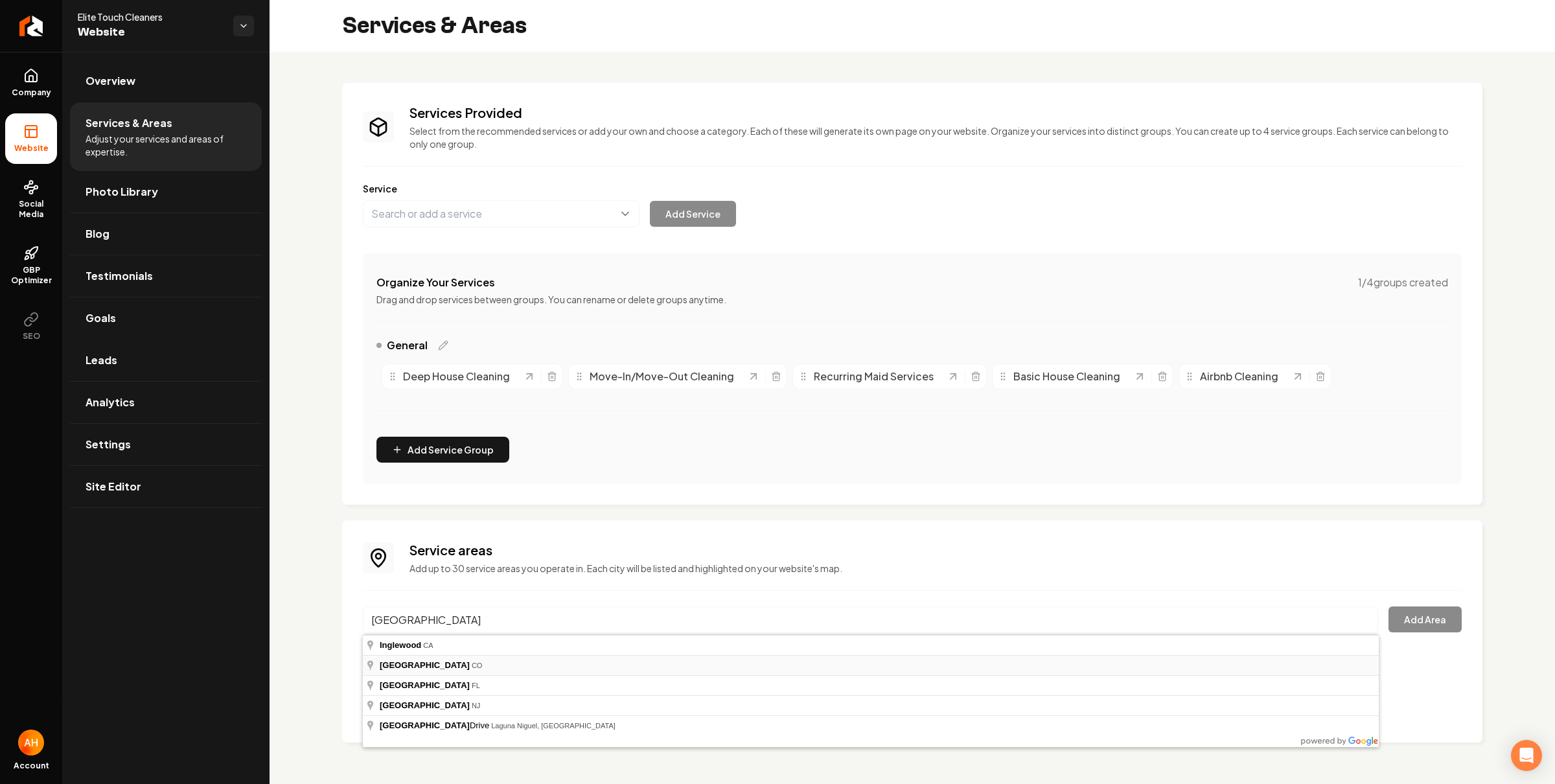
type input "Englewood, CO"
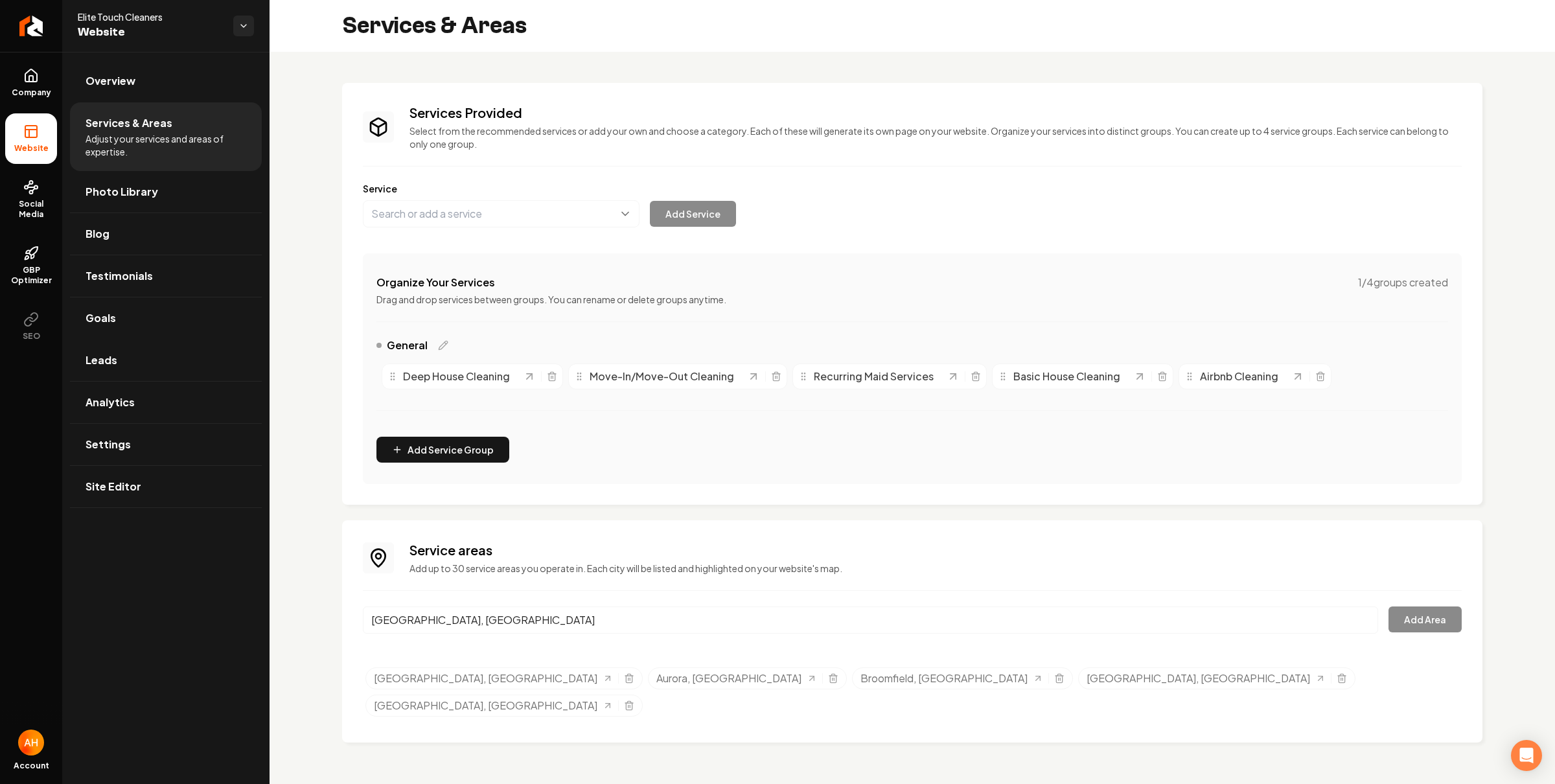
drag, startPoint x: 459, startPoint y: 660, endPoint x: 860, endPoint y: 646, distance: 401.2
click at [1407, 627] on button "Add Area" at bounding box center [1425, 619] width 73 height 26
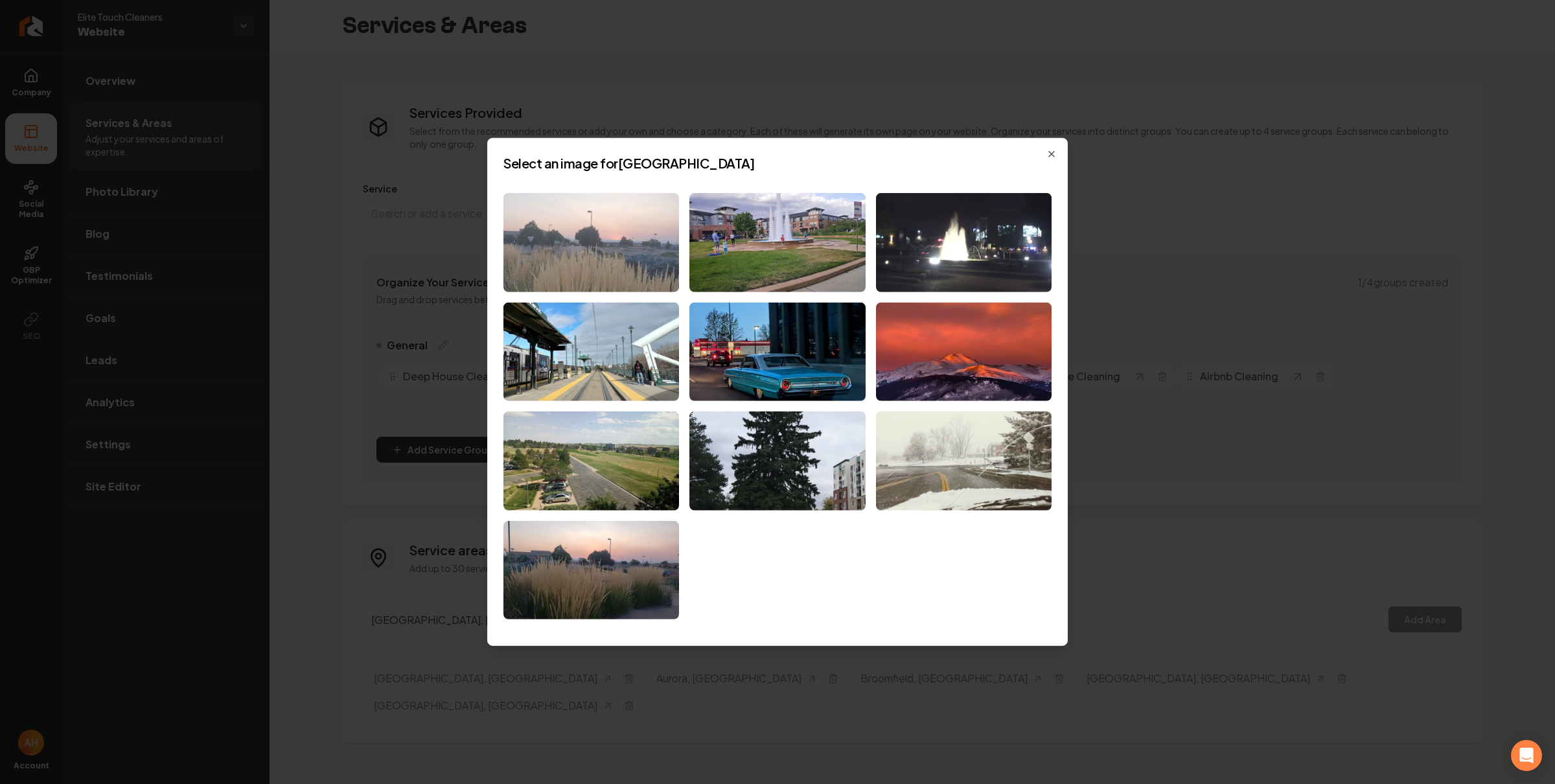
click at [642, 260] on img at bounding box center [591, 242] width 176 height 99
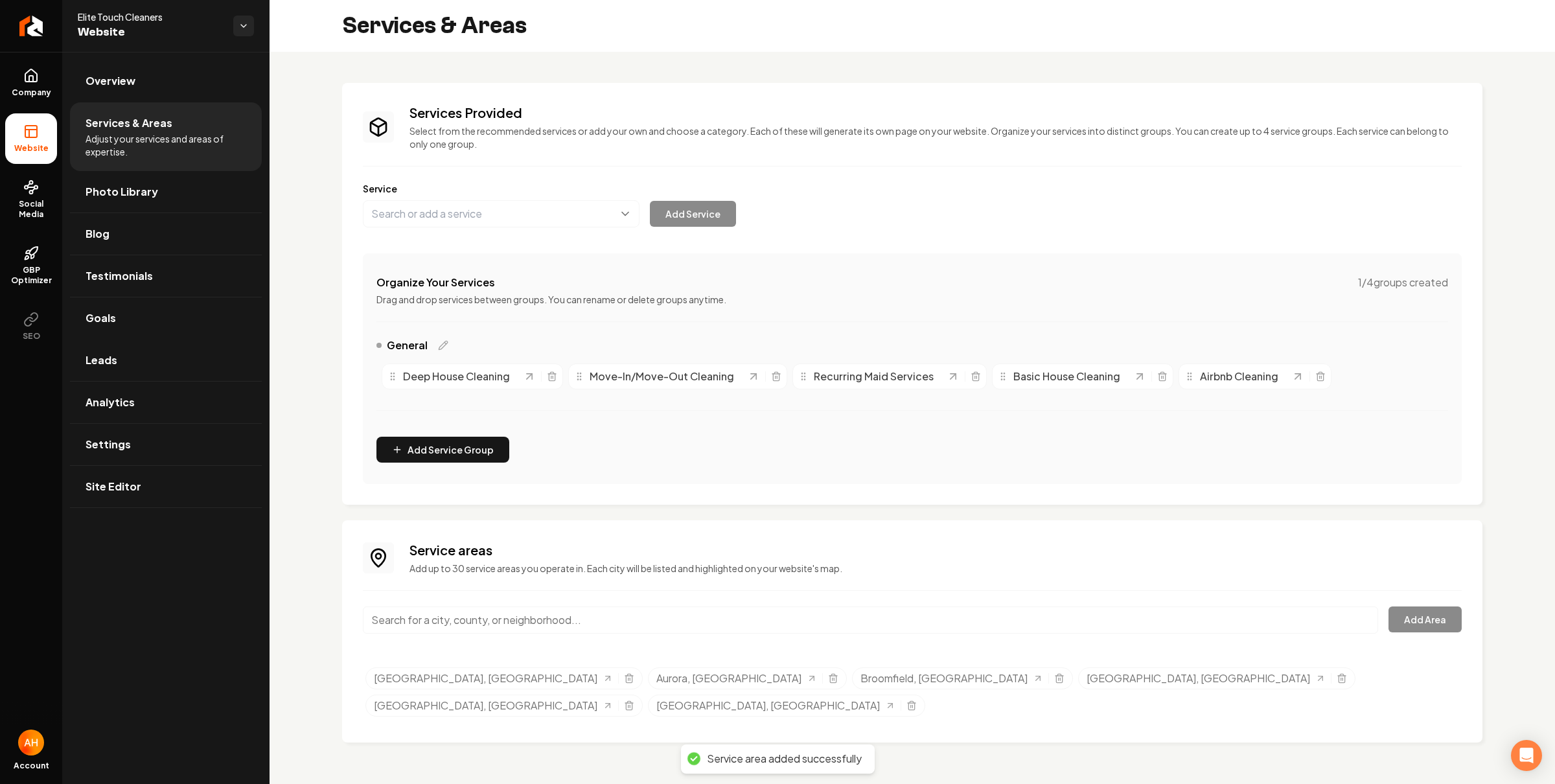
click at [578, 622] on input "Main content area" at bounding box center [871, 620] width 1016 height 27
paste input "centential"
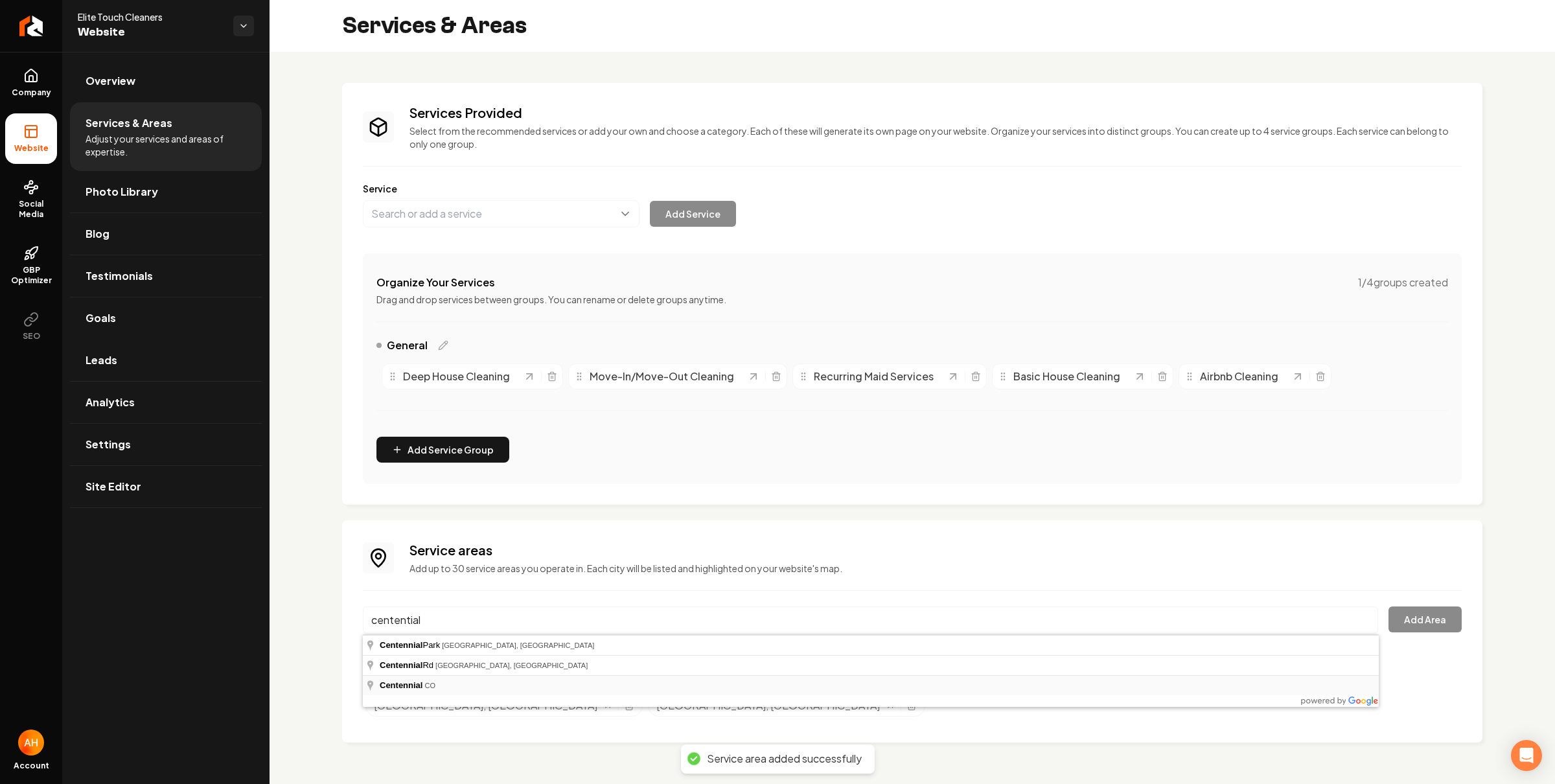
type input "Centennial, CO"
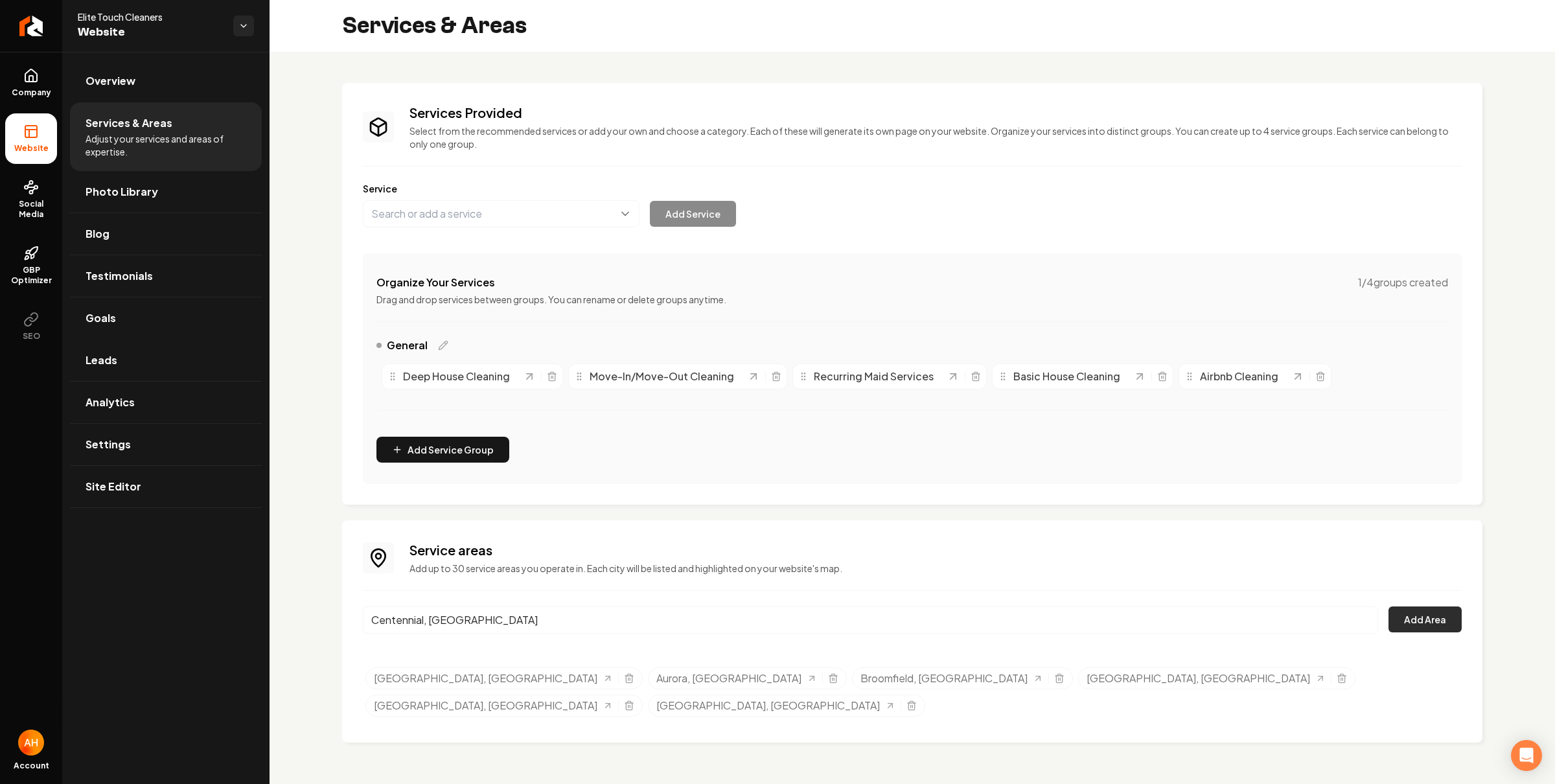
click at [1414, 611] on button "Add Area" at bounding box center [1425, 619] width 73 height 26
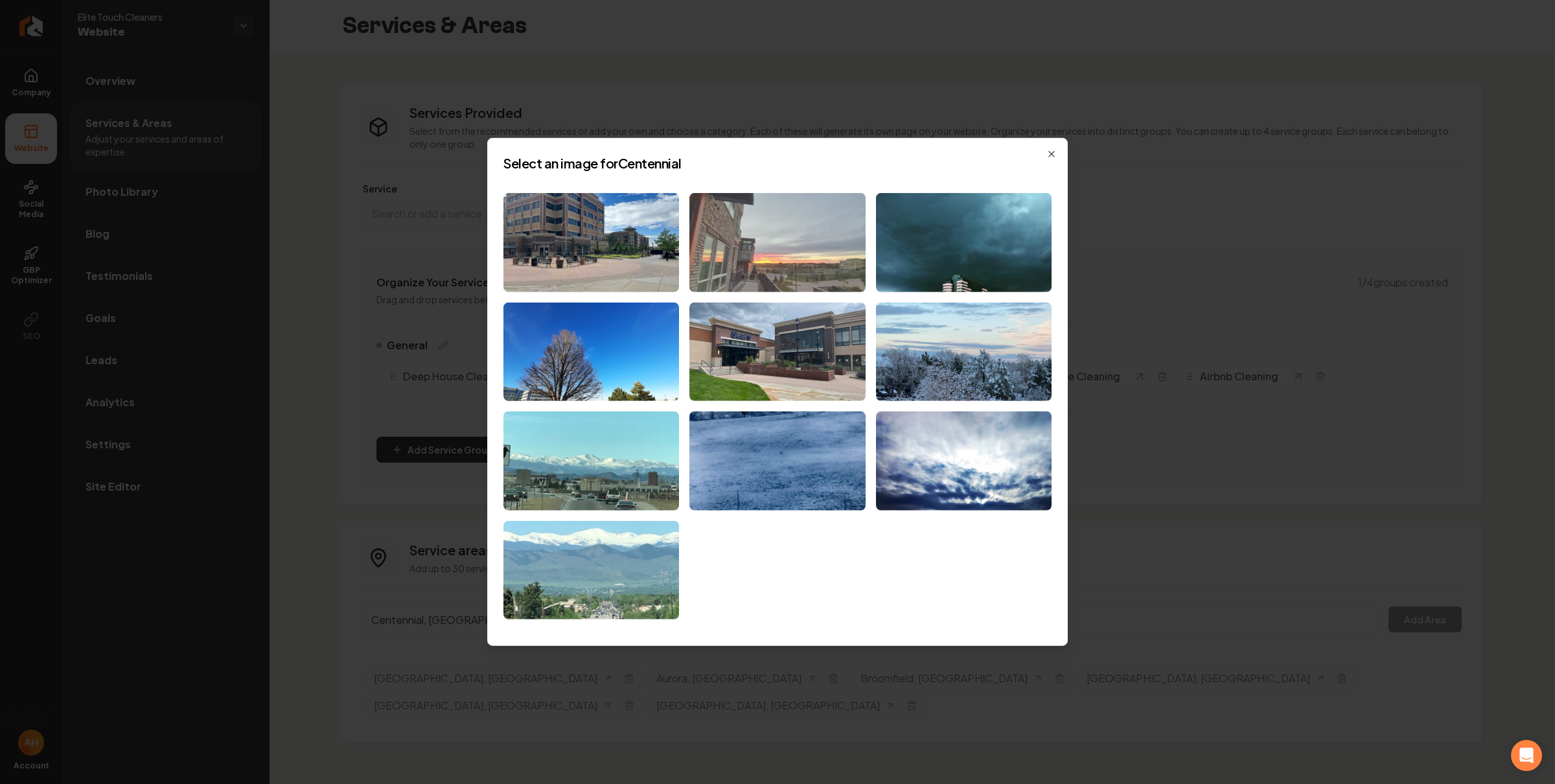
click at [755, 228] on img at bounding box center [777, 242] width 176 height 99
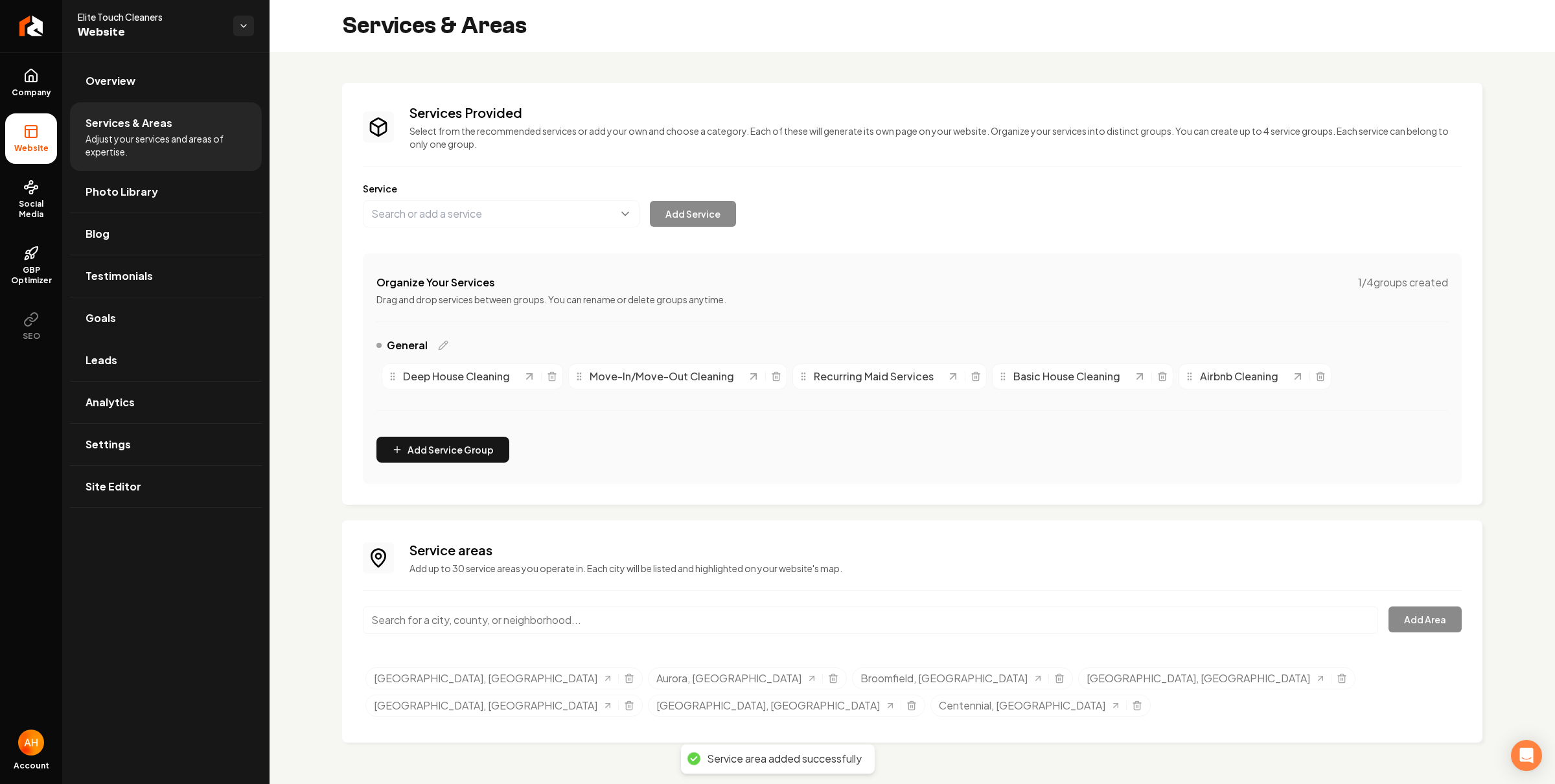
click at [557, 618] on input "Main content area" at bounding box center [871, 620] width 1016 height 27
paste input "edgewater"
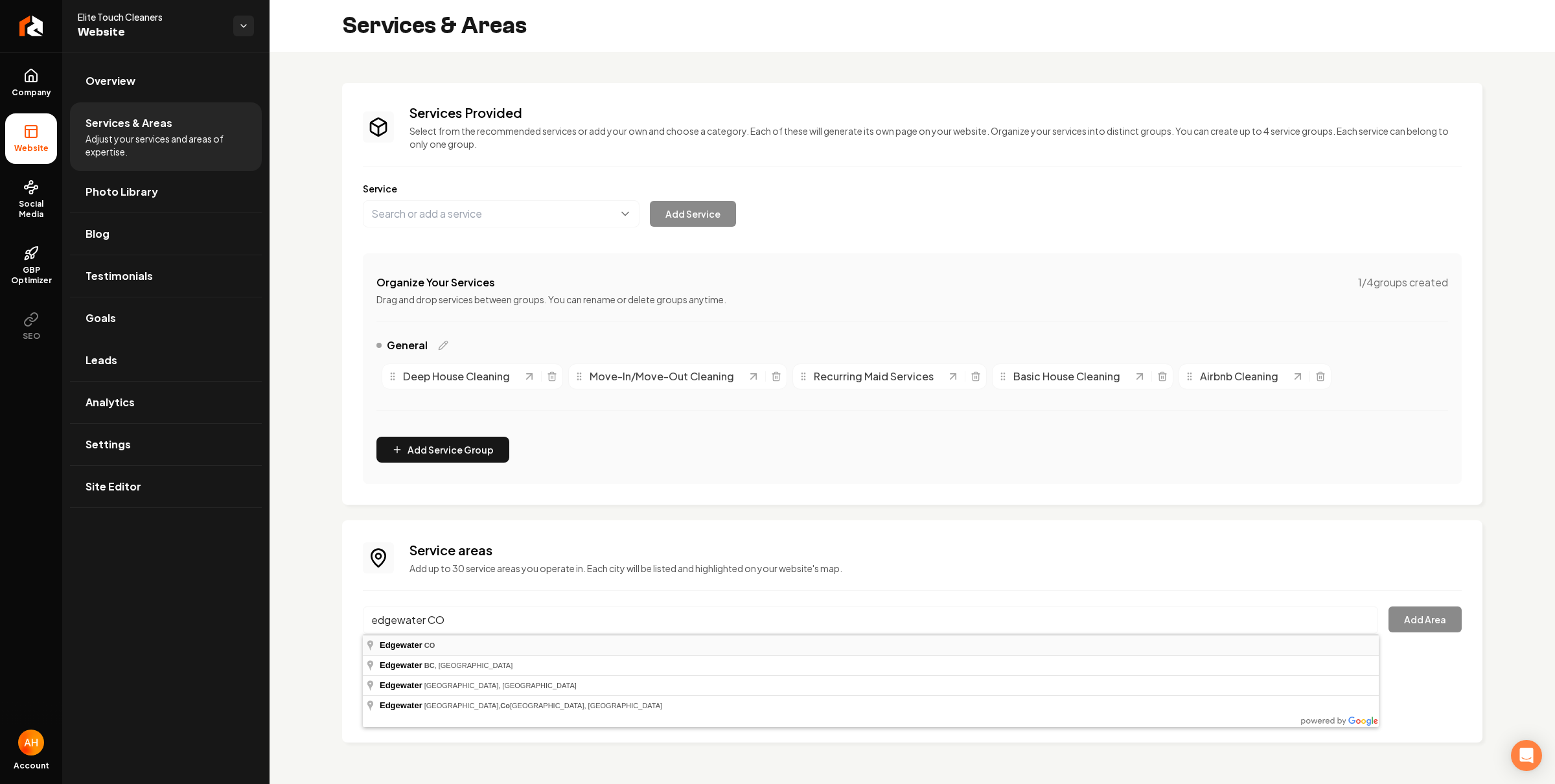
type input "Edgewater, CO"
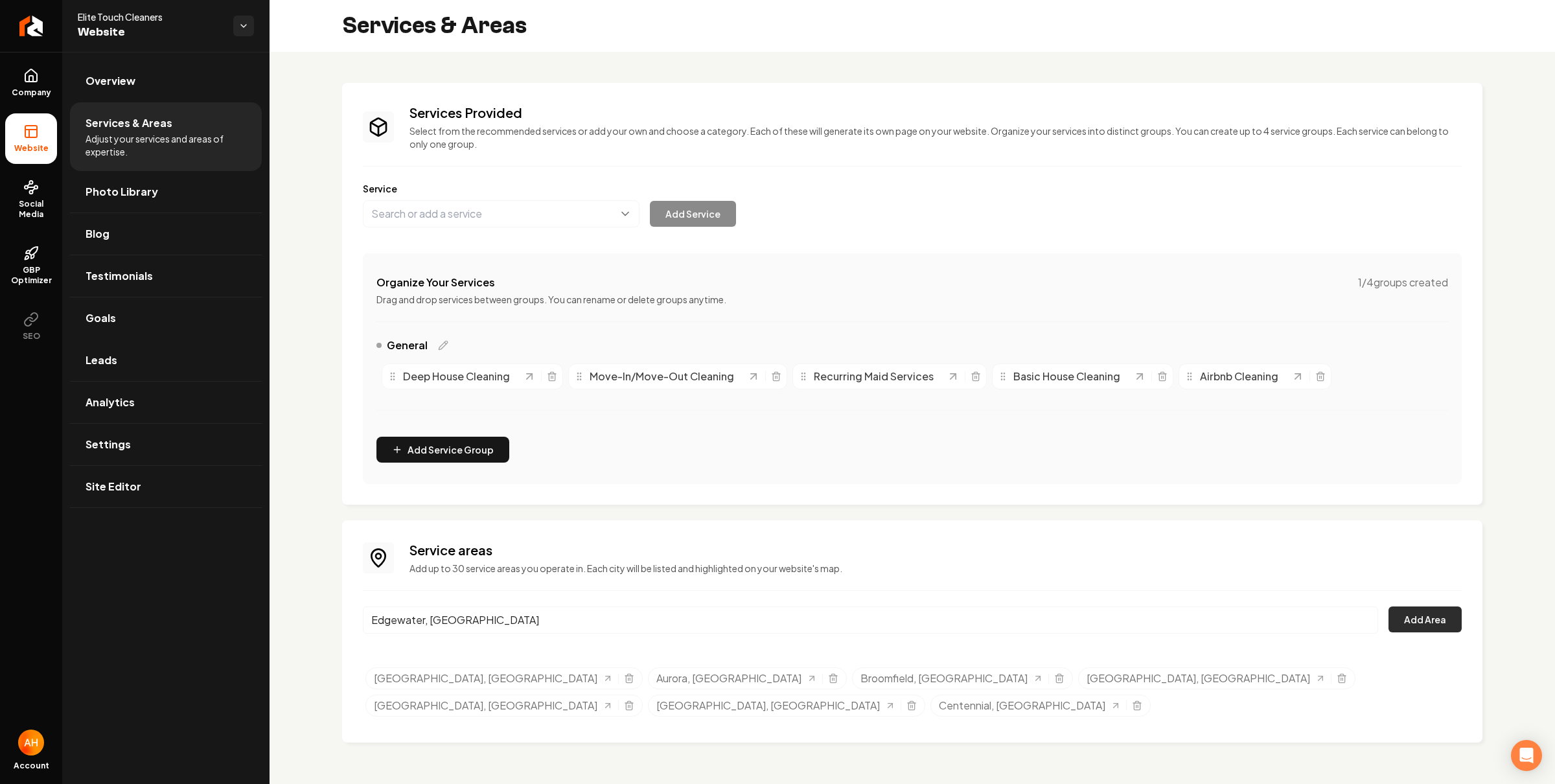
click at [1421, 617] on button "Add Area" at bounding box center [1425, 619] width 73 height 26
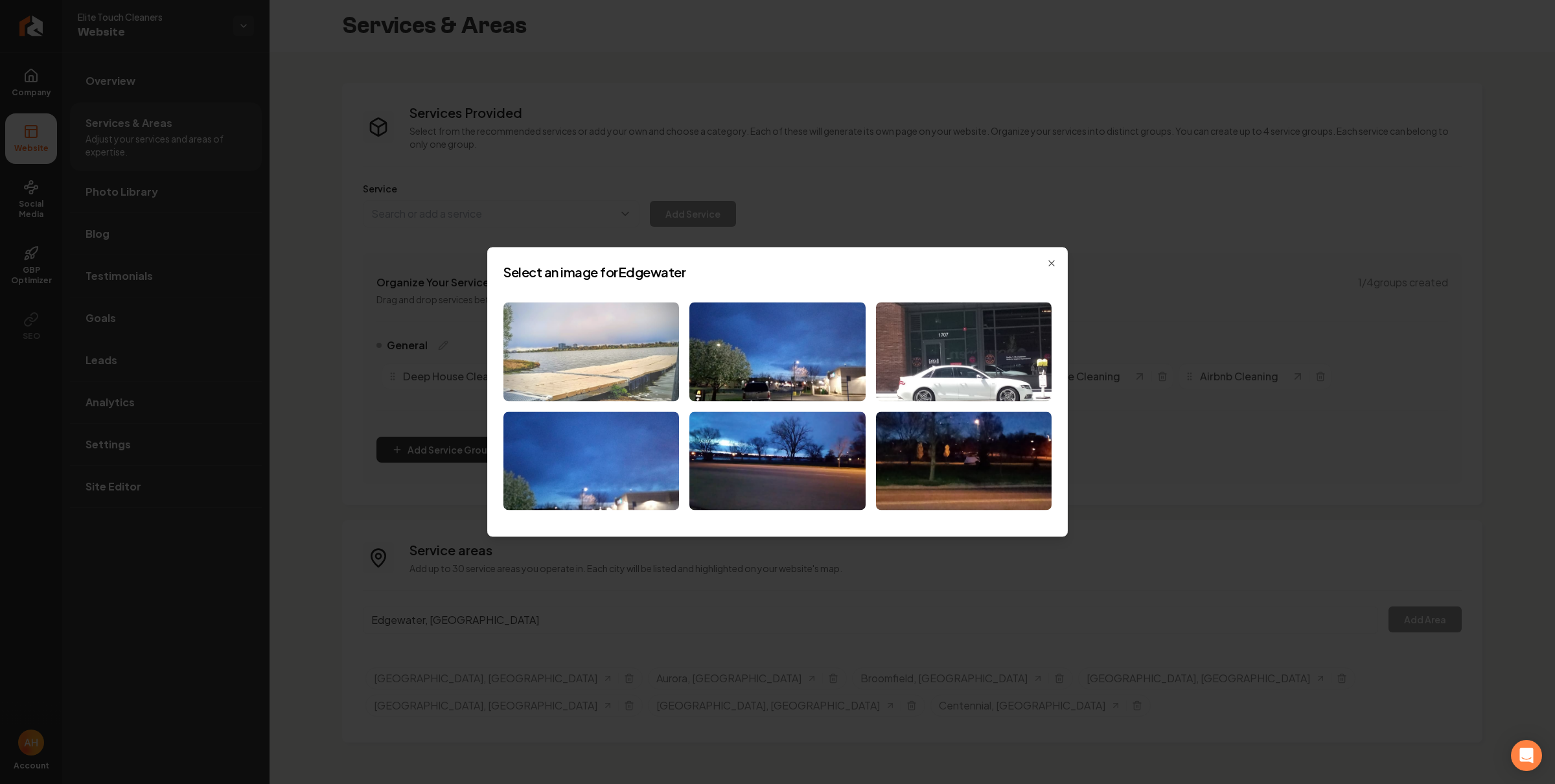
click at [609, 355] on img at bounding box center [591, 351] width 176 height 99
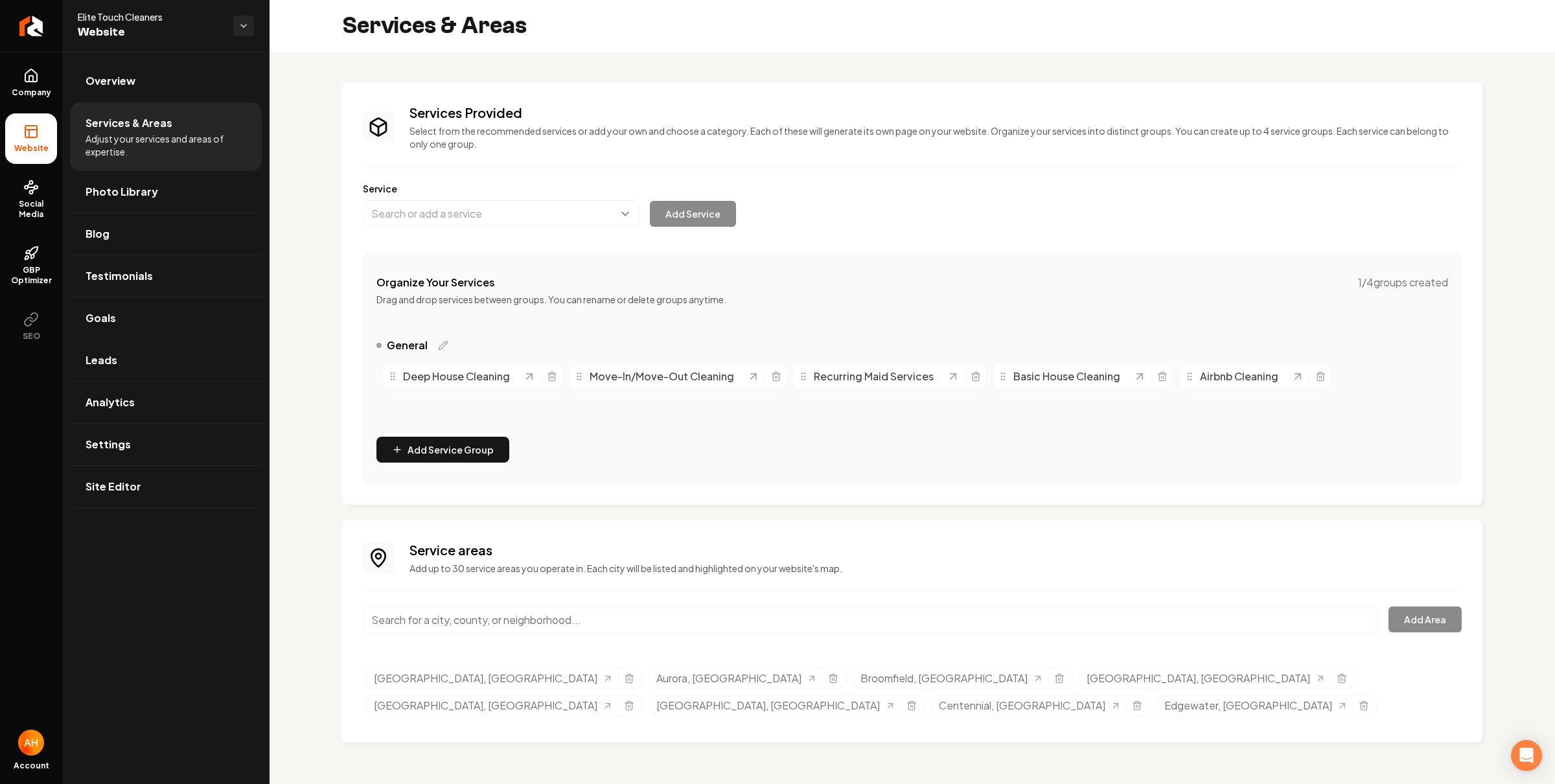
click at [560, 620] on input "Main content area" at bounding box center [871, 620] width 1016 height 27
paste input "greenwood village"
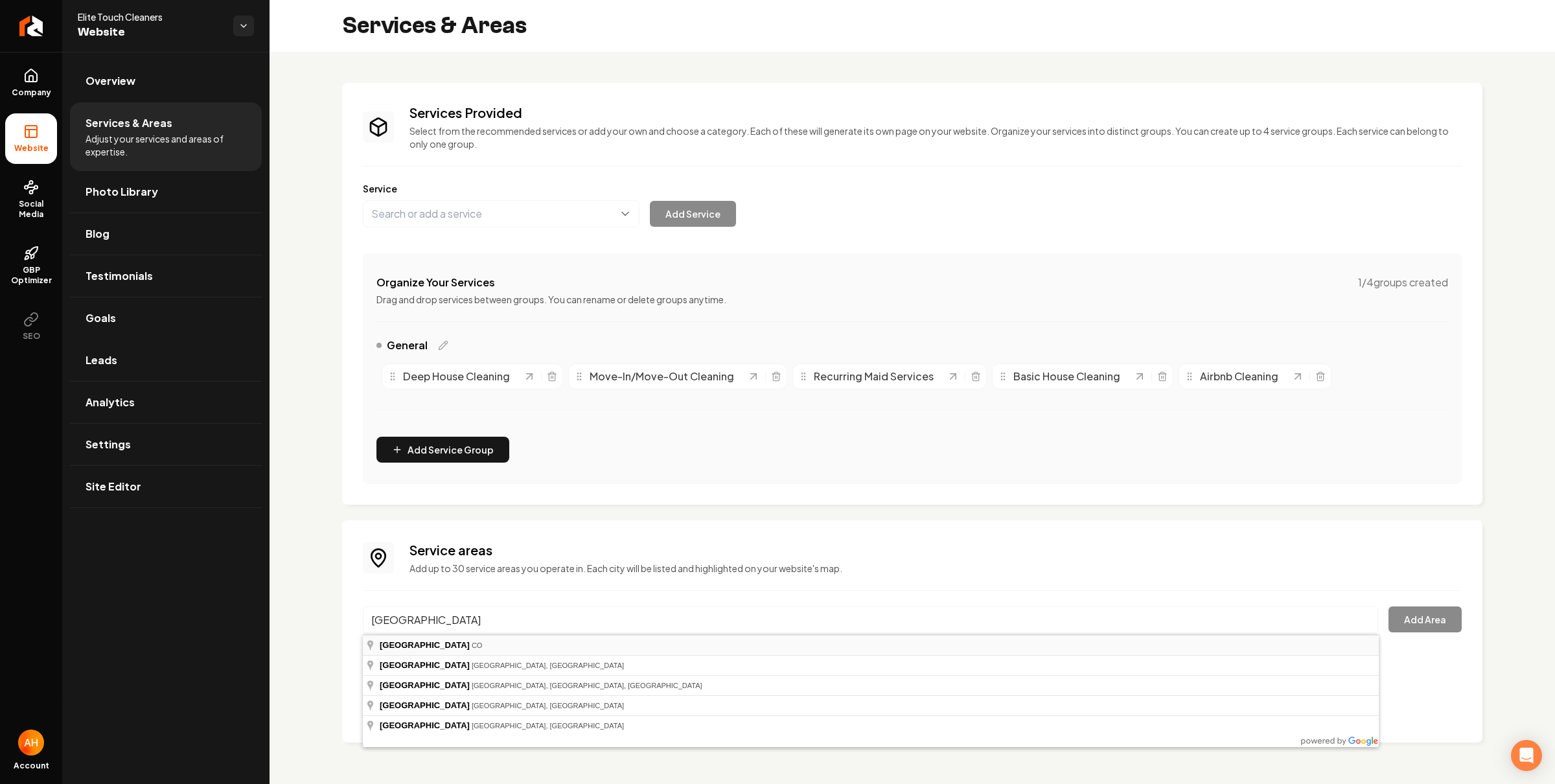
type input "Greenwood Village, CO"
drag, startPoint x: 486, startPoint y: 650, endPoint x: 1023, endPoint y: 636, distance: 537.2
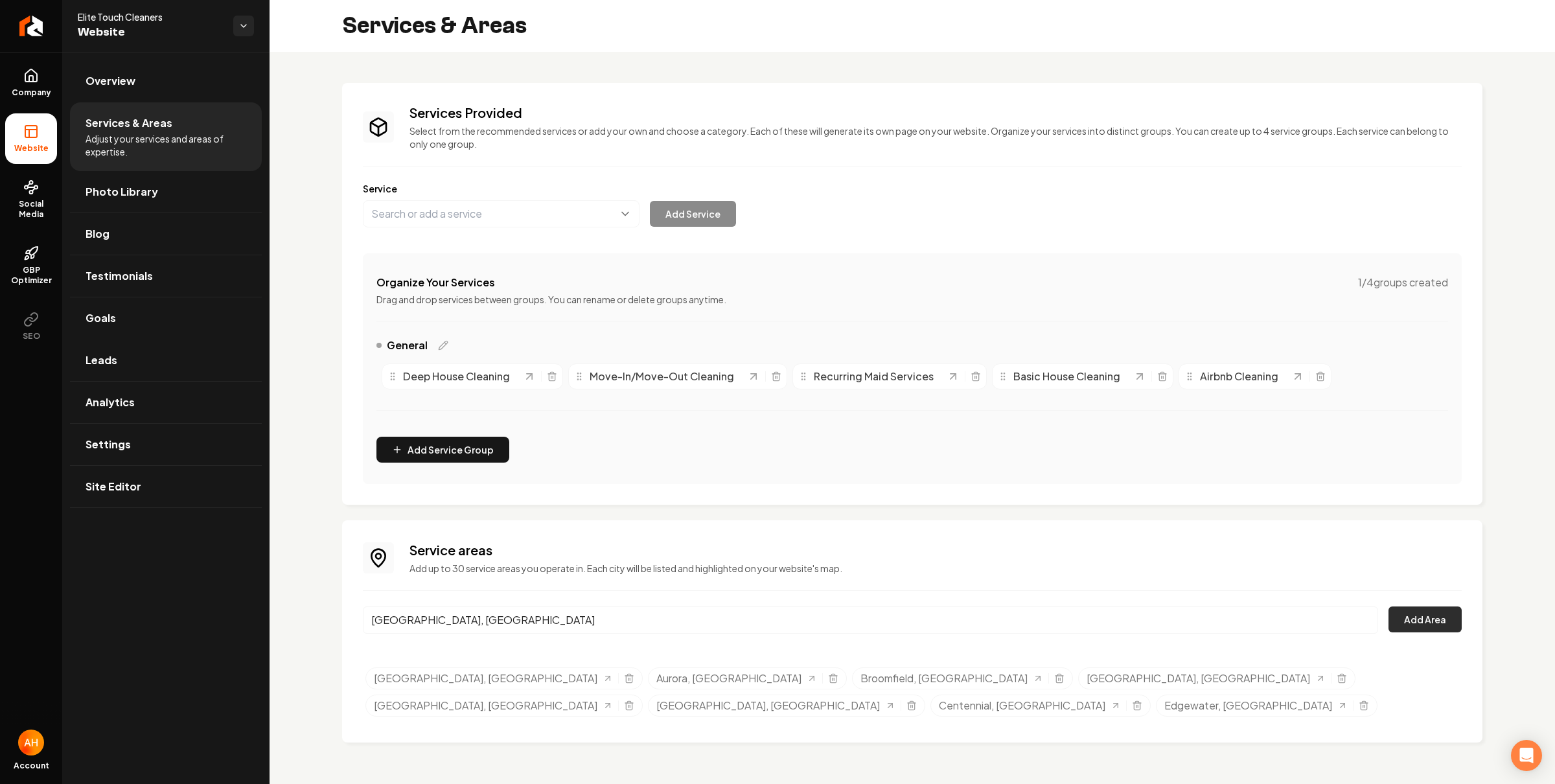
click at [1421, 621] on button "Add Area" at bounding box center [1425, 619] width 73 height 26
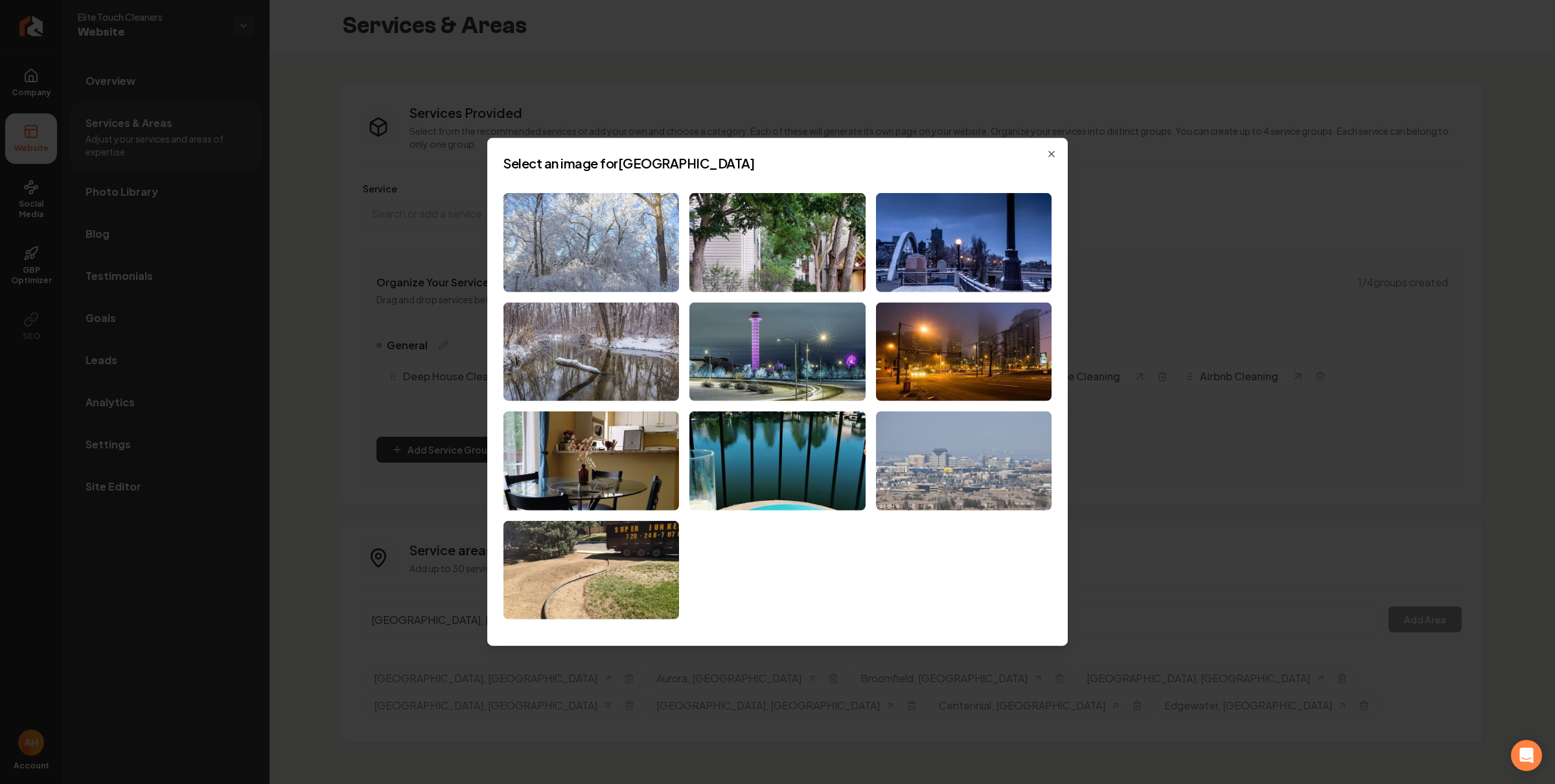
click at [609, 266] on img at bounding box center [591, 242] width 176 height 99
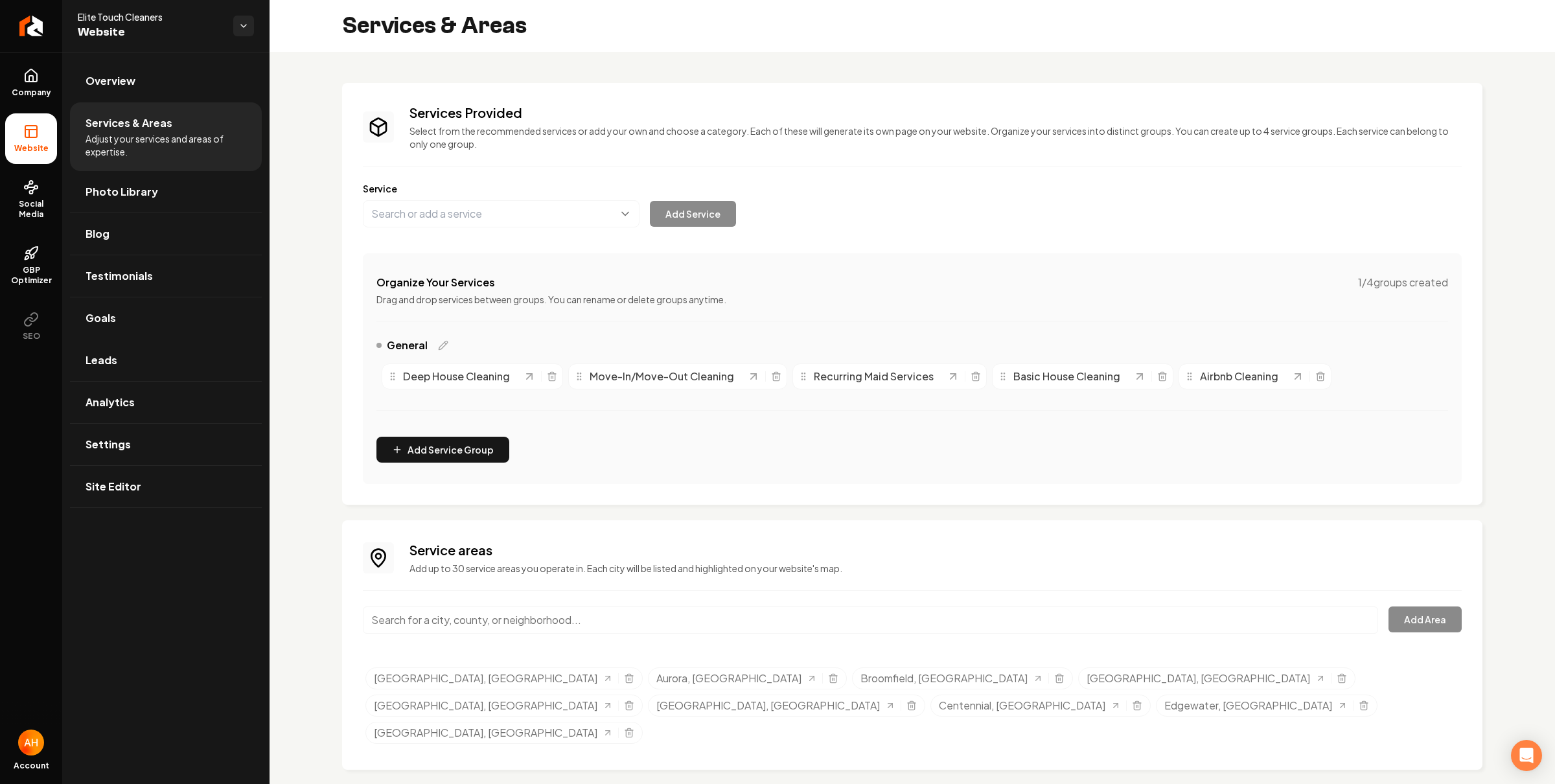
drag, startPoint x: 574, startPoint y: 74, endPoint x: 417, endPoint y: 55, distance: 158.1
click at [569, 70] on div "Services Provided Select from the recommended services or add your own and choo…" at bounding box center [912, 425] width 1286 height 748
click at [118, 452] on span "Settings" at bounding box center [108, 444] width 45 height 16
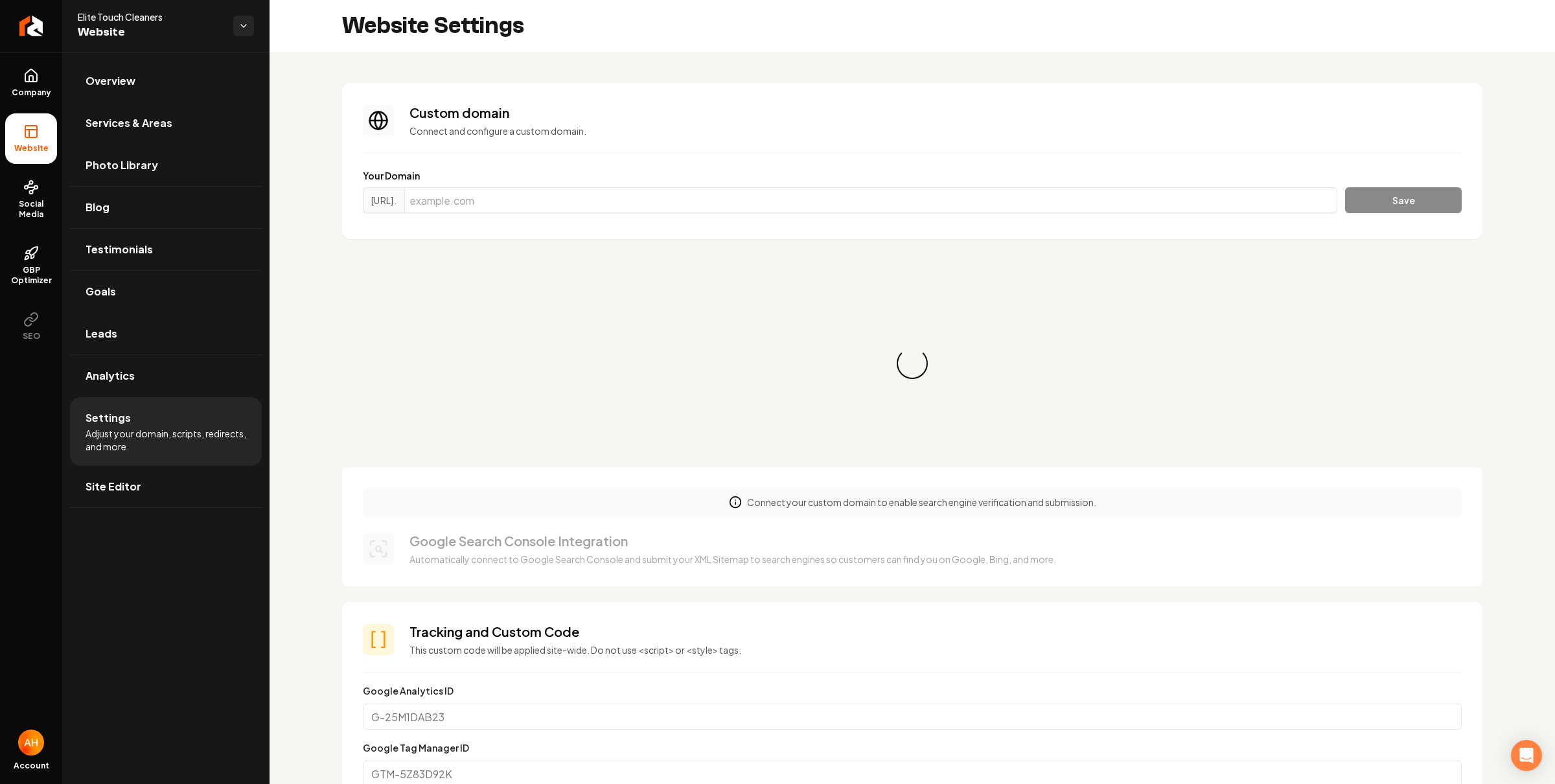
click at [624, 316] on div "Loading... Loading..." at bounding box center [912, 363] width 1140 height 207
click at [550, 215] on div "https://www. Save" at bounding box center [912, 202] width 1099 height 31
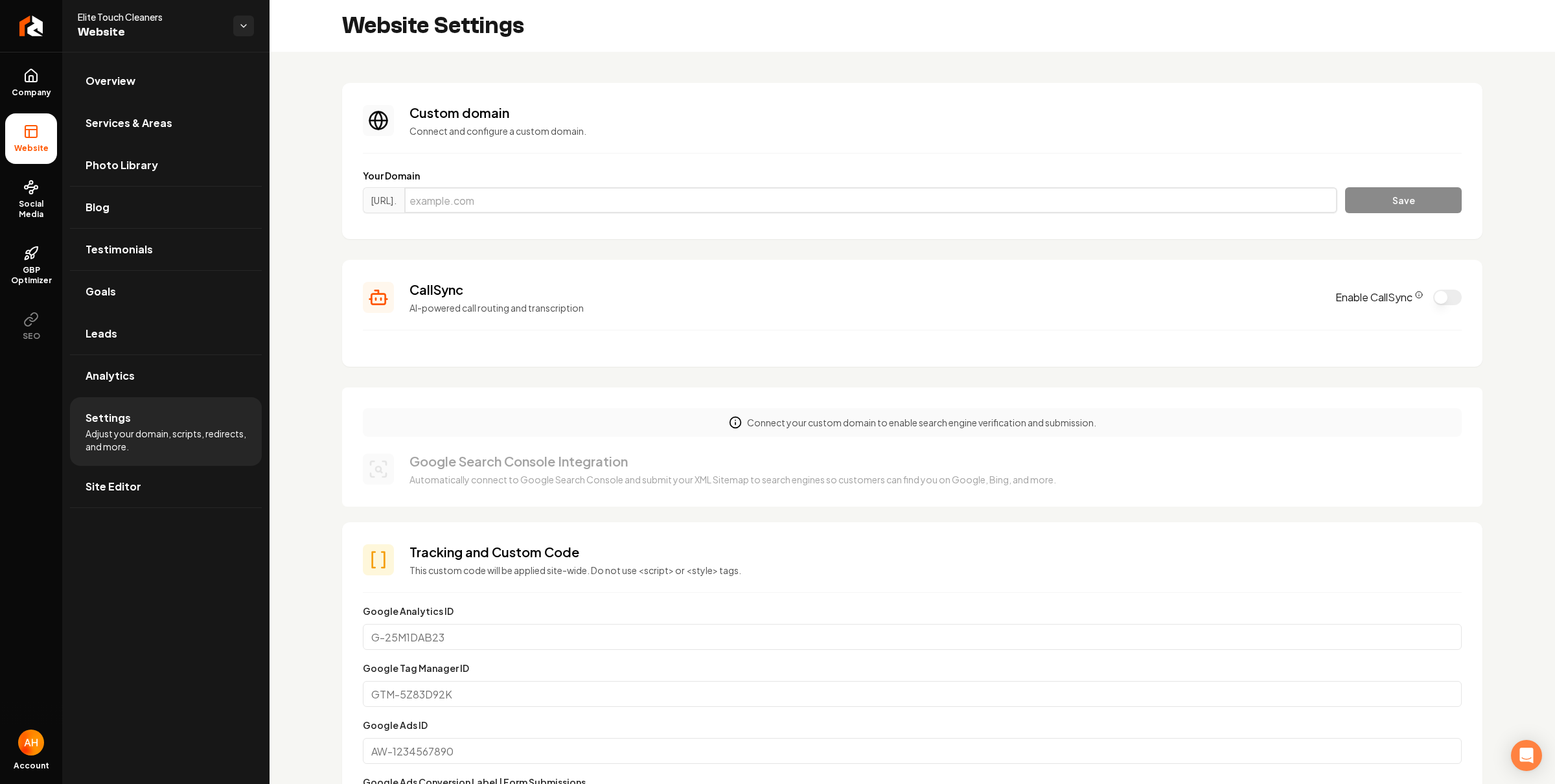
click at [592, 203] on input "Main content area" at bounding box center [871, 200] width 933 height 26
paste input "elitetouchcleaners.net"
type input "elitetouchcleaners.net"
click at [1393, 202] on button "Save" at bounding box center [1403, 200] width 116 height 26
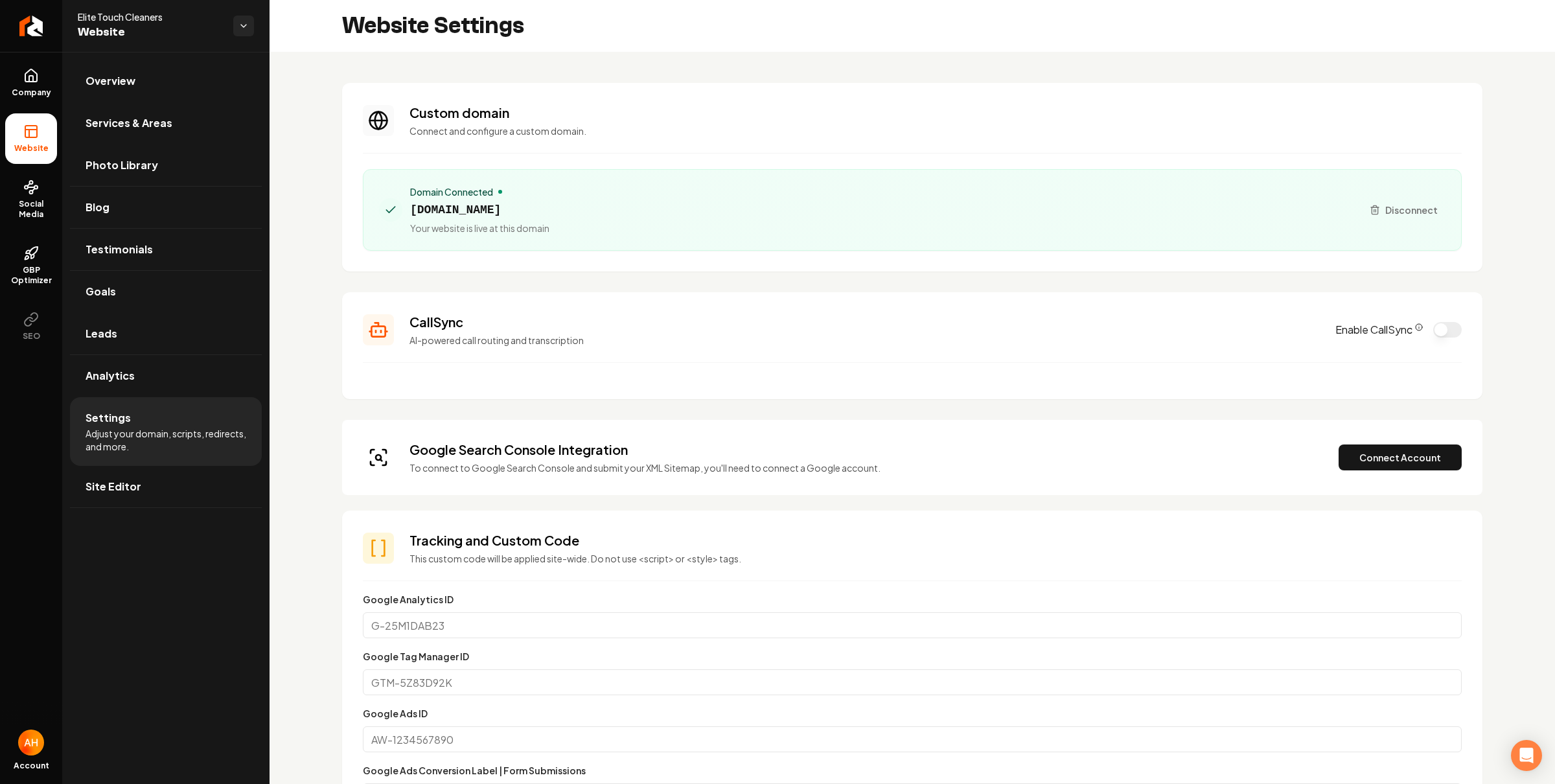
click at [550, 209] on span "elitetouchcleaners.net" at bounding box center [480, 210] width 139 height 18
copy span "elitetouchcleaners.net"
click at [1373, 451] on button "Connect Account" at bounding box center [1400, 457] width 123 height 26
